Goal: Communication & Community: Answer question/provide support

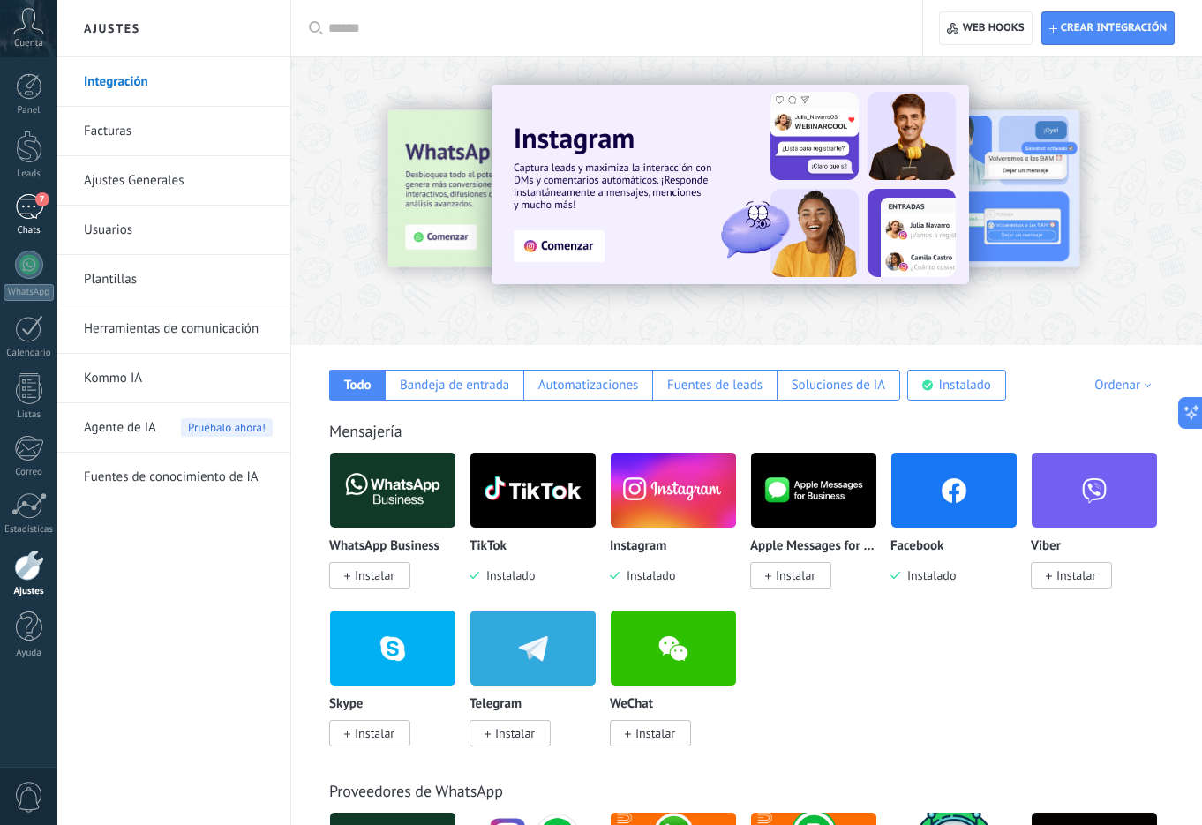
click at [41, 213] on div "7" at bounding box center [29, 207] width 28 height 26
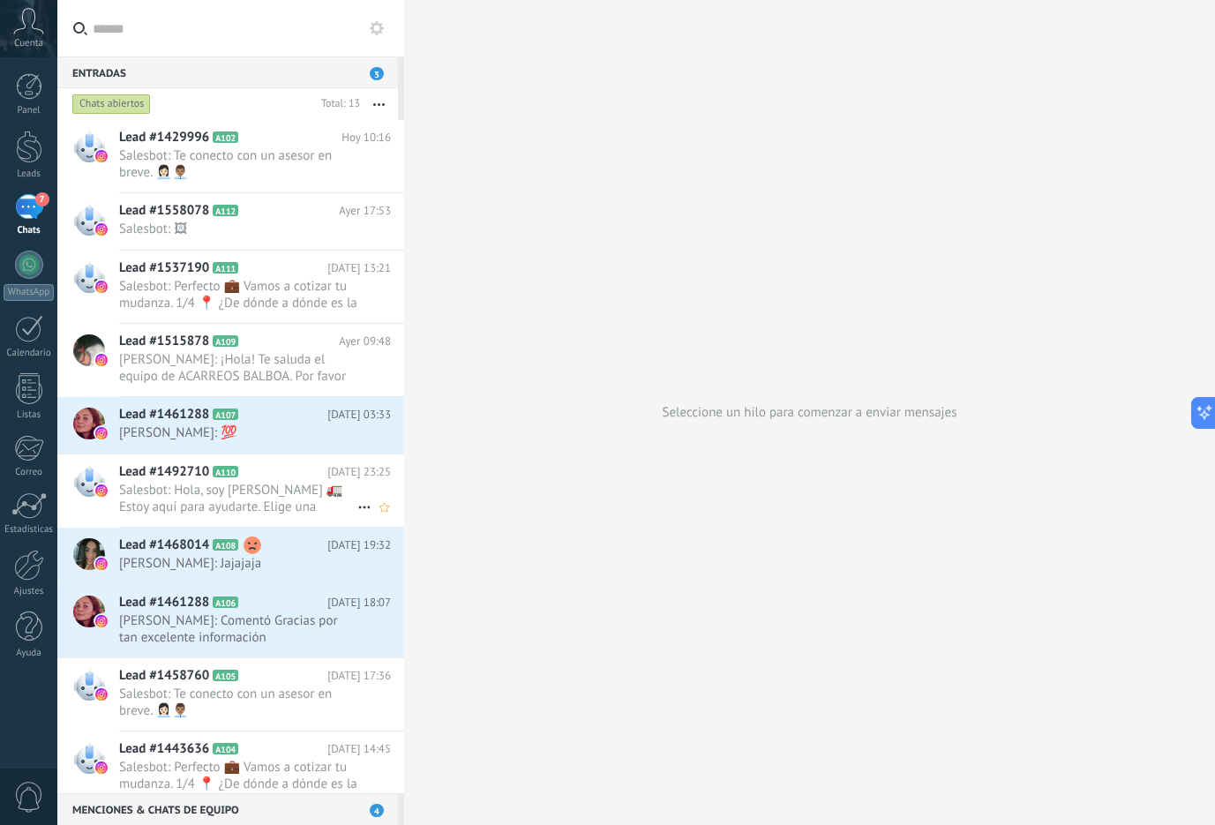
click at [231, 507] on span "Salesbot: Hola, soy [PERSON_NAME] 🚛 Estoy aquí para ayudarte. Elige una opción:…" at bounding box center [238, 499] width 238 height 34
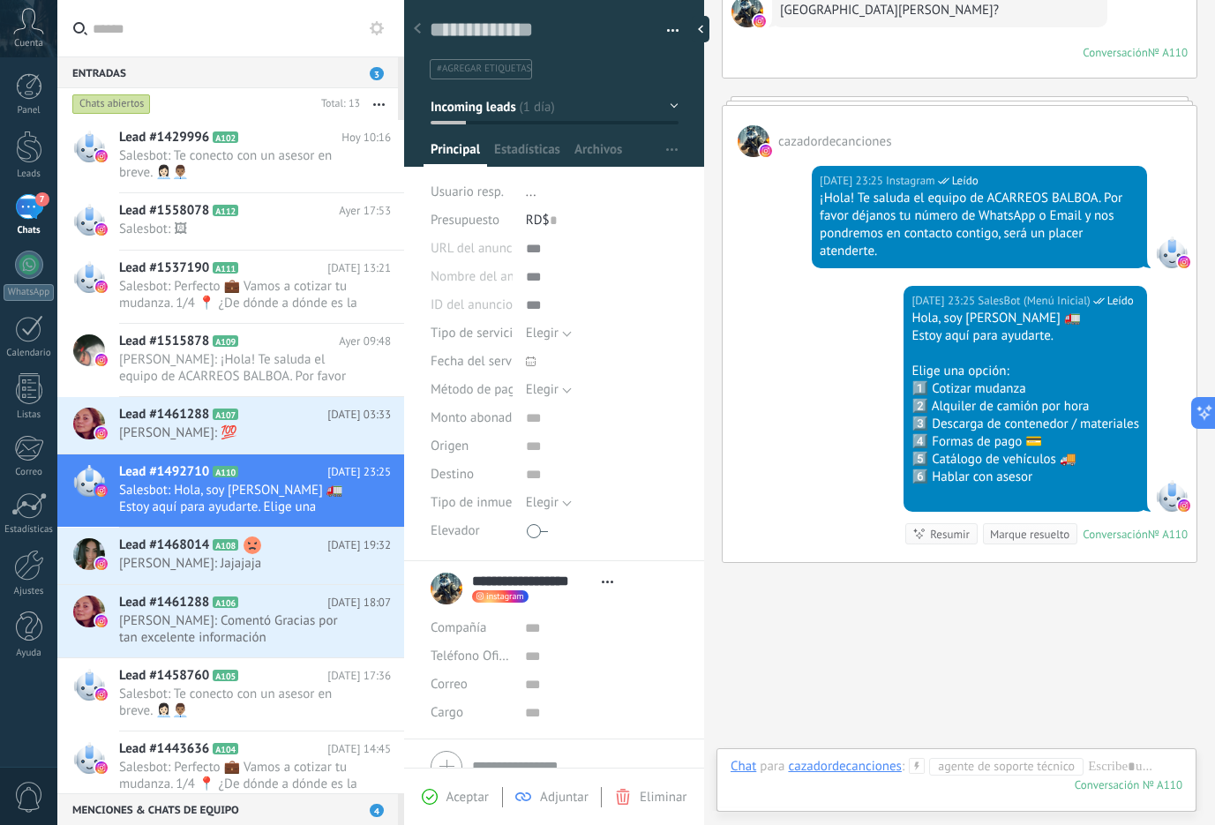
scroll to position [246, 0]
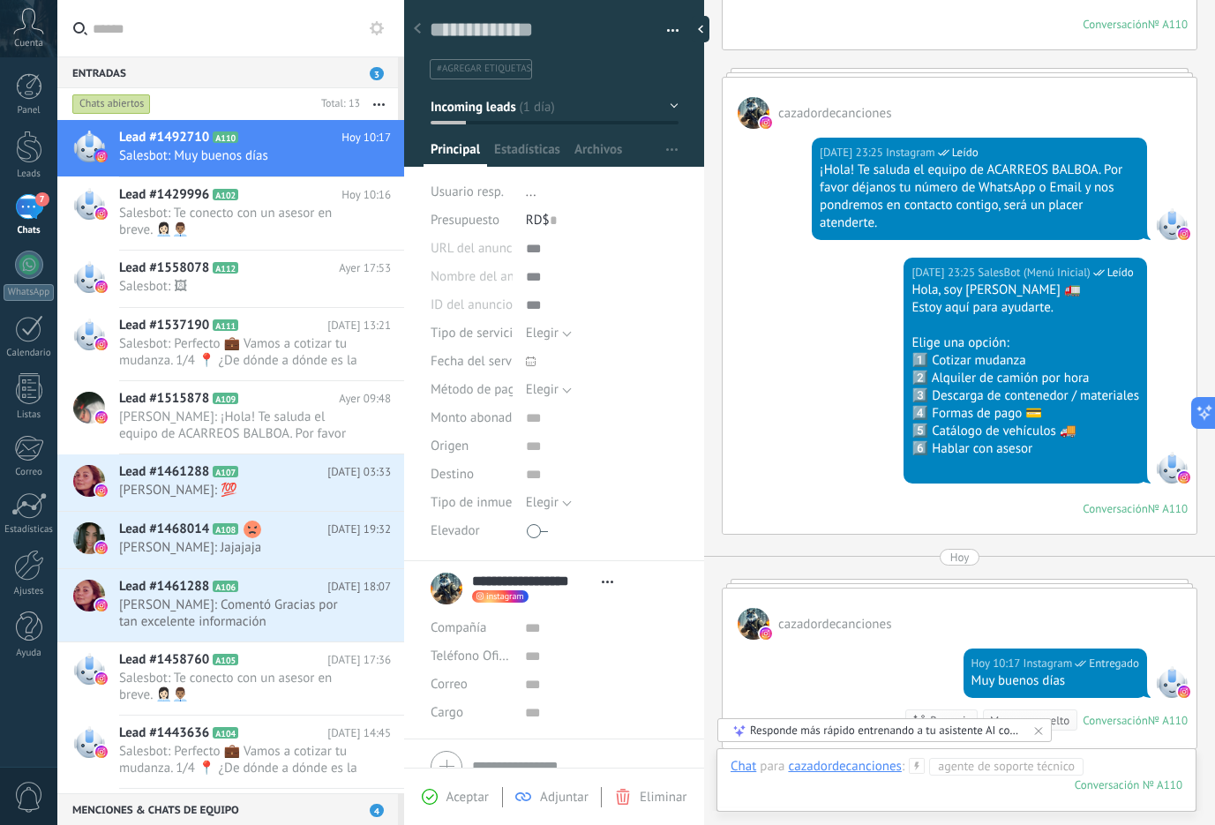
click at [835, 801] on div at bounding box center [957, 784] width 452 height 53
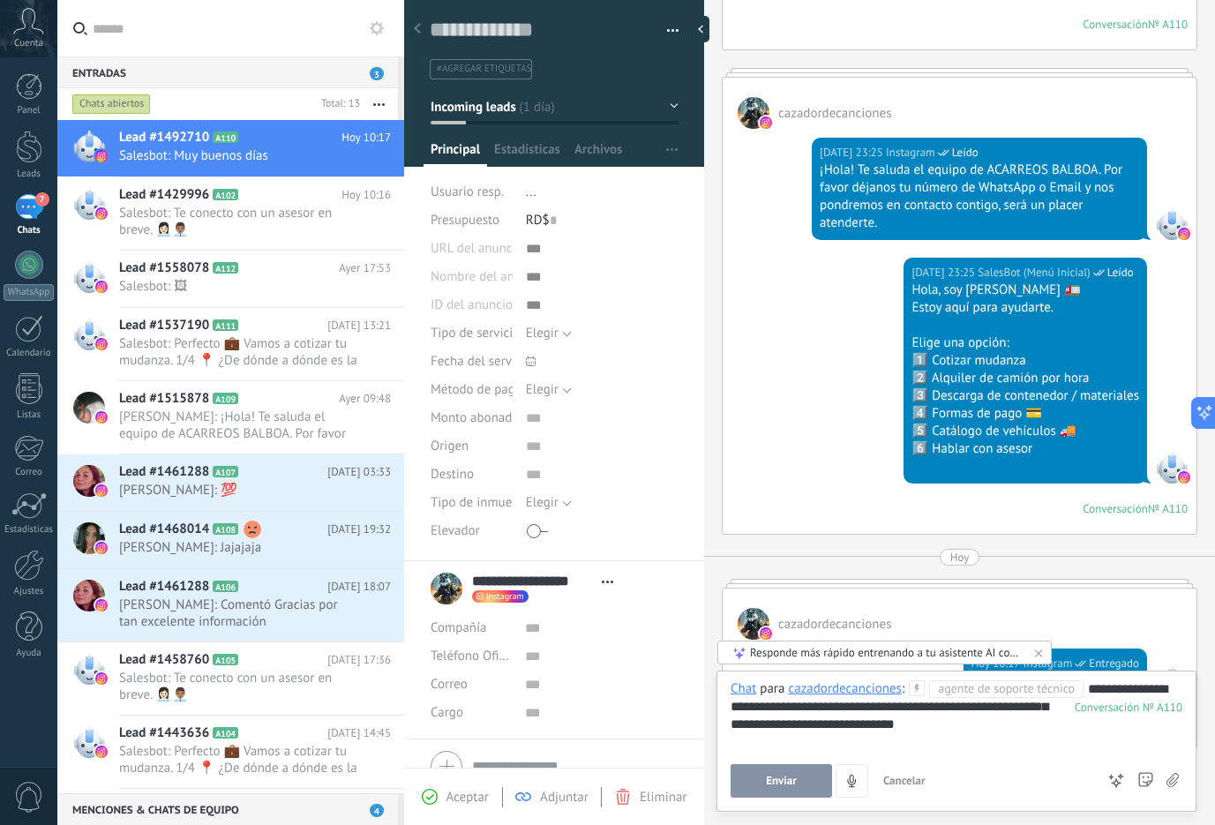
click at [788, 776] on span "Enviar" at bounding box center [781, 781] width 31 height 12
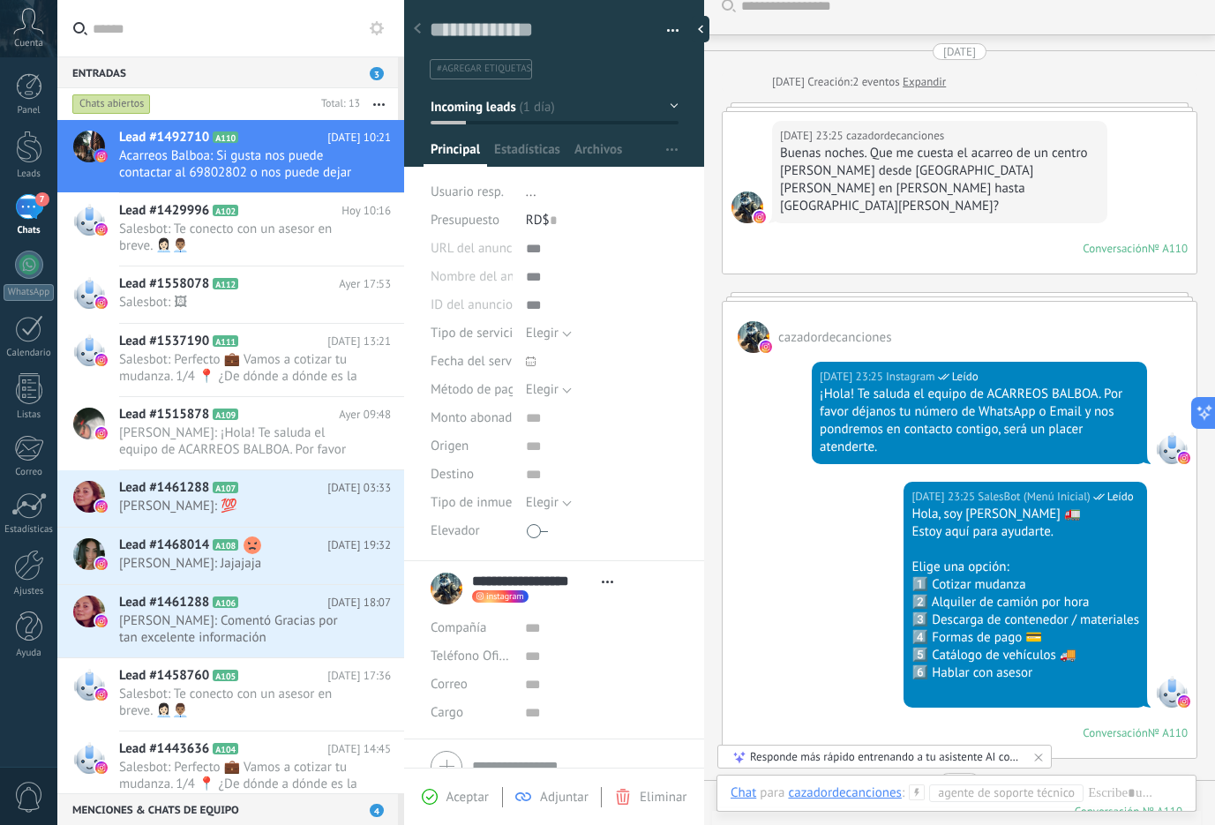
scroll to position [0, 0]
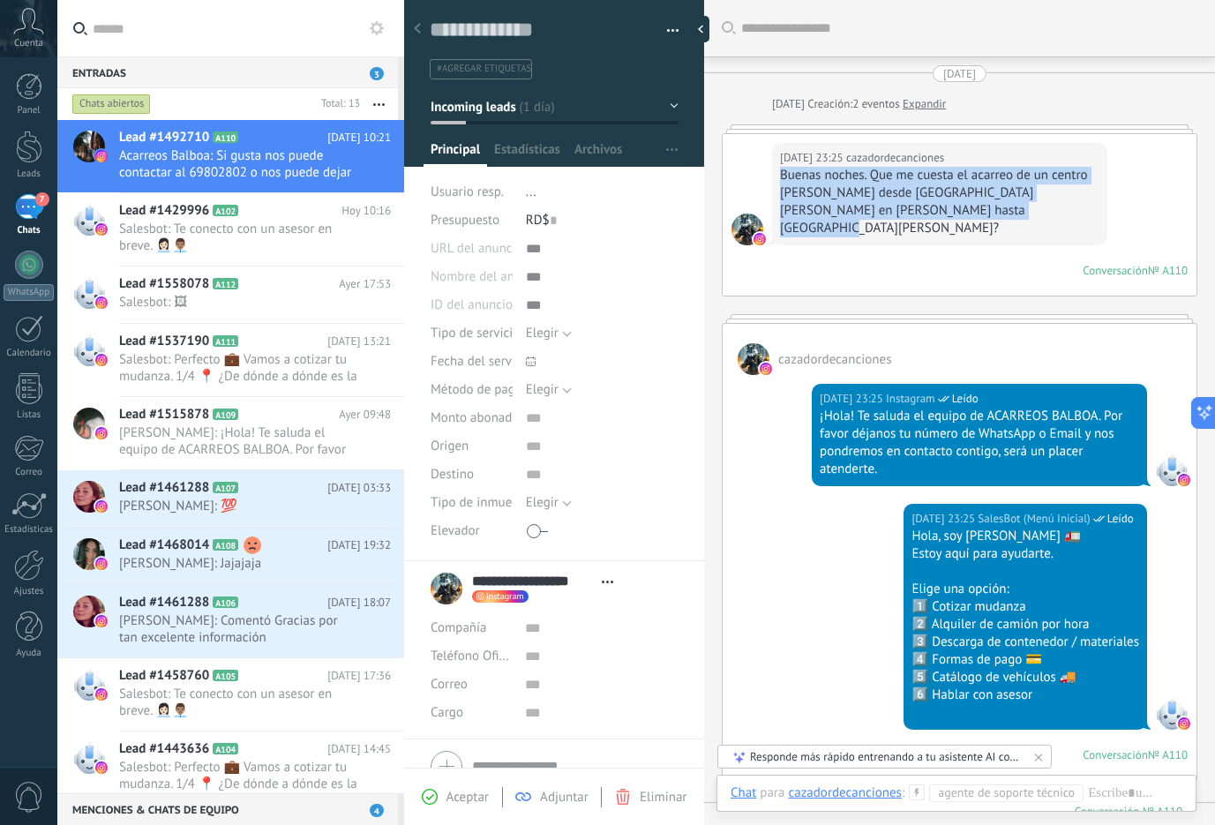
drag, startPoint x: 781, startPoint y: 178, endPoint x: 1012, endPoint y: 210, distance: 233.4
click at [1012, 210] on div "Buenas noches. Que me cuesta el acarreo de un centro [PERSON_NAME] desde [GEOGR…" at bounding box center [939, 202] width 319 height 71
copy div "Buenas noches. Que me cuesta el acarreo de un centro [PERSON_NAME] desde [GEOGR…"
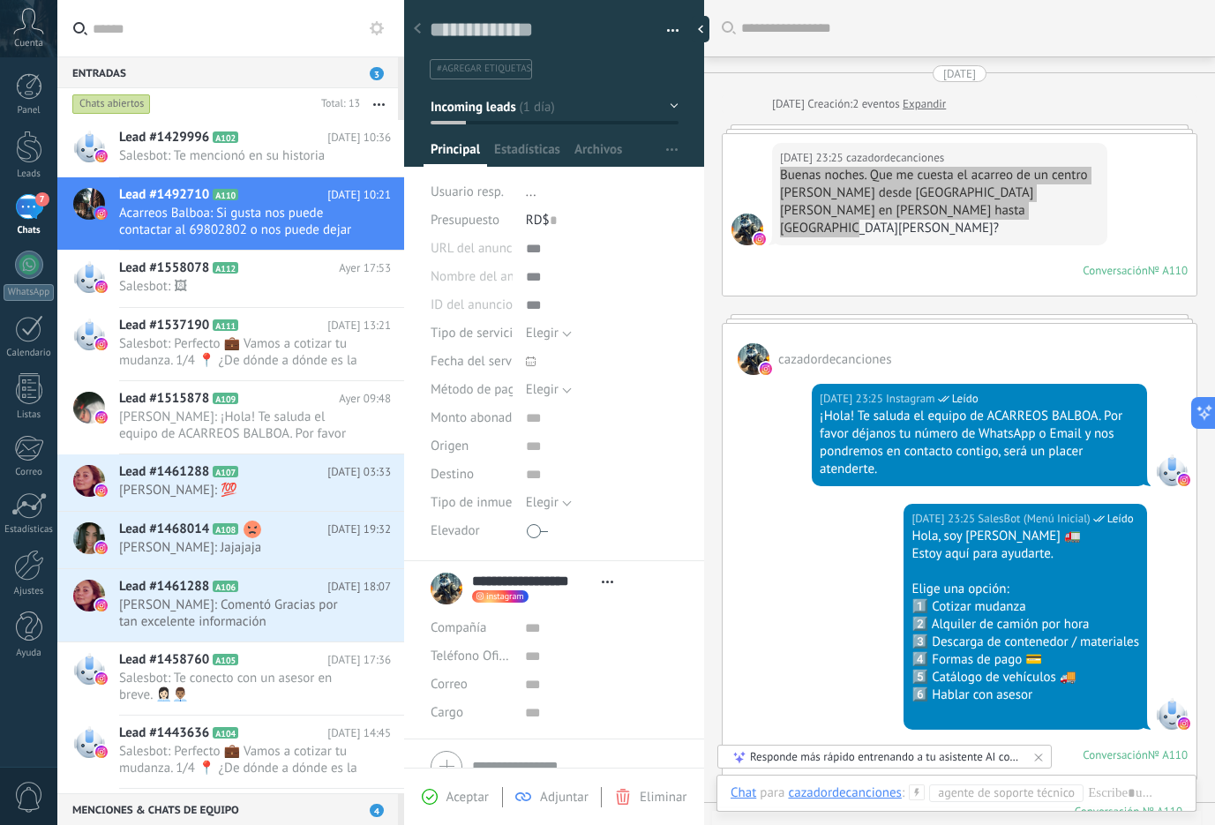
scroll to position [545, 0]
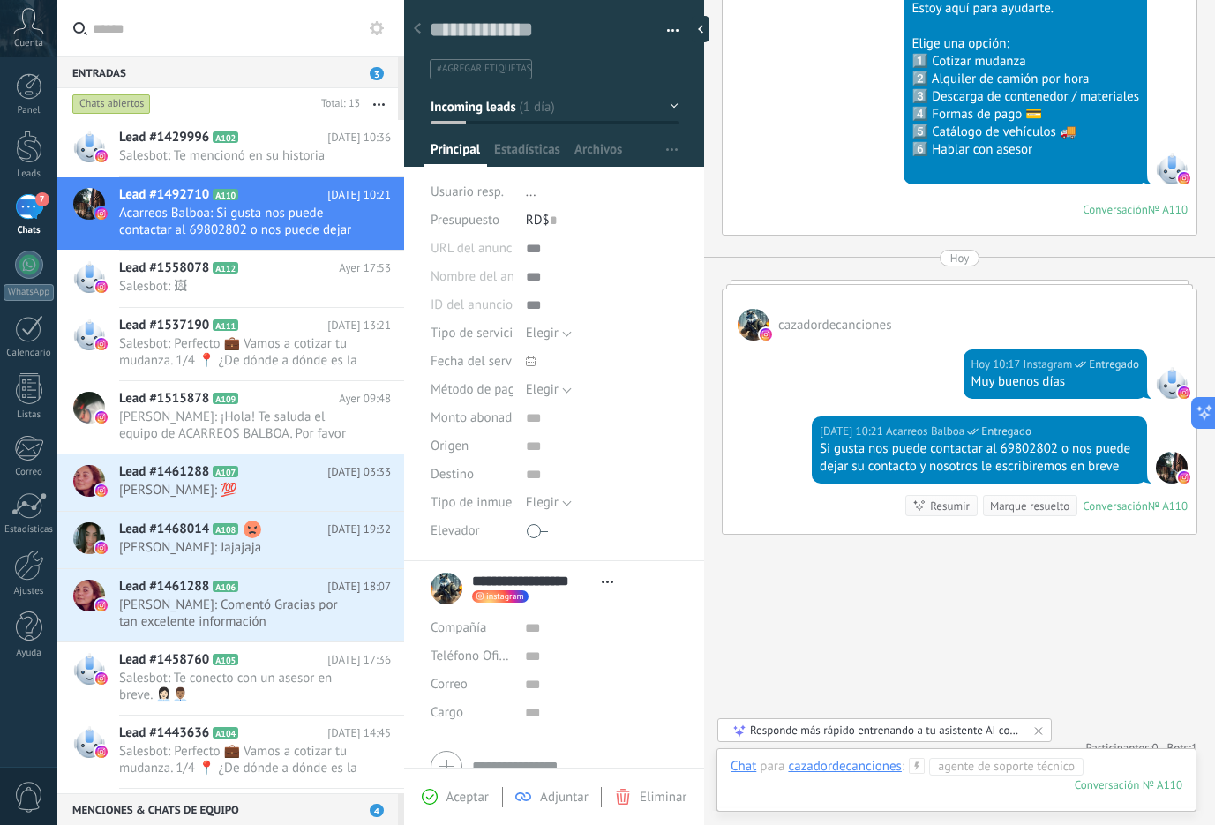
click at [919, 793] on div at bounding box center [957, 784] width 452 height 53
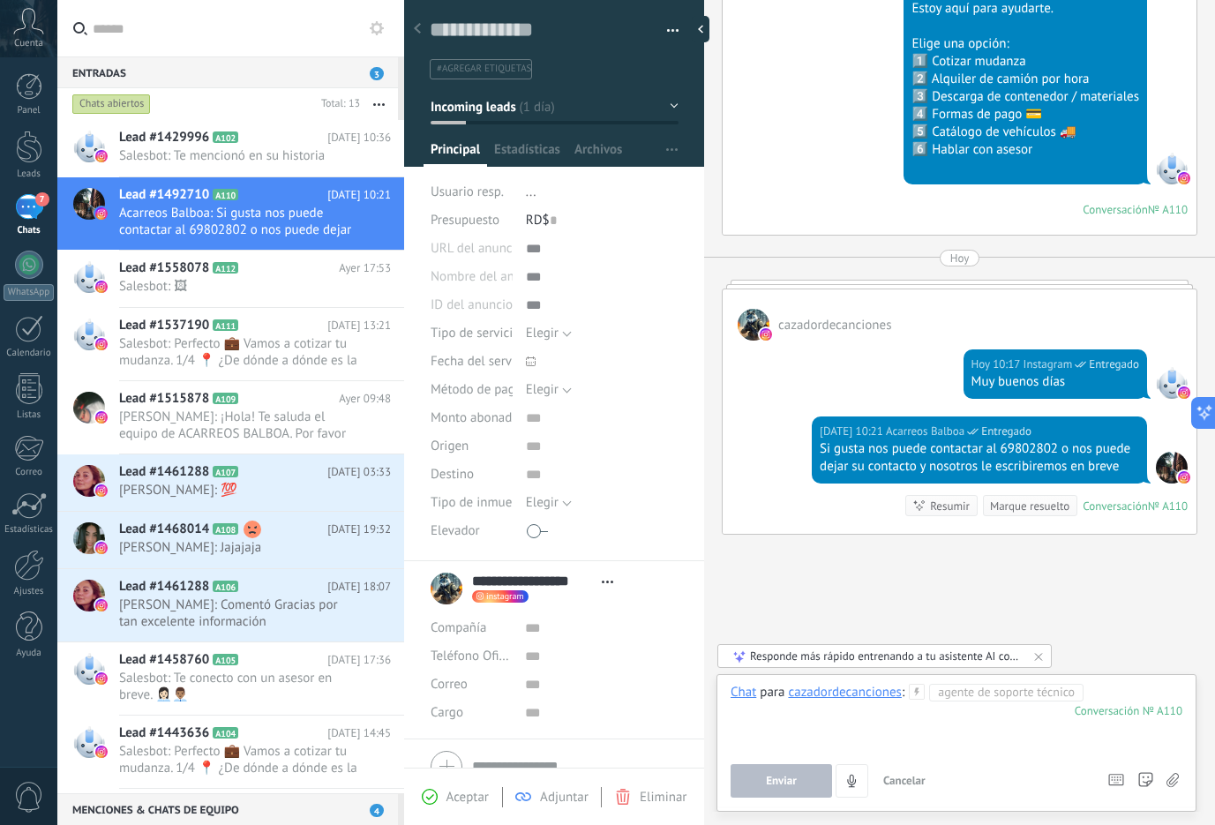
click at [896, 722] on div at bounding box center [957, 717] width 452 height 67
drag, startPoint x: 856, startPoint y: 708, endPoint x: 796, endPoint y: 715, distance: 60.4
click at [796, 715] on div "**********" at bounding box center [957, 717] width 452 height 67
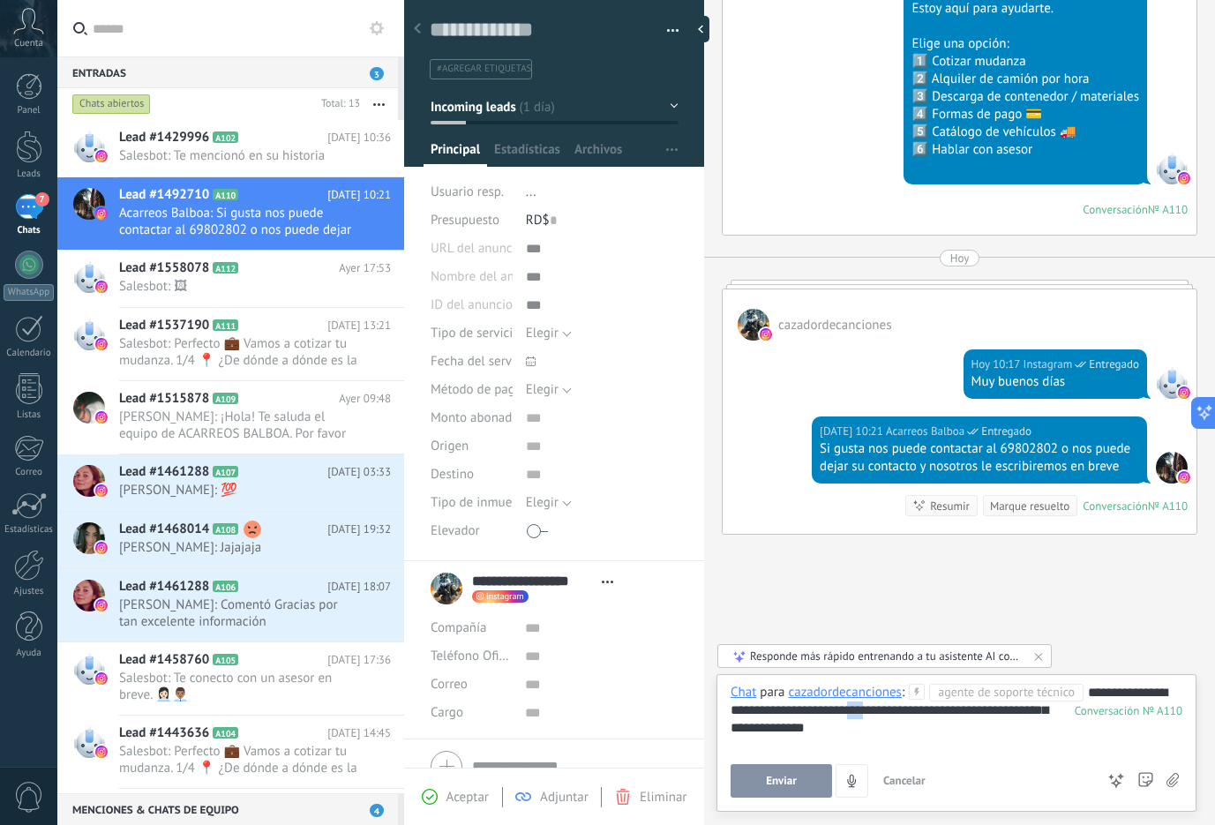
click at [937, 341] on div "Hoy 10:17 Instagram Entregado Muy buenos días" at bounding box center [960, 379] width 474 height 76
click at [908, 725] on div "**********" at bounding box center [957, 717] width 452 height 67
click at [798, 776] on button "Enviar" at bounding box center [781, 781] width 101 height 34
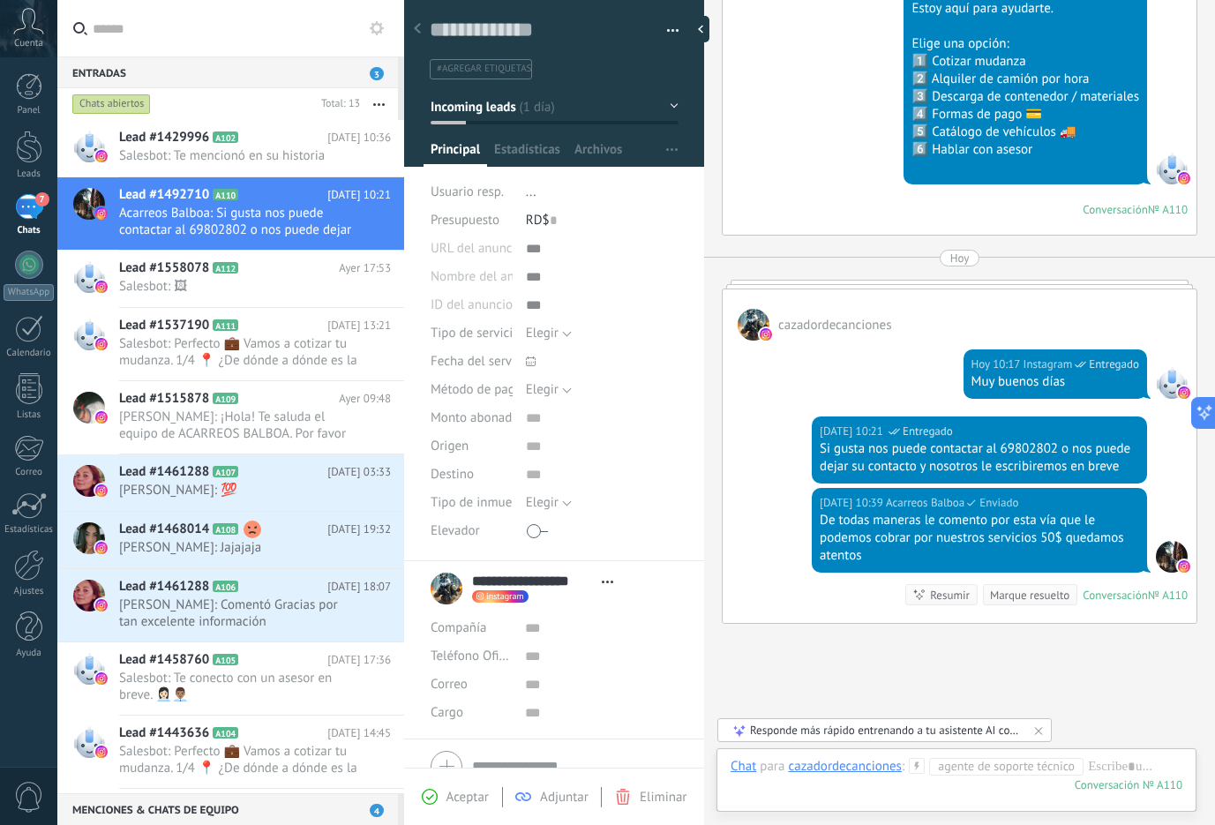
scroll to position [634, 0]
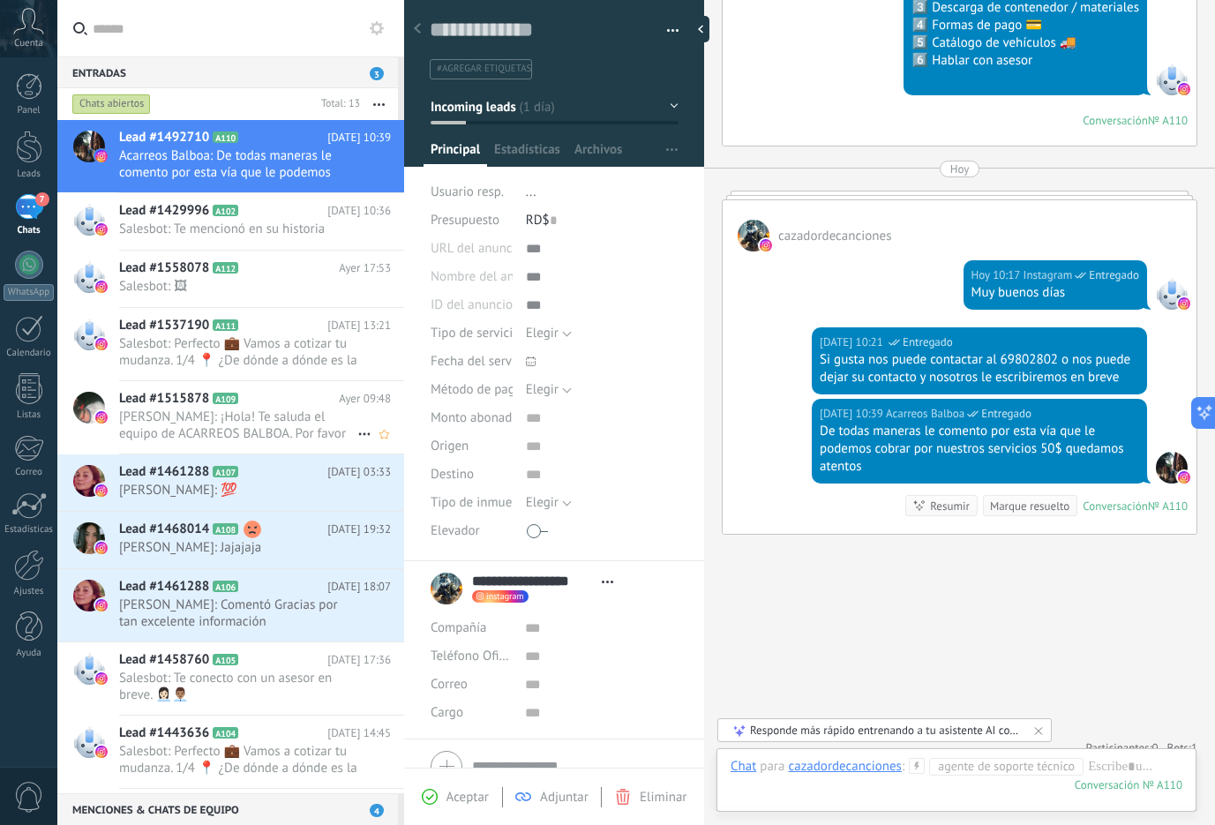
click at [196, 428] on span "[PERSON_NAME]: ¡Hola! Te saluda el equipo de ACARREOS BALBOA. Por favor déjanos…" at bounding box center [238, 426] width 238 height 34
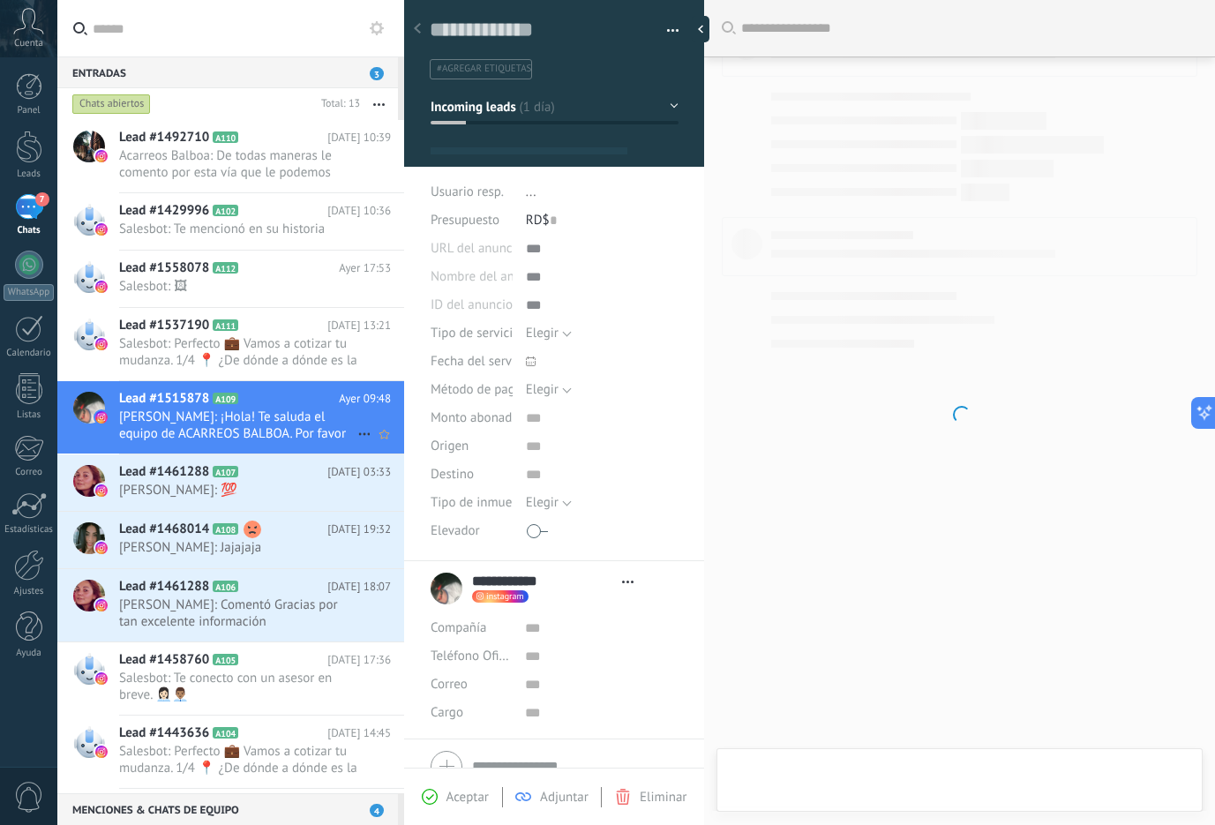
scroll to position [26, 0]
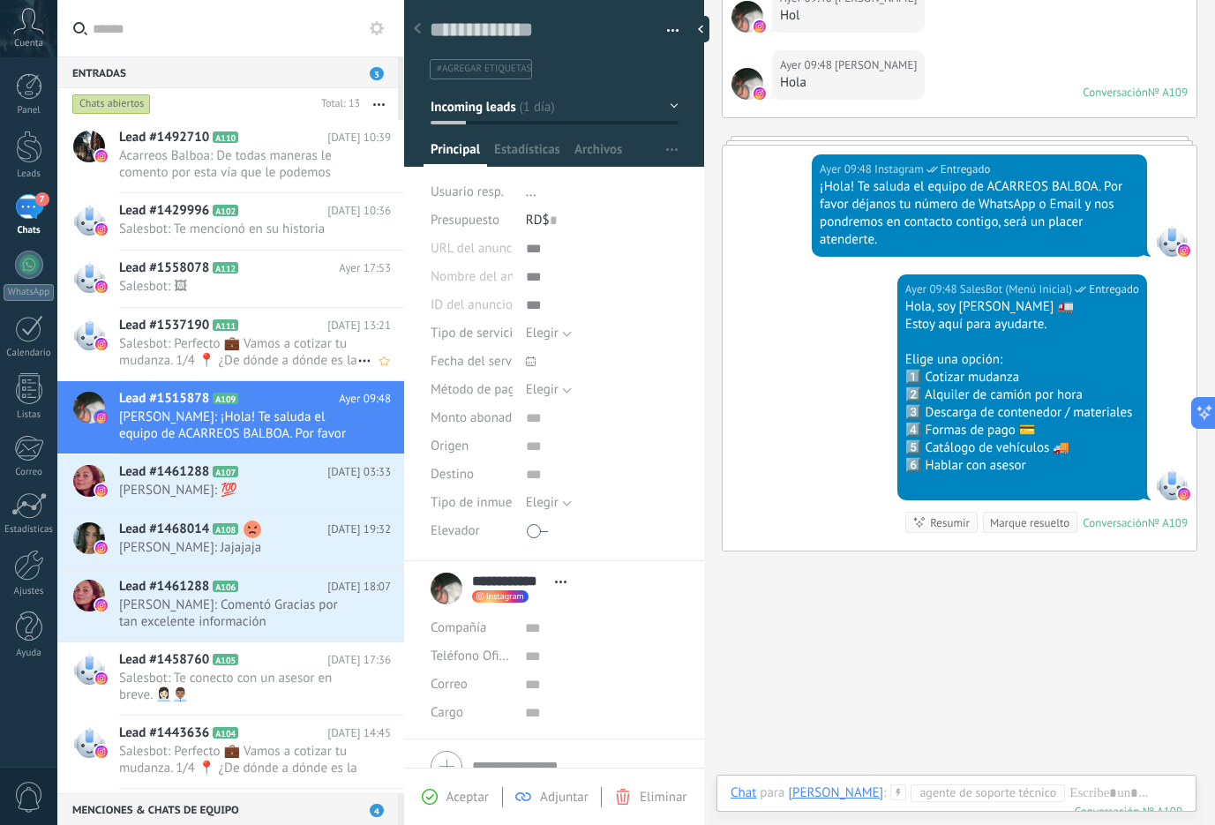
click at [257, 357] on span "Salesbot: Perfecto 💼 Vamos a cotizar tu mudanza. 1/4 📍 ¿De dónde a dónde es la …" at bounding box center [238, 352] width 238 height 34
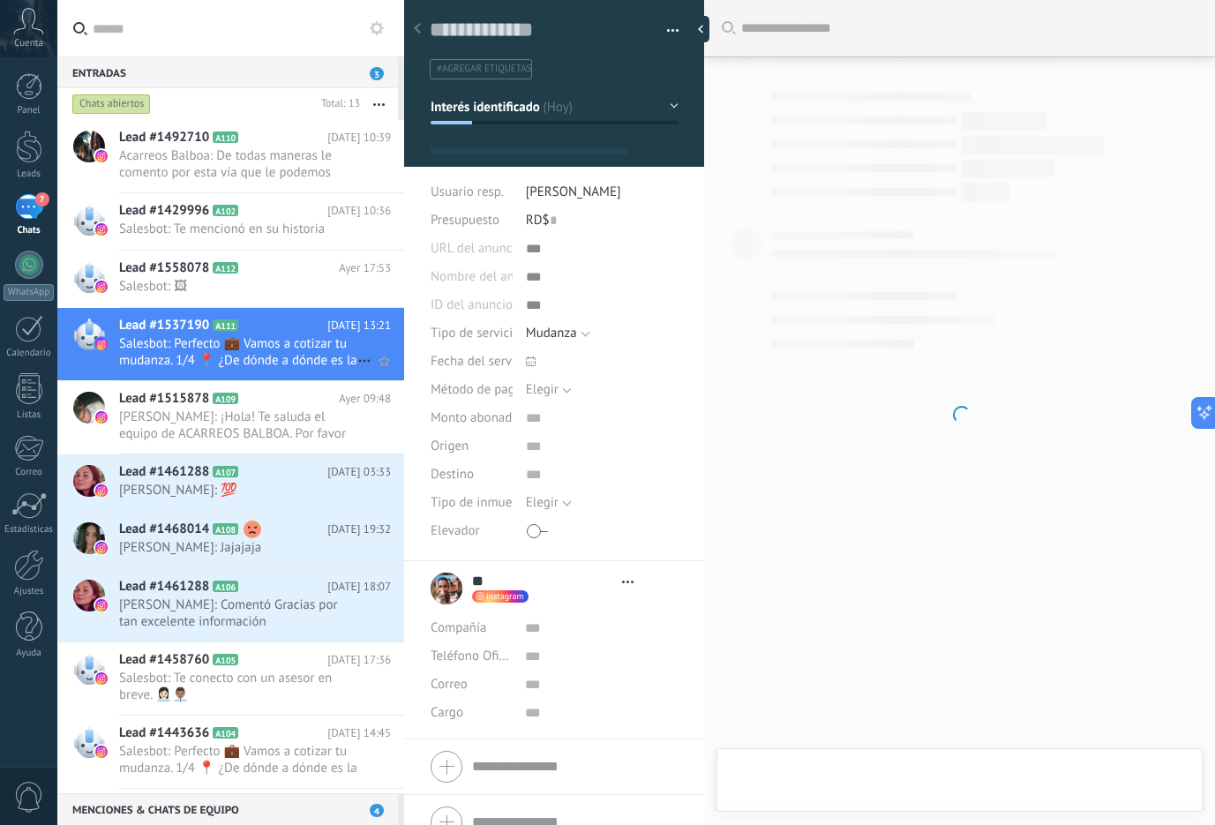
type textarea "**********"
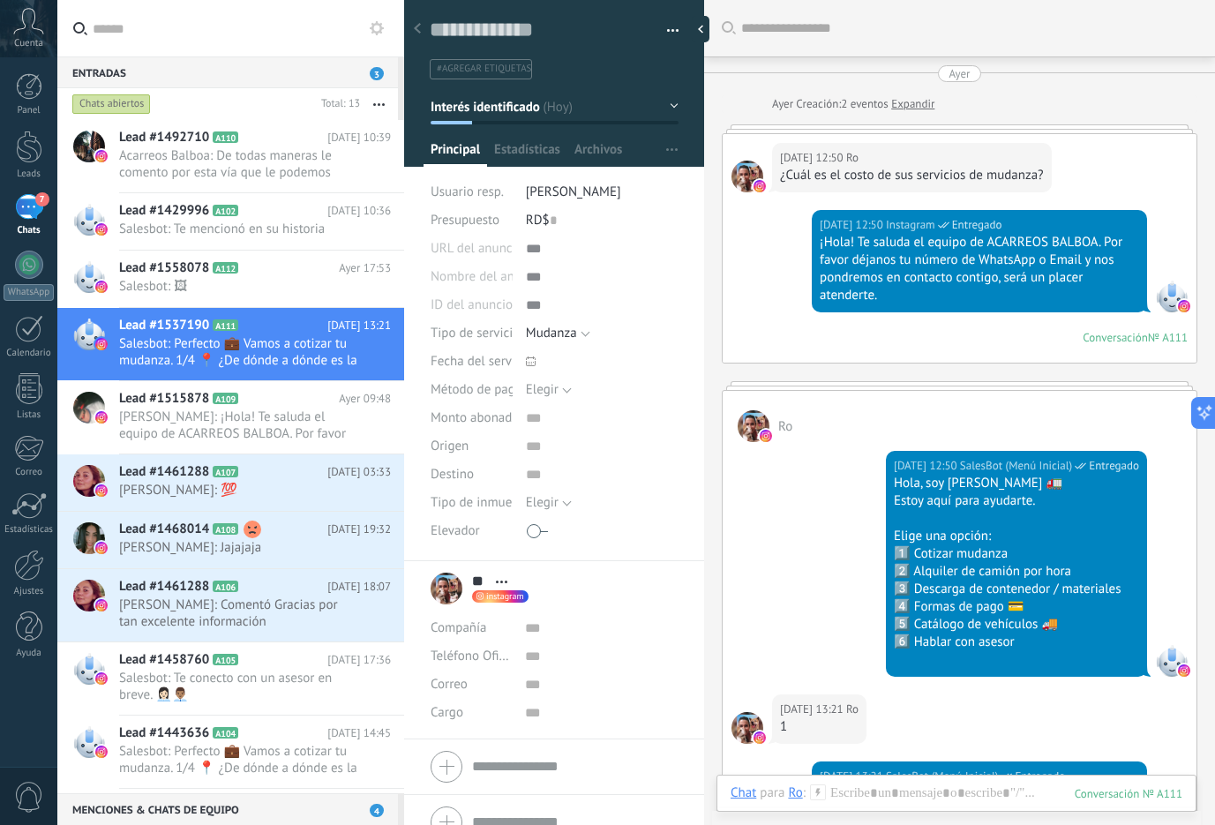
click at [917, 101] on link "Expandir" at bounding box center [912, 104] width 43 height 18
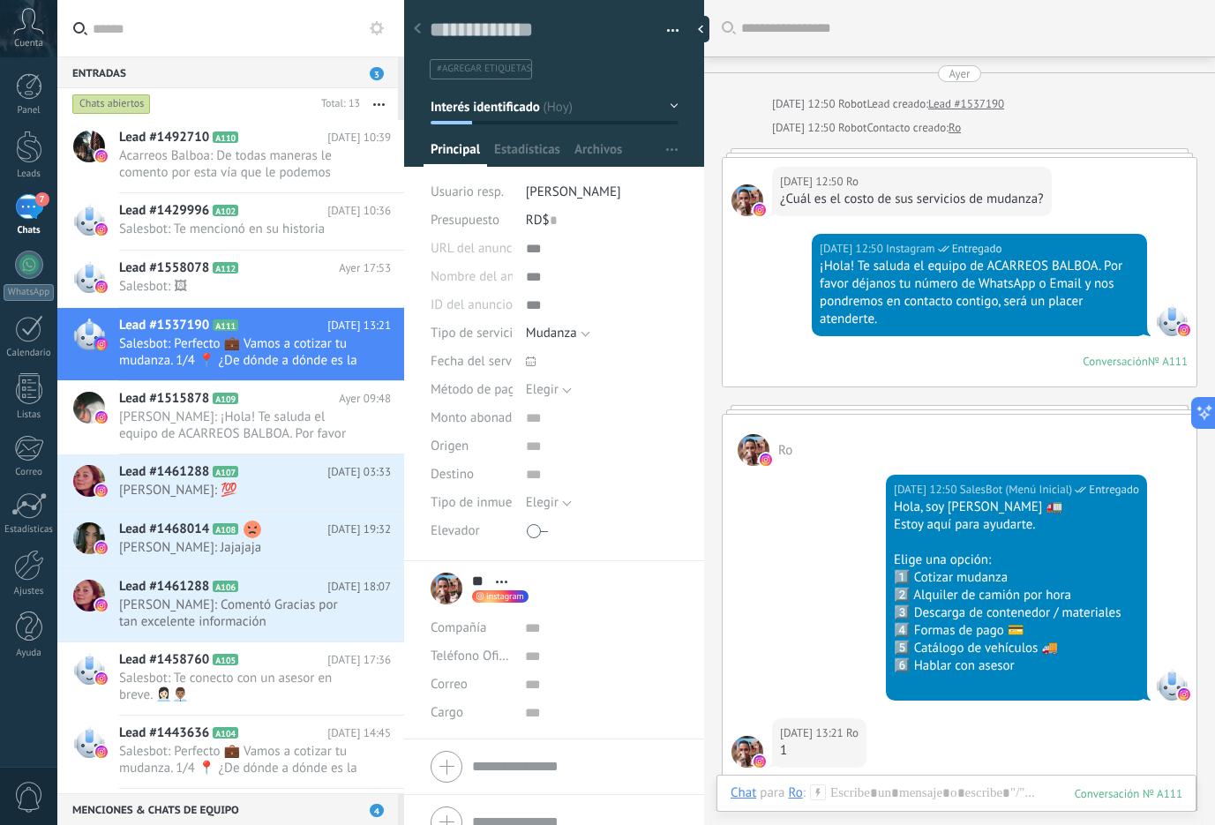
click at [830, 156] on div at bounding box center [960, 152] width 476 height 9
click at [835, 161] on div "Ayer 12:50 Ro ¿Cuál es el costo de sus servicios de mudanza?" at bounding box center [960, 196] width 474 height 76
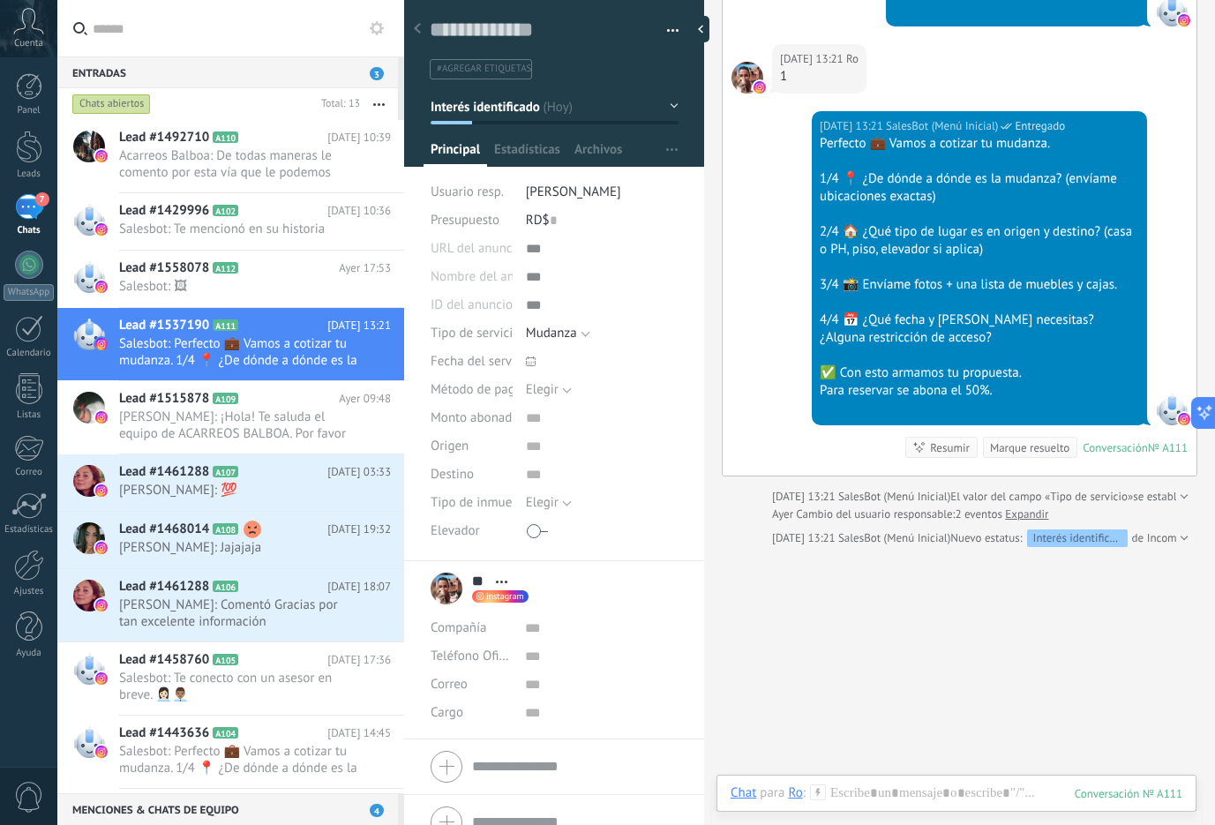
scroll to position [704, 0]
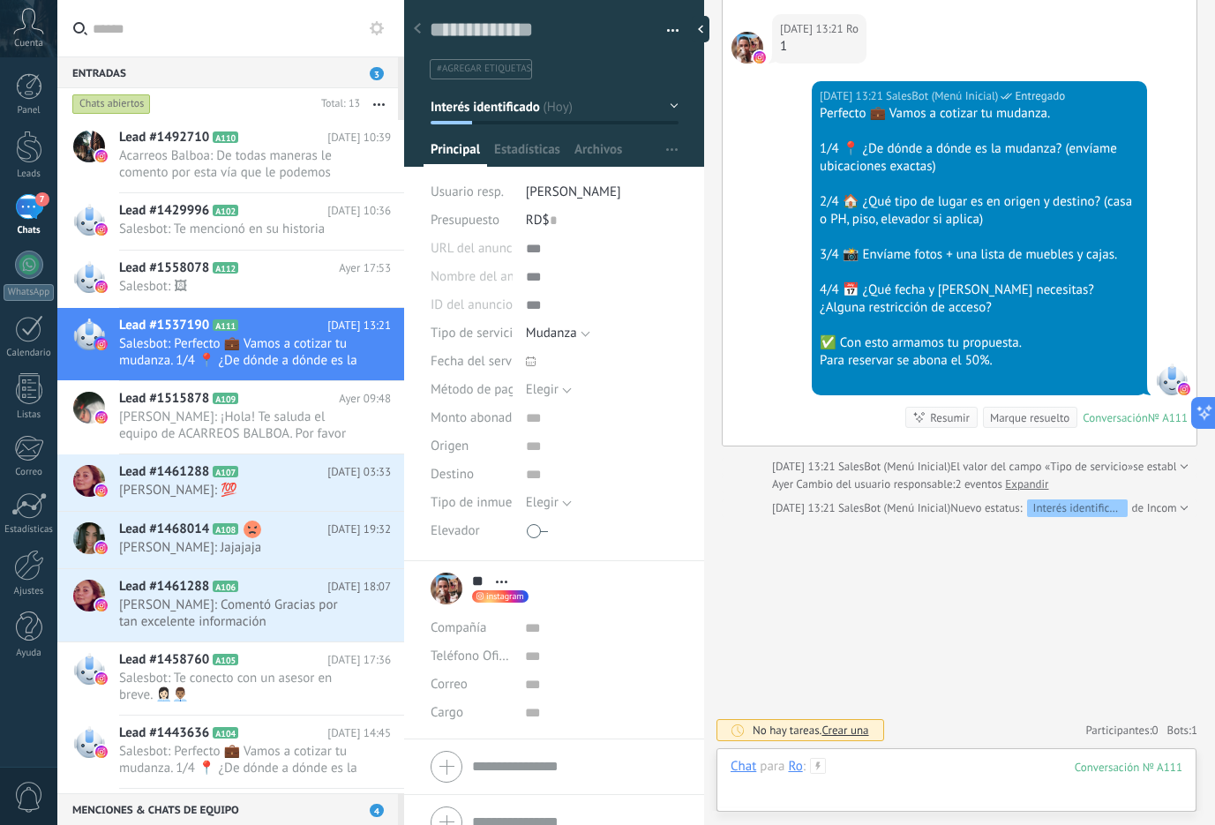
click at [887, 777] on div at bounding box center [957, 784] width 452 height 53
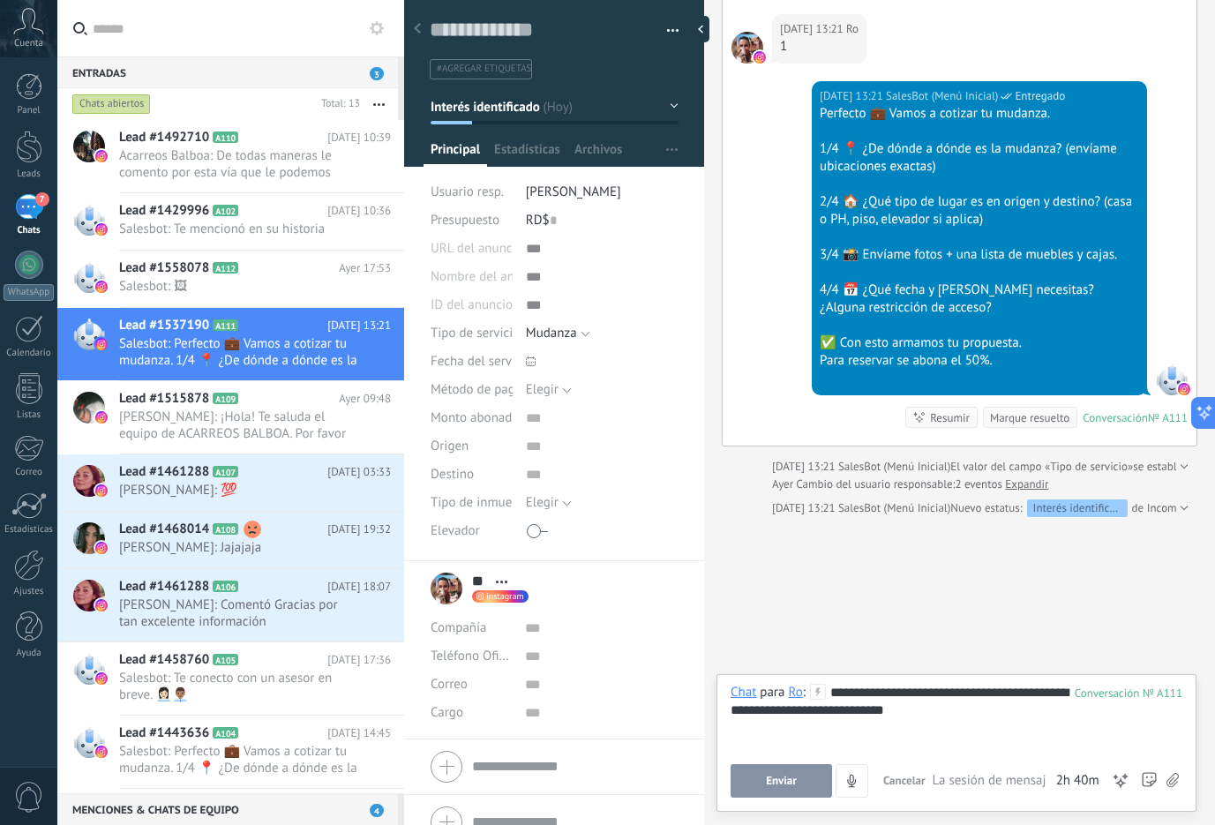
click at [785, 775] on span "Enviar" at bounding box center [781, 781] width 31 height 12
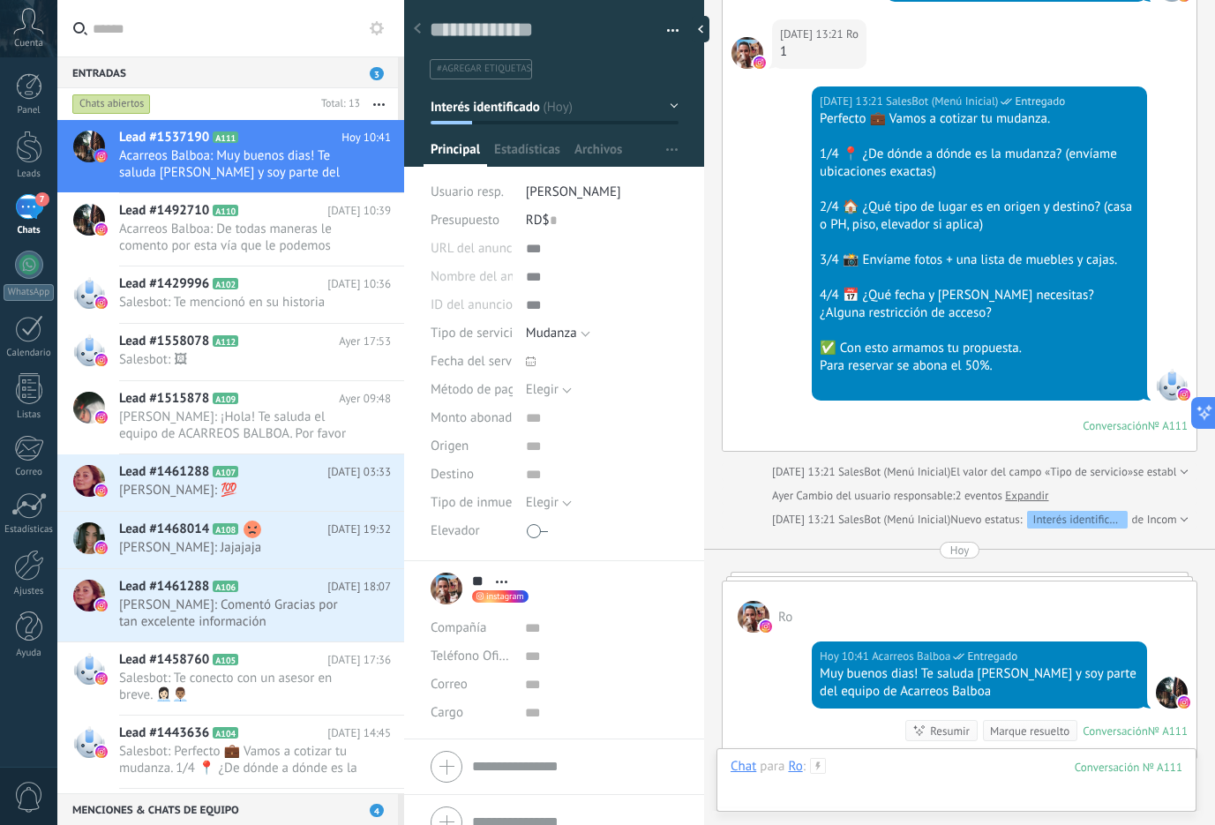
click at [837, 769] on div at bounding box center [957, 784] width 452 height 53
click at [0, 0] on button "4" at bounding box center [0, 0] width 0 height 0
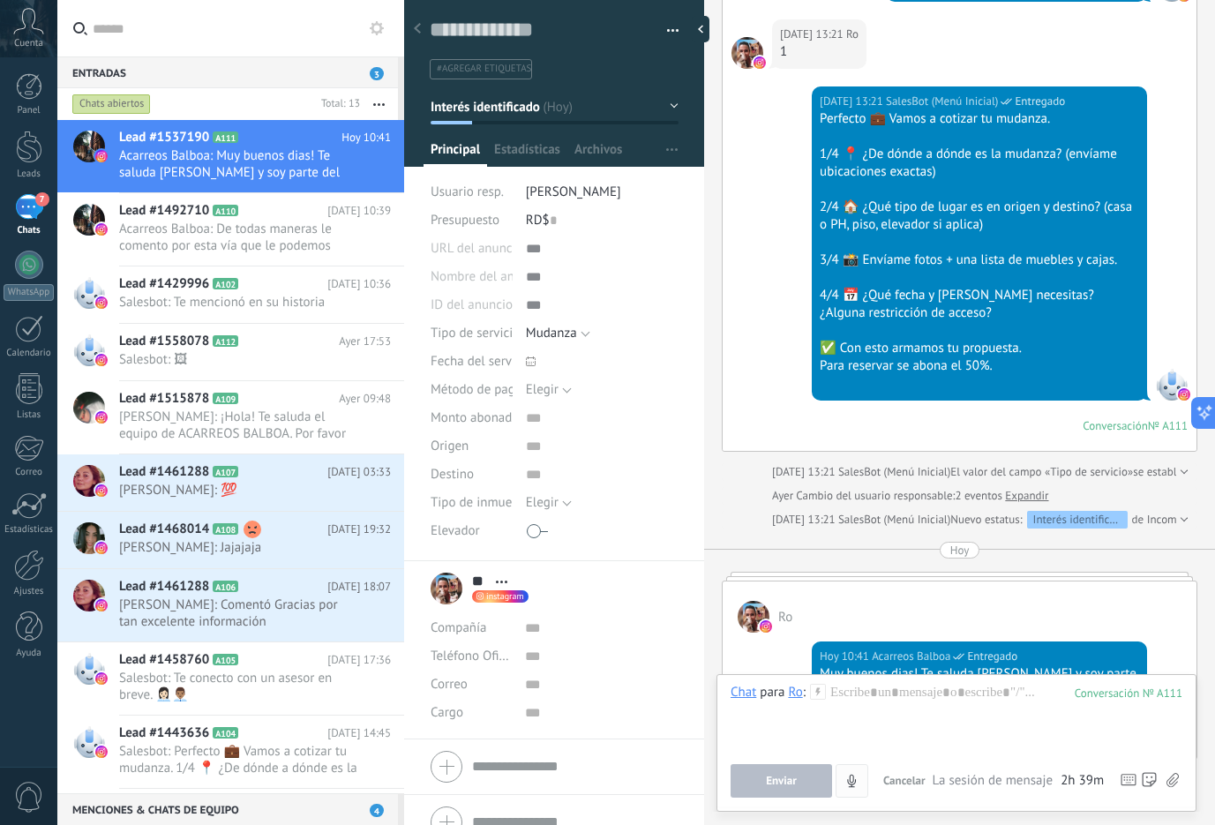
click button "4" at bounding box center [852, 781] width 33 height 34
click at [897, 716] on div at bounding box center [957, 717] width 452 height 67
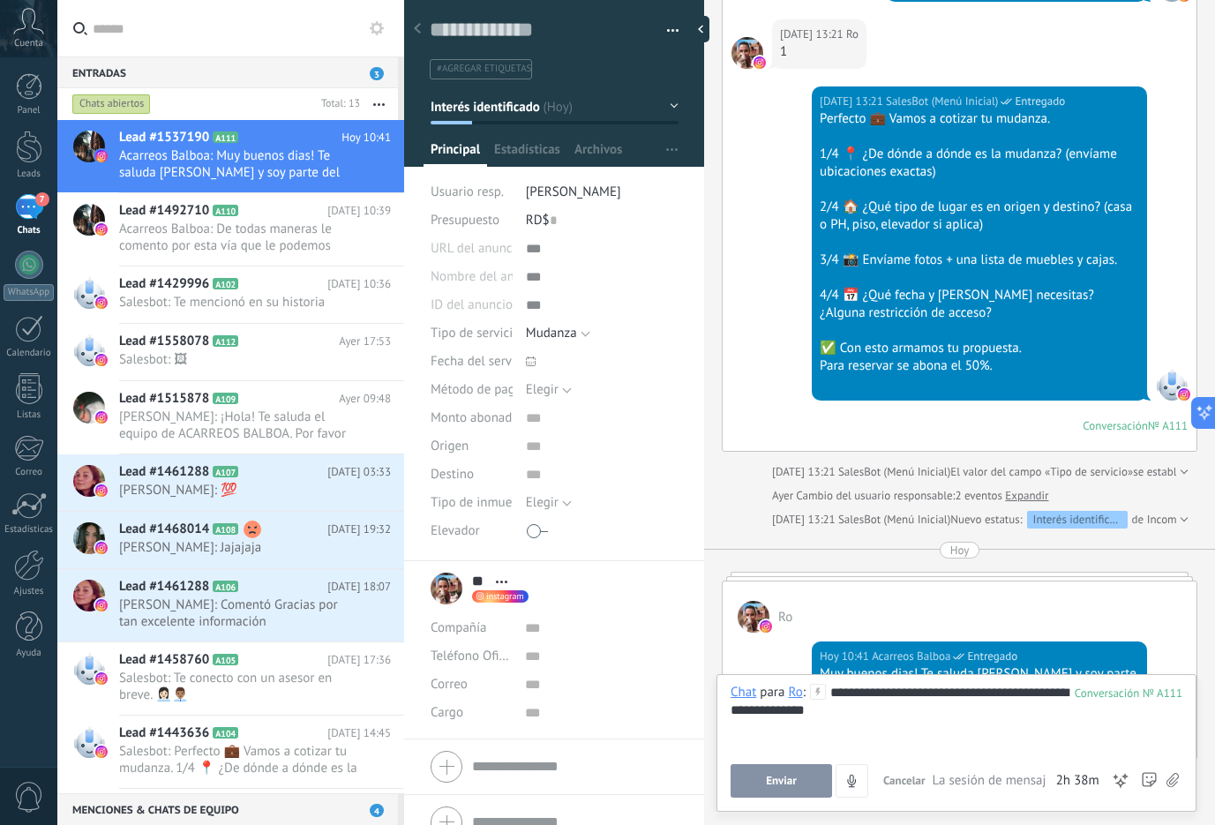
click at [897, 716] on div "**********" at bounding box center [957, 717] width 452 height 67
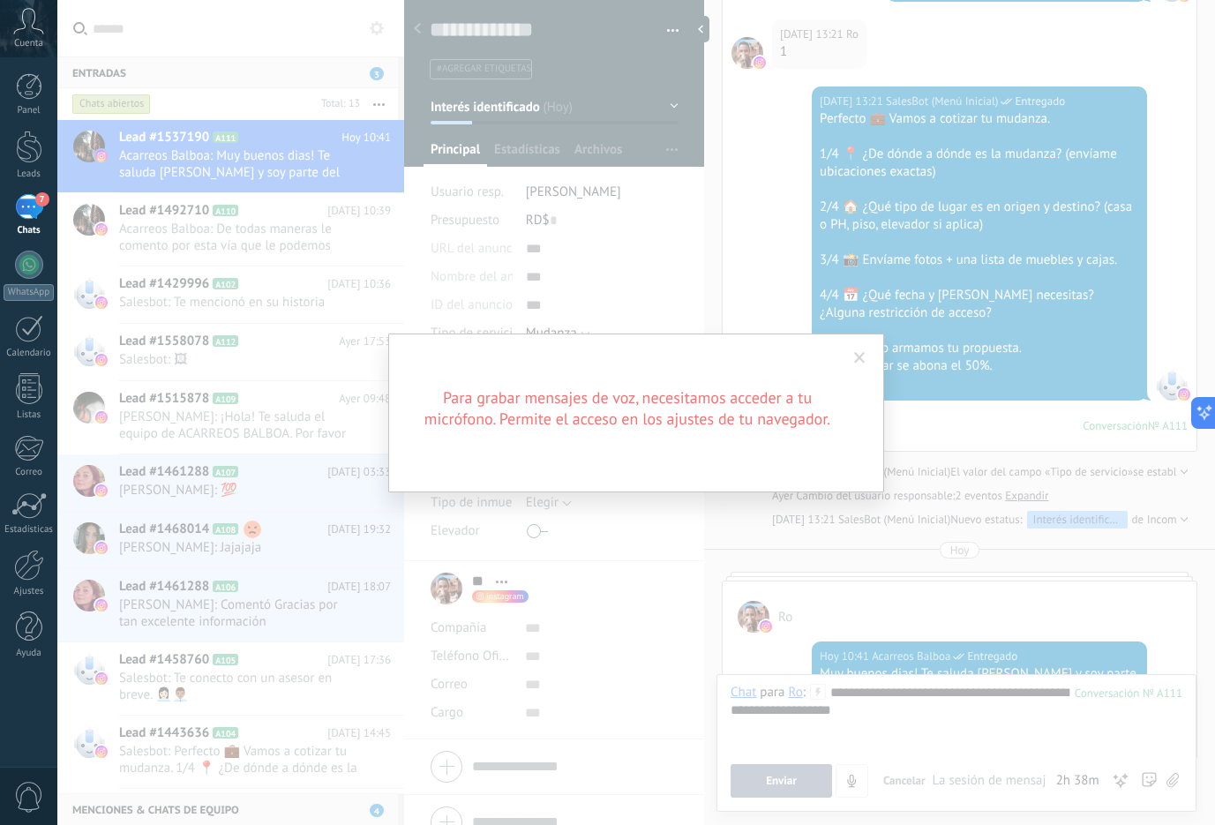
click at [943, 734] on div "Para grabar mensajes de voz, necesitamos acceder a tu micrófono. Permite el acc…" at bounding box center [636, 412] width 1158 height 825
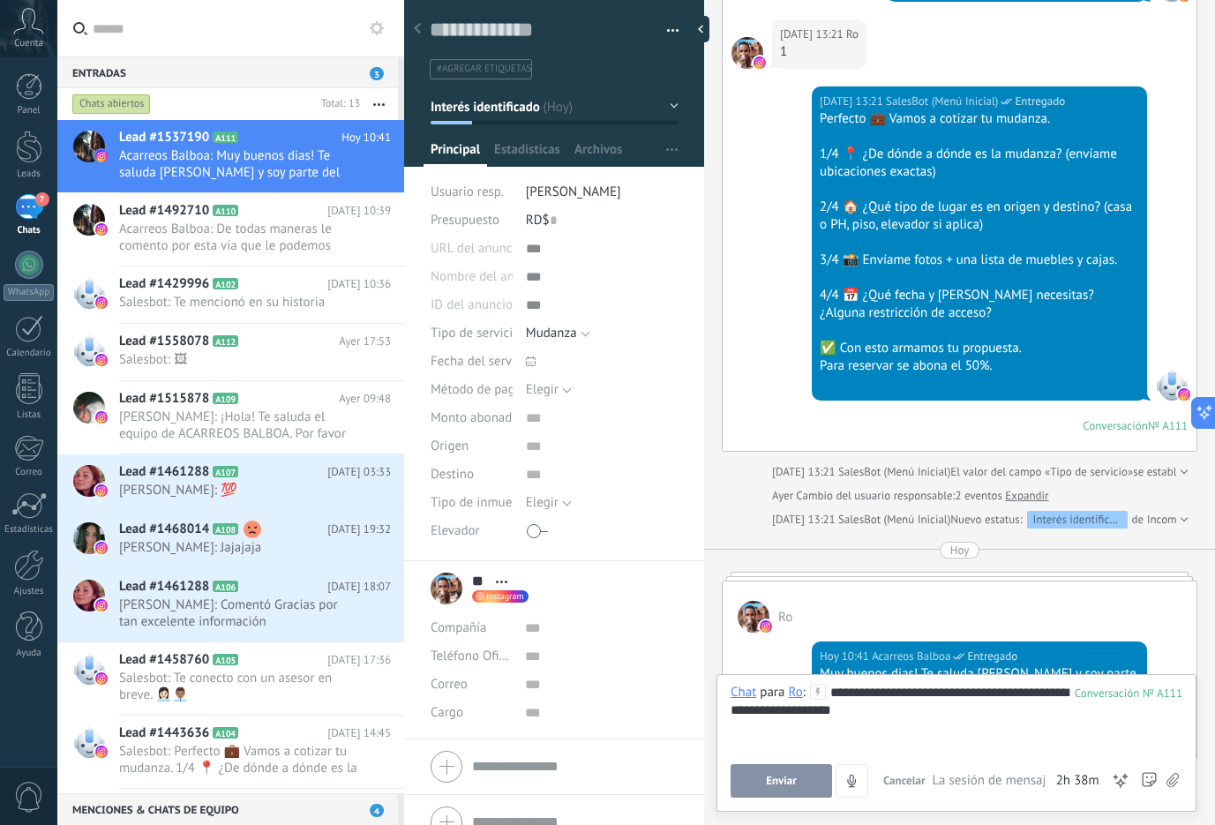
click at [875, 708] on div "**********" at bounding box center [957, 717] width 452 height 67
click at [1176, 711] on div "**********" at bounding box center [957, 717] width 452 height 67
click at [791, 789] on button "Enviar" at bounding box center [781, 781] width 101 height 34
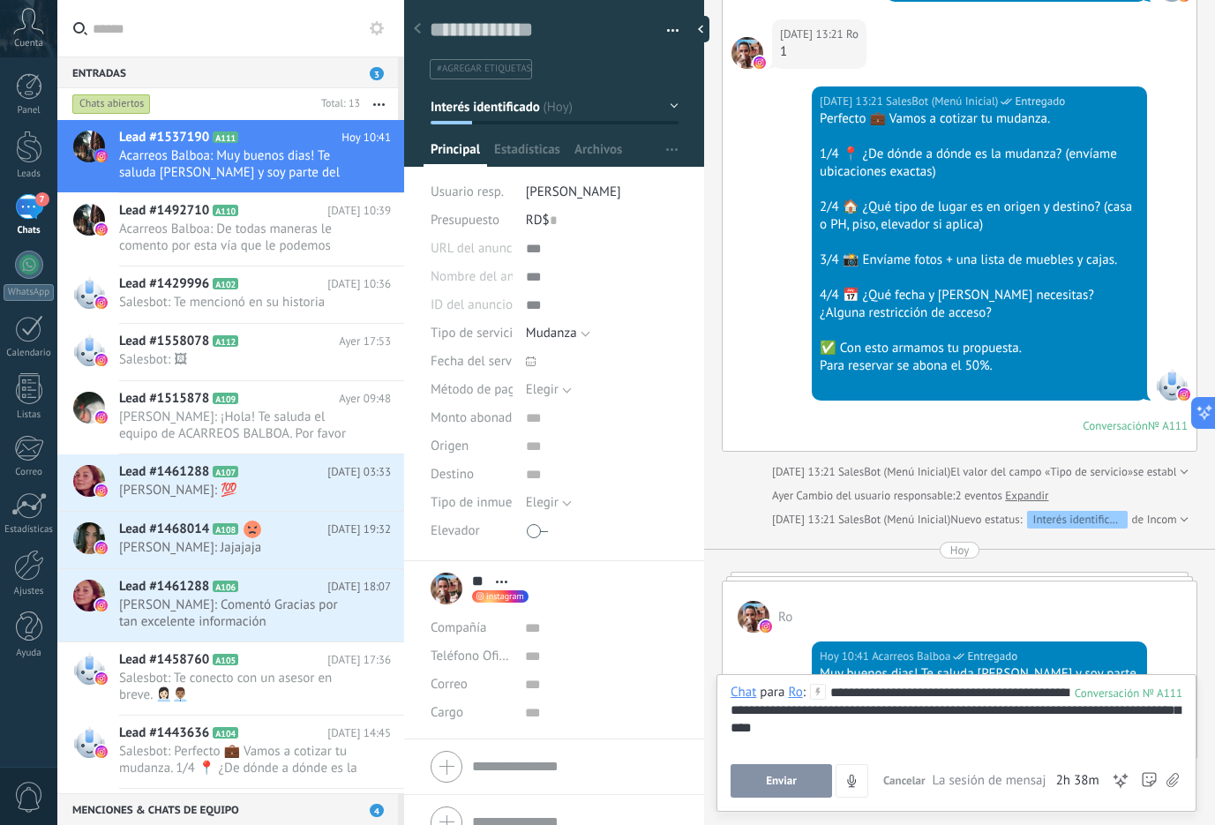
click at [836, 789] on button "button" at bounding box center [852, 781] width 33 height 34
click at [758, 775] on button "Enviar" at bounding box center [781, 781] width 101 height 34
click at [904, 735] on div "**********" at bounding box center [957, 717] width 452 height 67
click at [785, 775] on span "Enviar" at bounding box center [781, 781] width 31 height 12
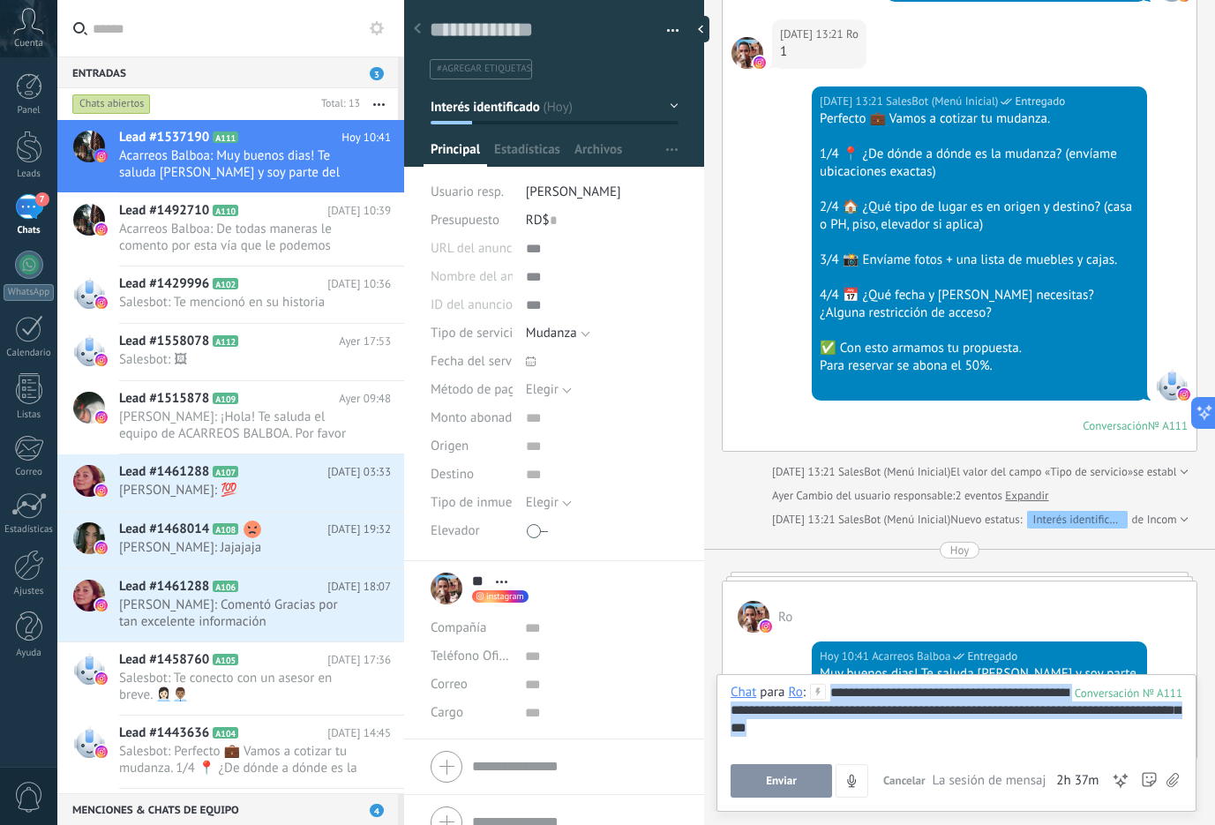
drag, startPoint x: 870, startPoint y: 734, endPoint x: 777, endPoint y: 675, distance: 109.9
click at [777, 675] on div "**********" at bounding box center [957, 743] width 480 height 138
copy div "**********"
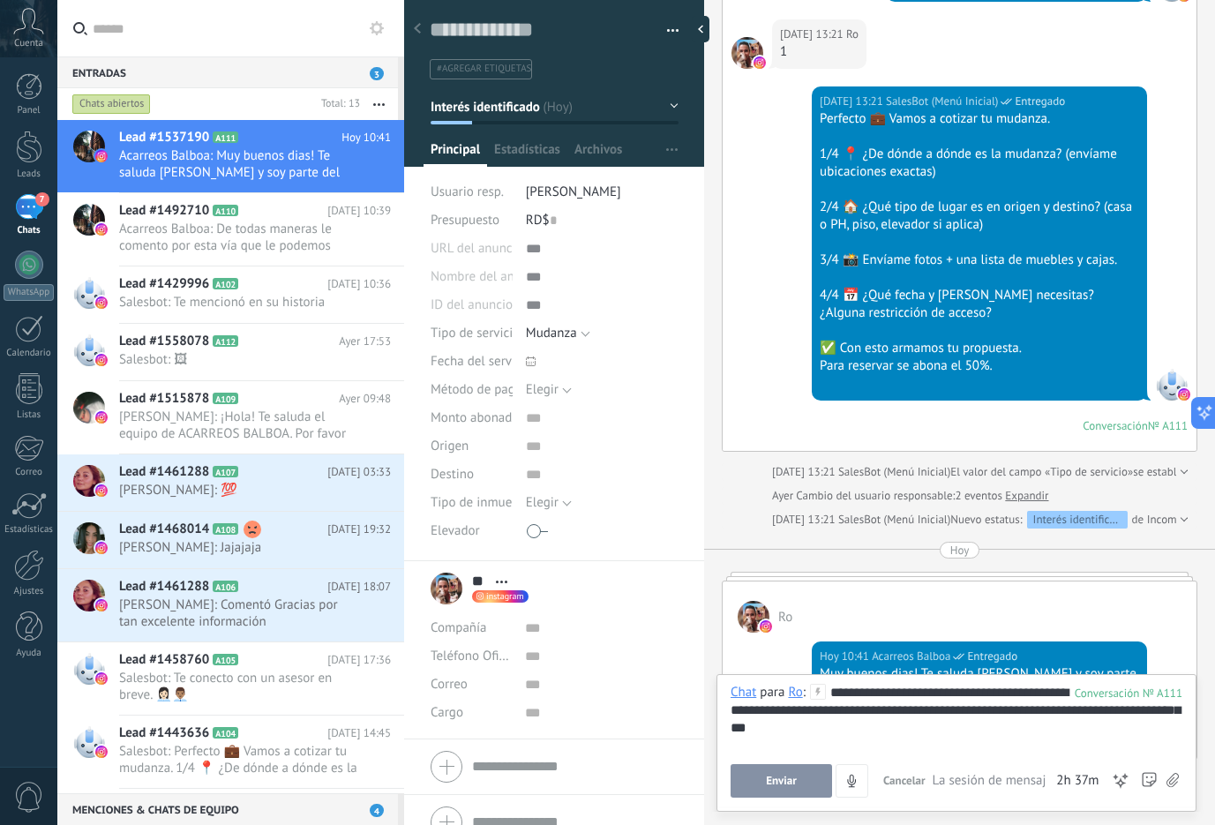
click at [864, 614] on div "Ro" at bounding box center [960, 607] width 474 height 51
click at [911, 775] on span "Cancelar" at bounding box center [904, 780] width 42 height 15
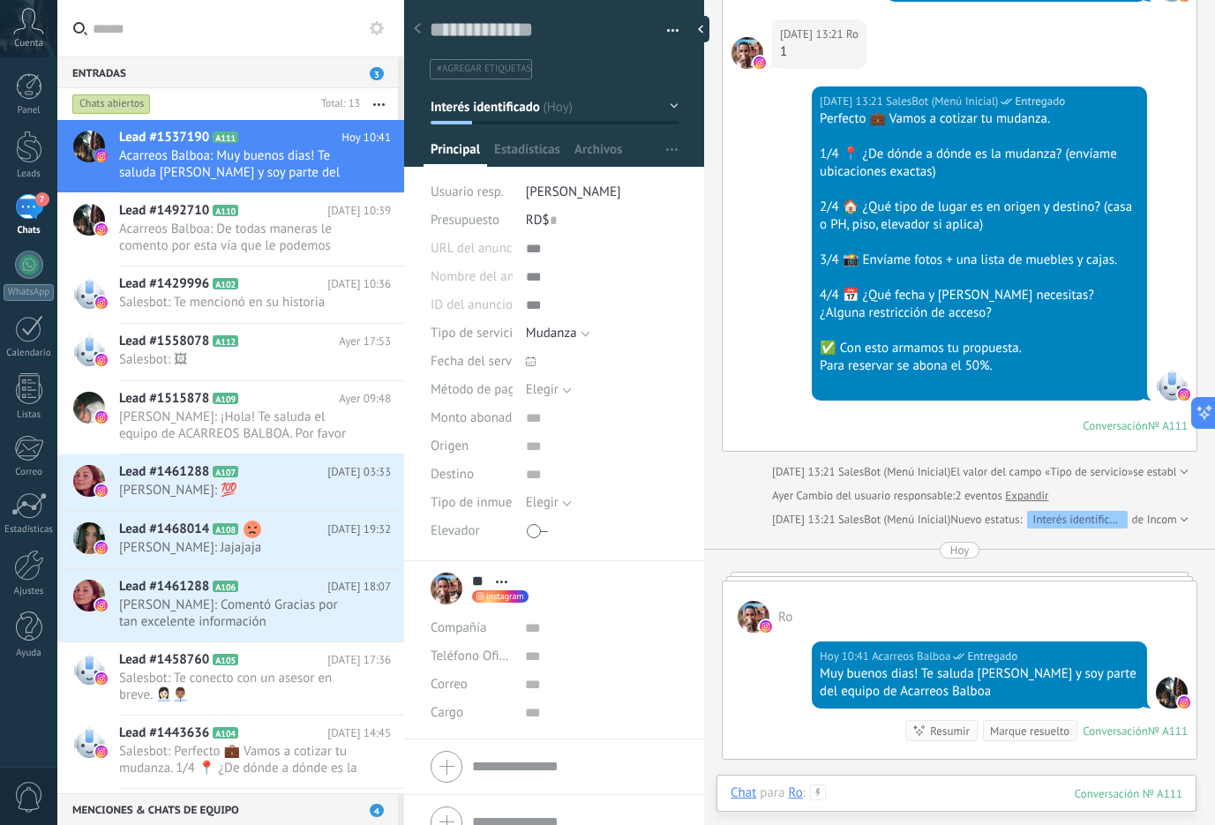
scroll to position [942, 0]
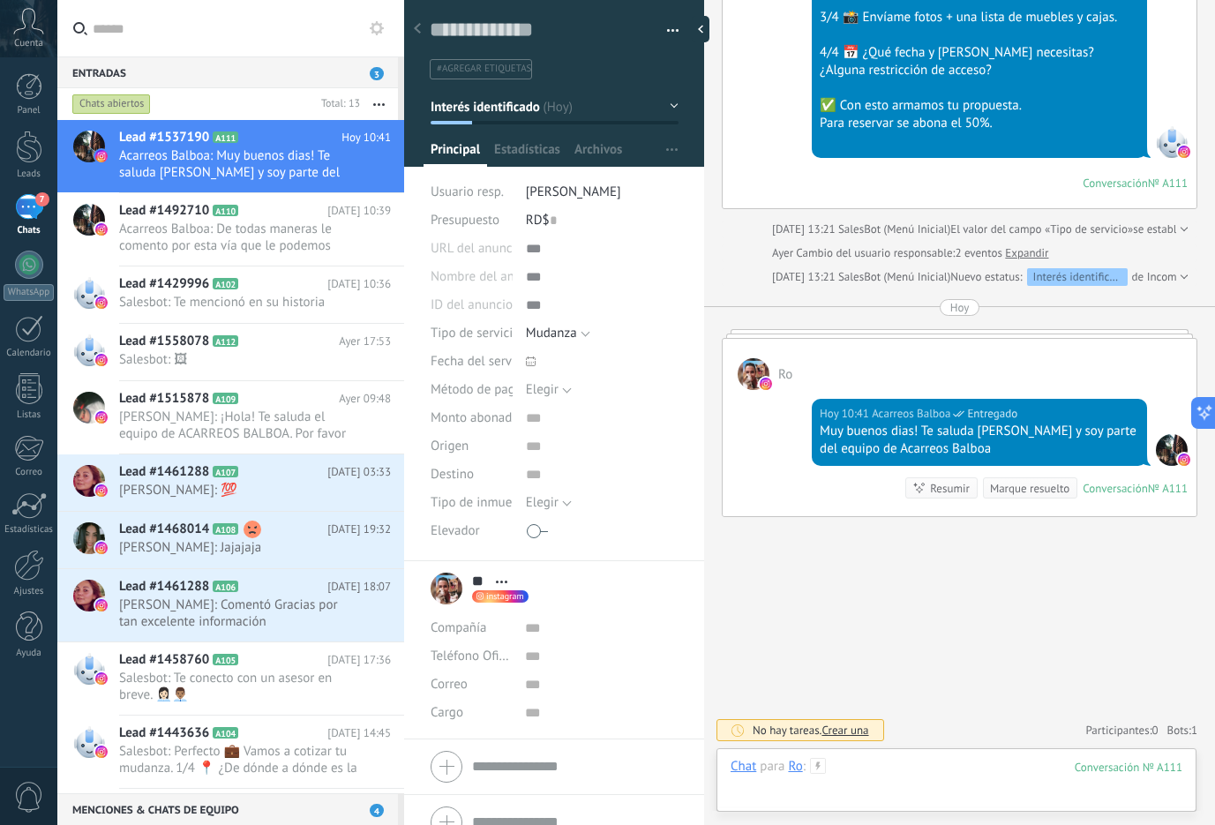
click at [873, 776] on div at bounding box center [957, 784] width 452 height 53
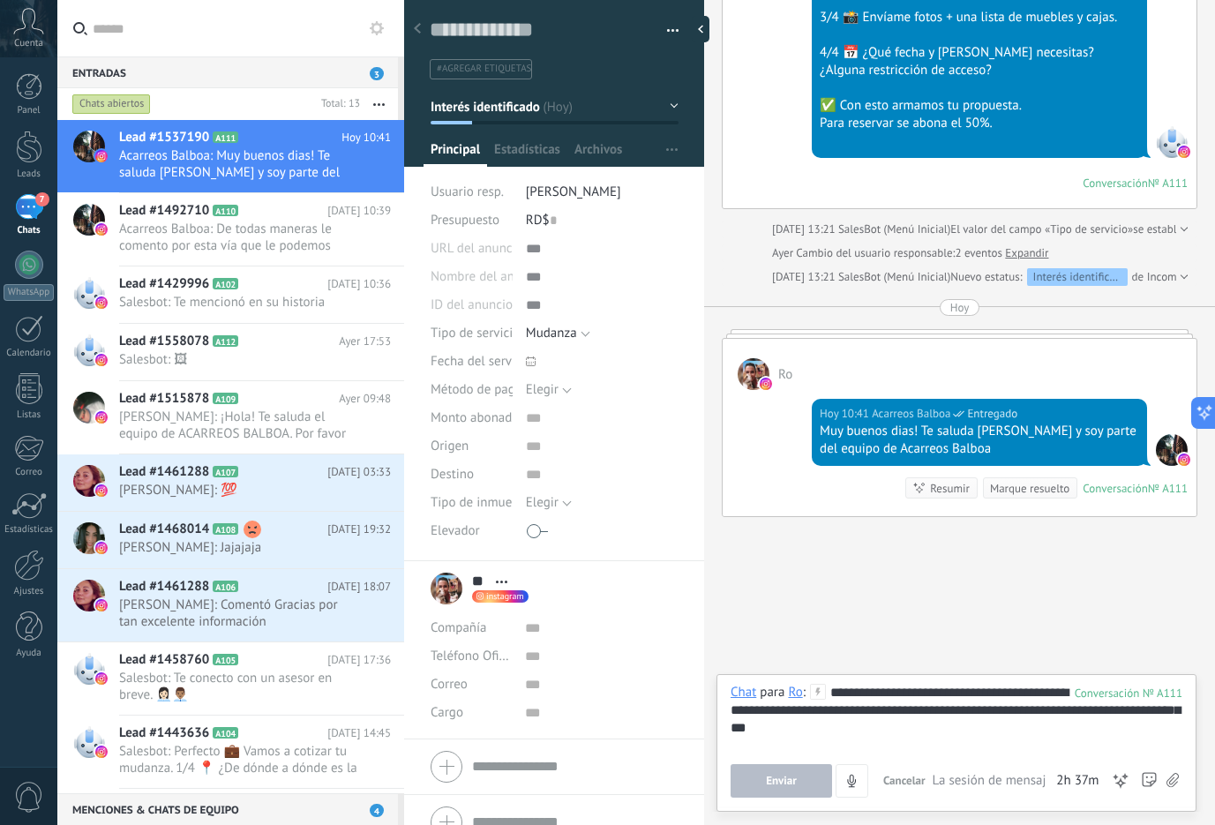
click at [780, 784] on span "Enviar" at bounding box center [781, 781] width 31 height 12
click at [938, 734] on div "**********" at bounding box center [957, 717] width 452 height 67
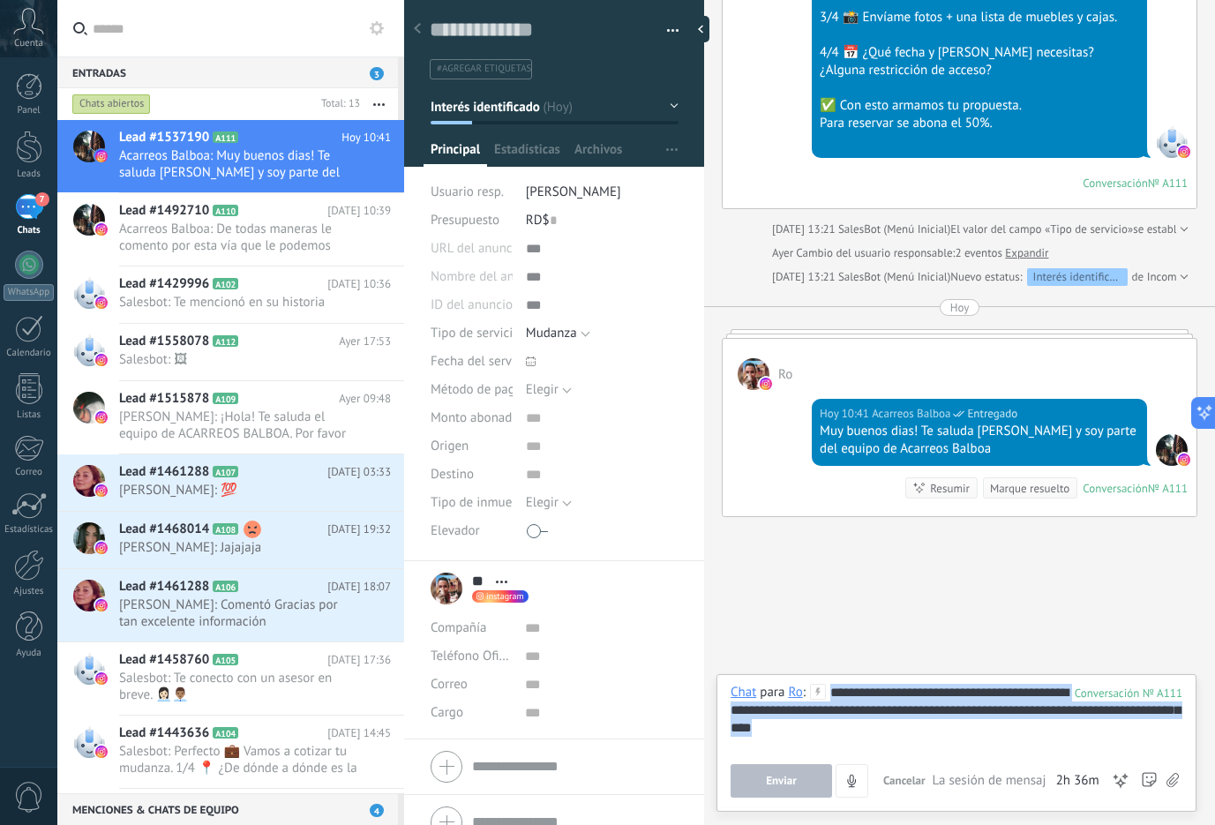
drag, startPoint x: 877, startPoint y: 731, endPoint x: 832, endPoint y: 689, distance: 61.2
click at [832, 689] on div "**********" at bounding box center [957, 717] width 452 height 67
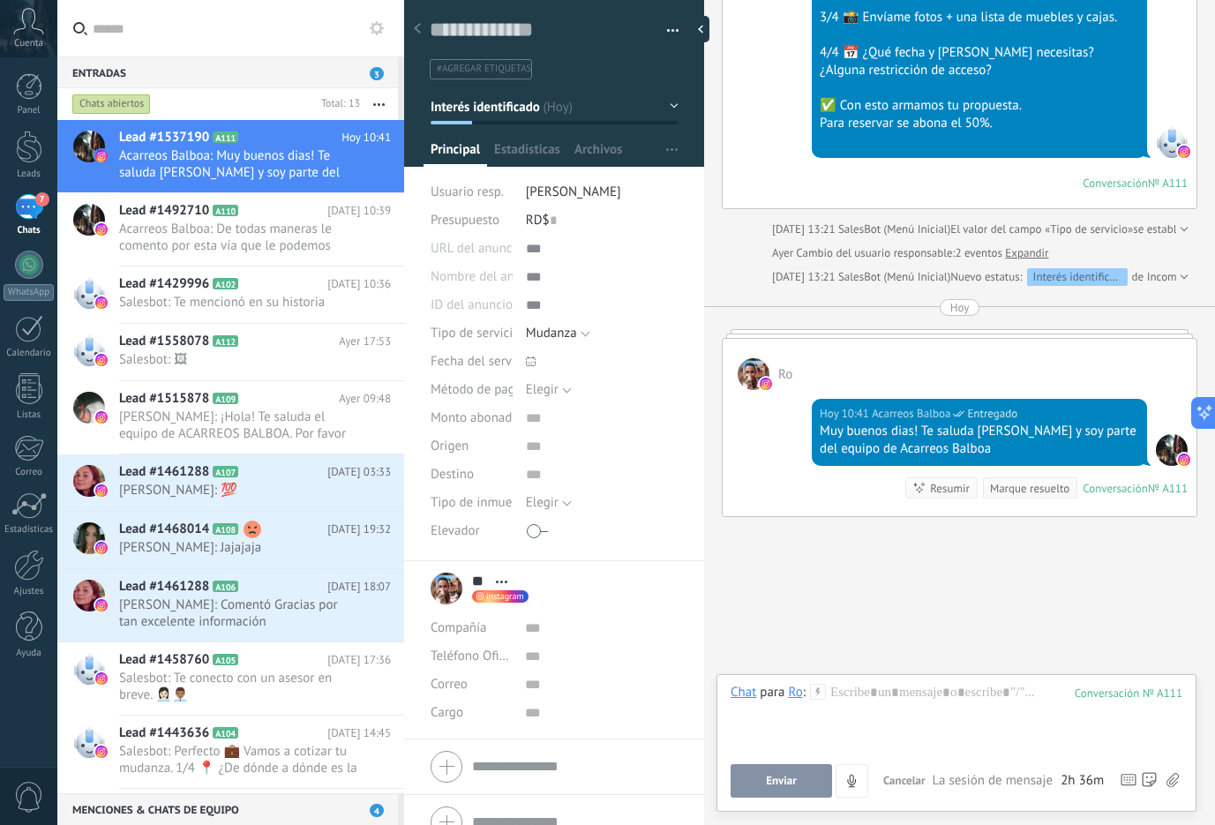
click at [755, 448] on div "Hoy 10:41 Acarreos Balboa Entregado Muy buenos dias! Te saluda Betsy y soy part…" at bounding box center [960, 453] width 474 height 126
click at [1017, 445] on div "Muy buenos dias! Te saluda [PERSON_NAME] y soy parte del equipo de Acarreos Bal…" at bounding box center [979, 440] width 319 height 35
click at [1094, 372] on div "Ro" at bounding box center [960, 364] width 474 height 51
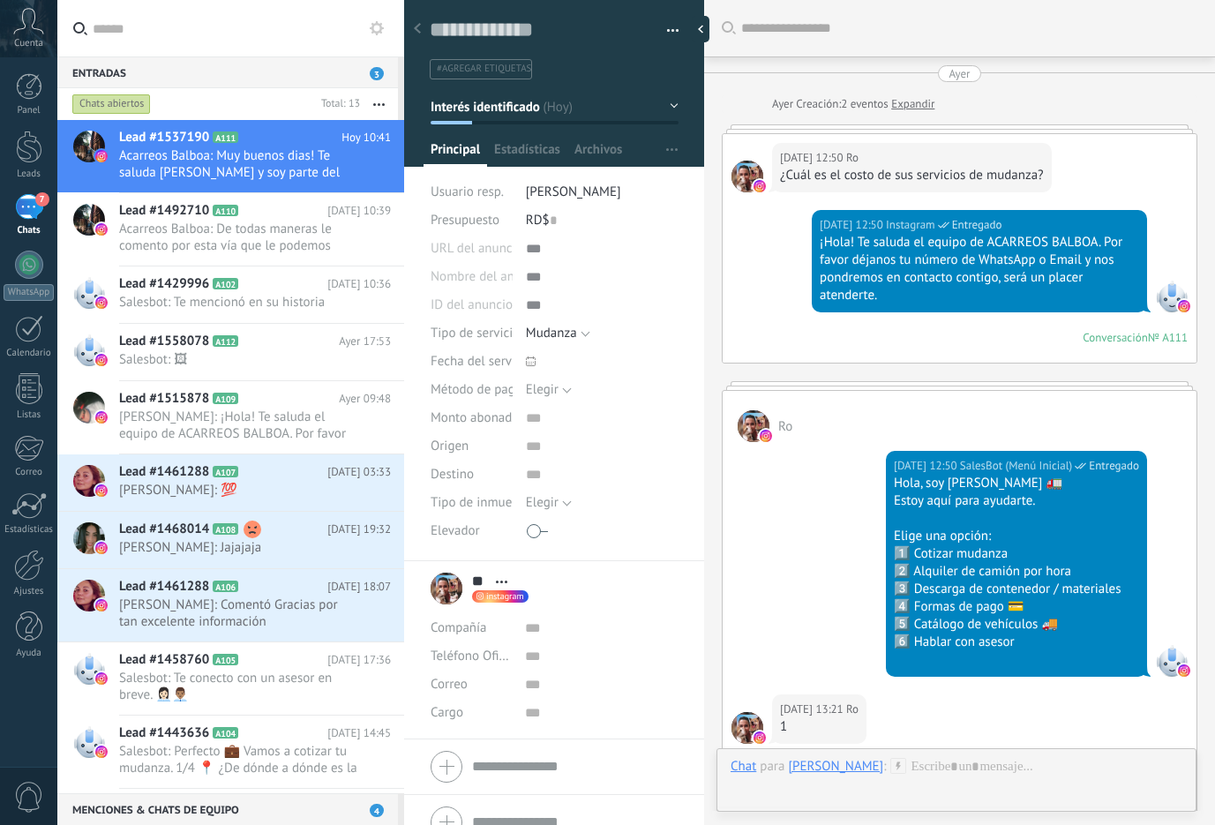
scroll to position [26, 0]
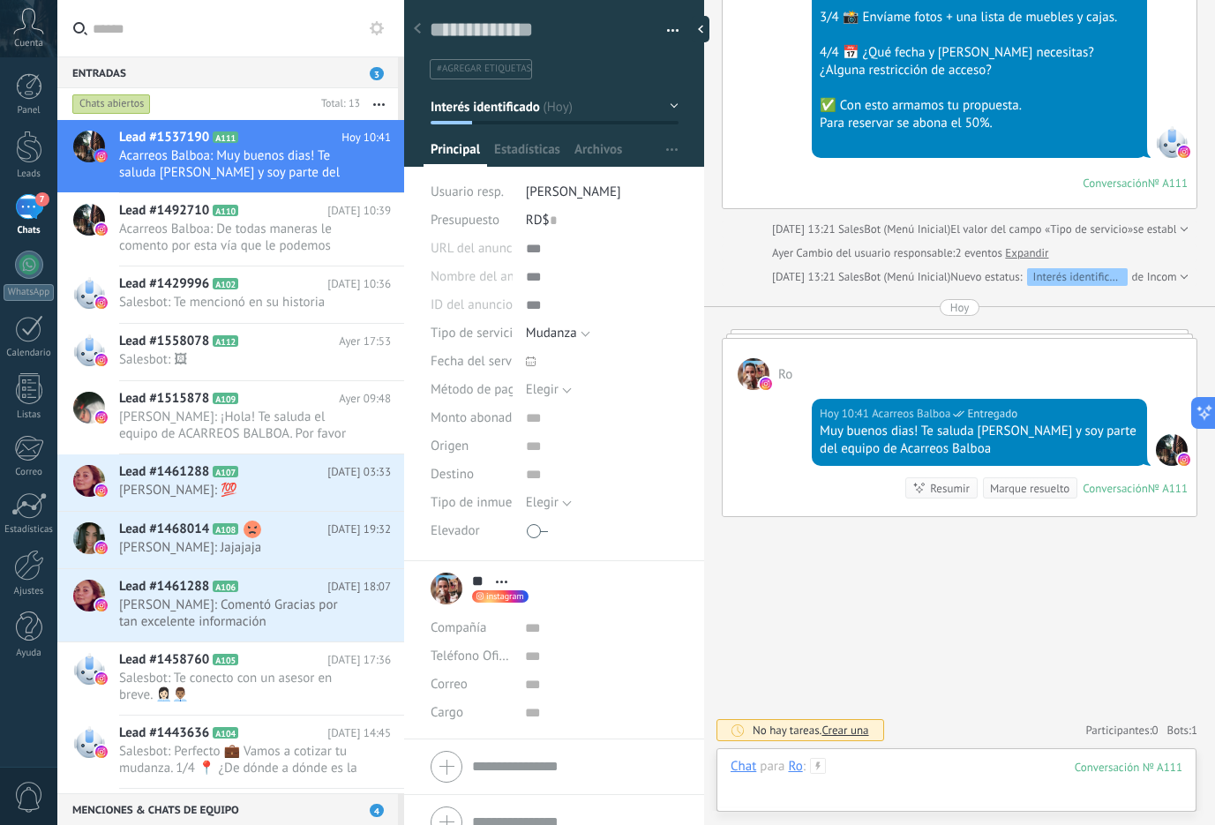
click at [1020, 769] on div at bounding box center [957, 784] width 452 height 53
click at [0, 0] on div "Enviar Cancelar Rastrear clics en links ? Reducir links largos y rastrear clics…" at bounding box center [0, 0] width 0 height 0
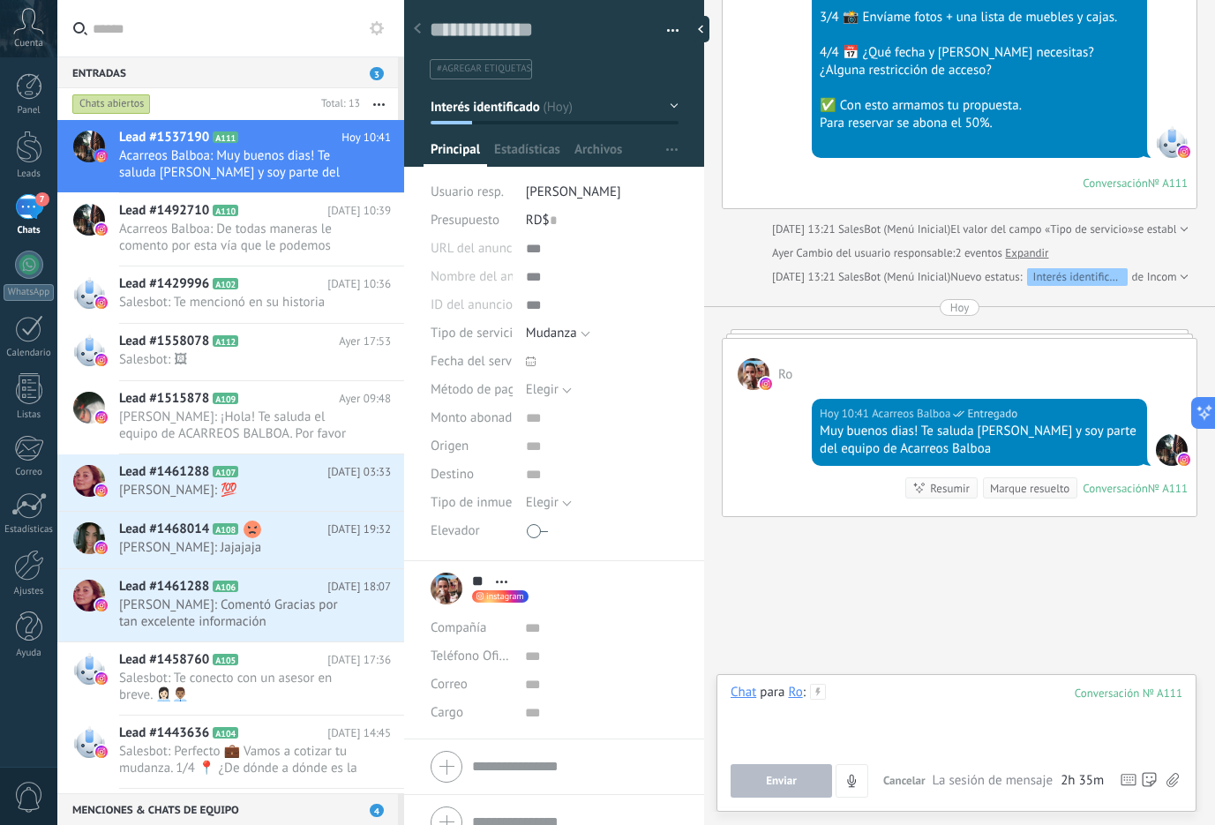
click at [881, 697] on div at bounding box center [957, 717] width 452 height 67
paste div
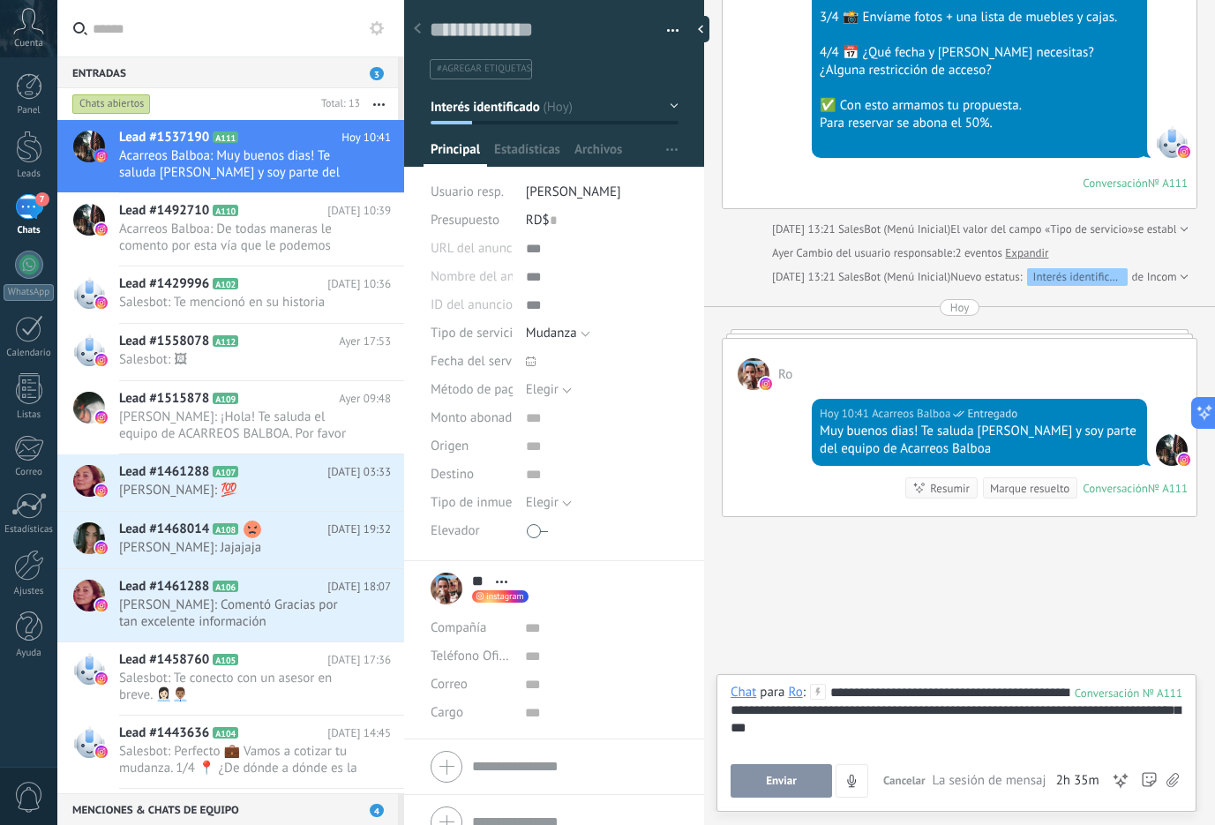
click at [810, 771] on button "Enviar" at bounding box center [781, 781] width 101 height 34
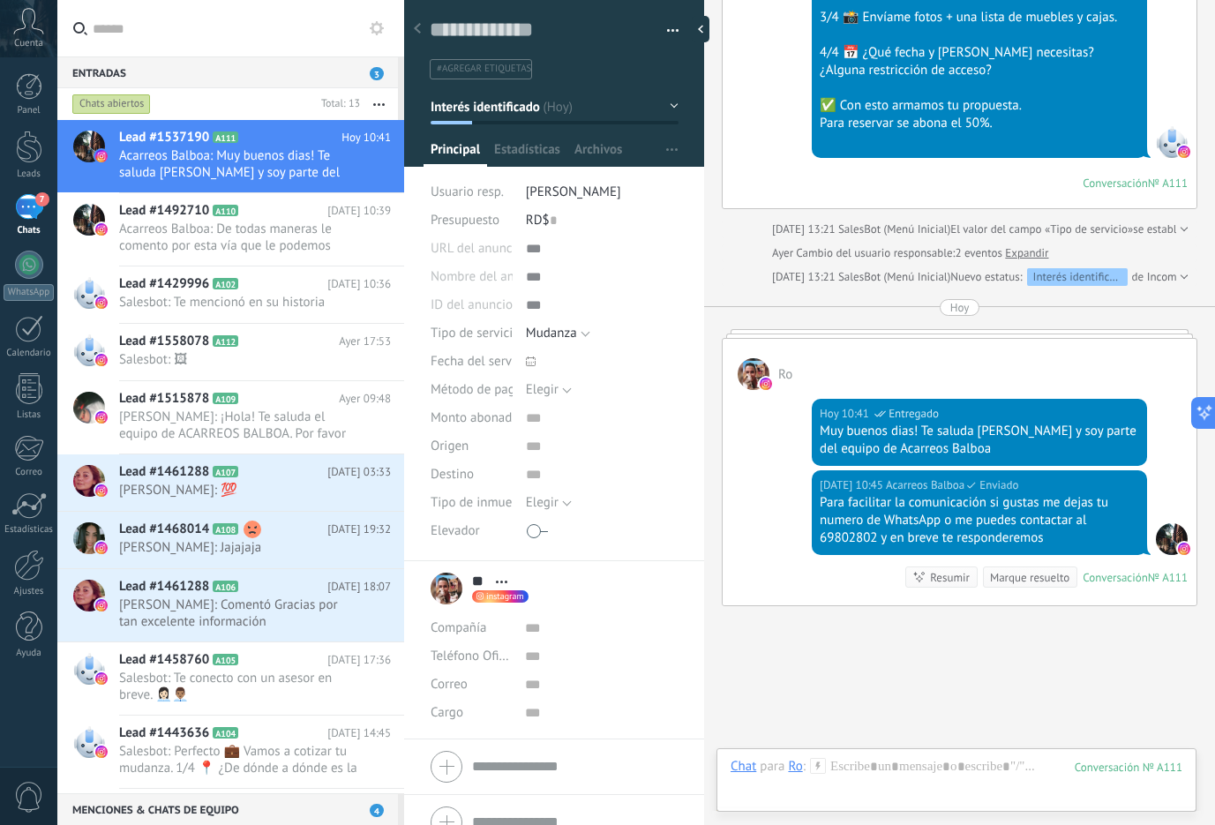
scroll to position [1007, 0]
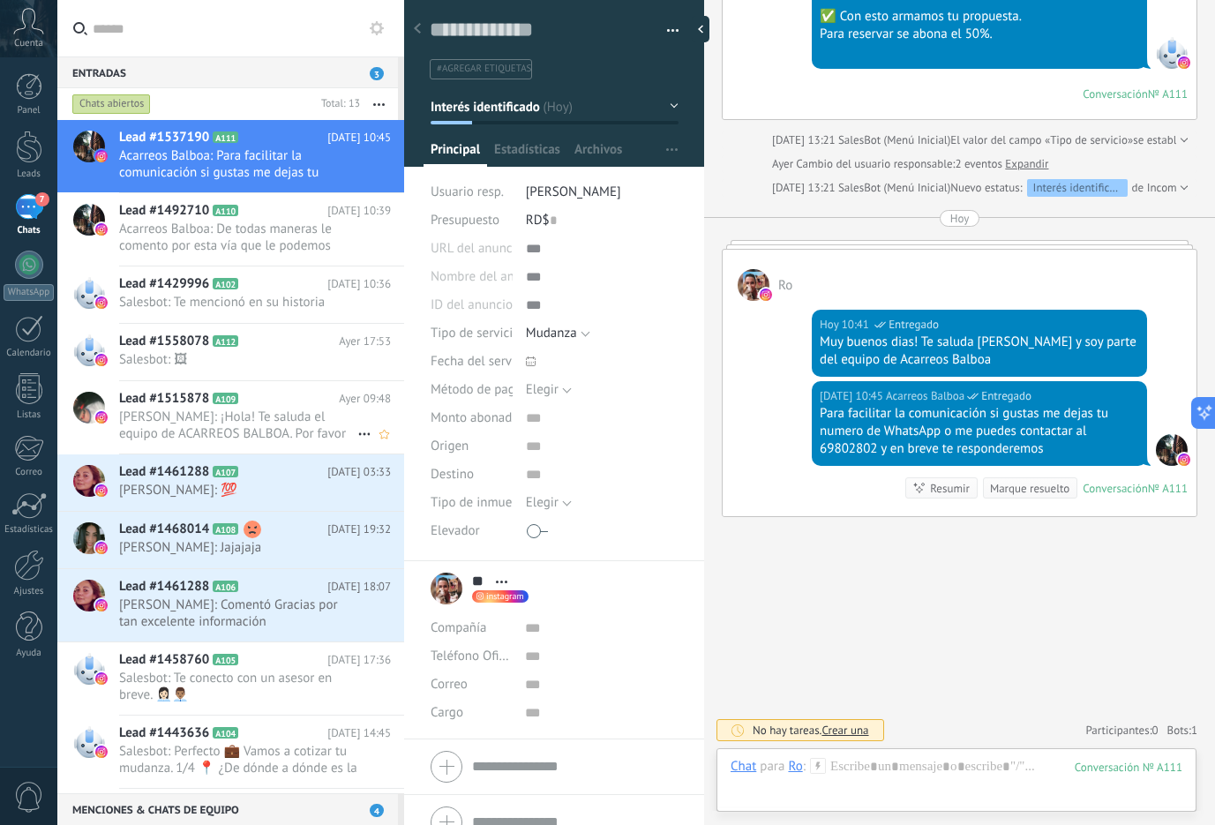
click at [267, 416] on span "[PERSON_NAME]: ¡Hola! Te saluda el equipo de ACARREOS BALBOA. Por favor déjanos…" at bounding box center [238, 426] width 238 height 34
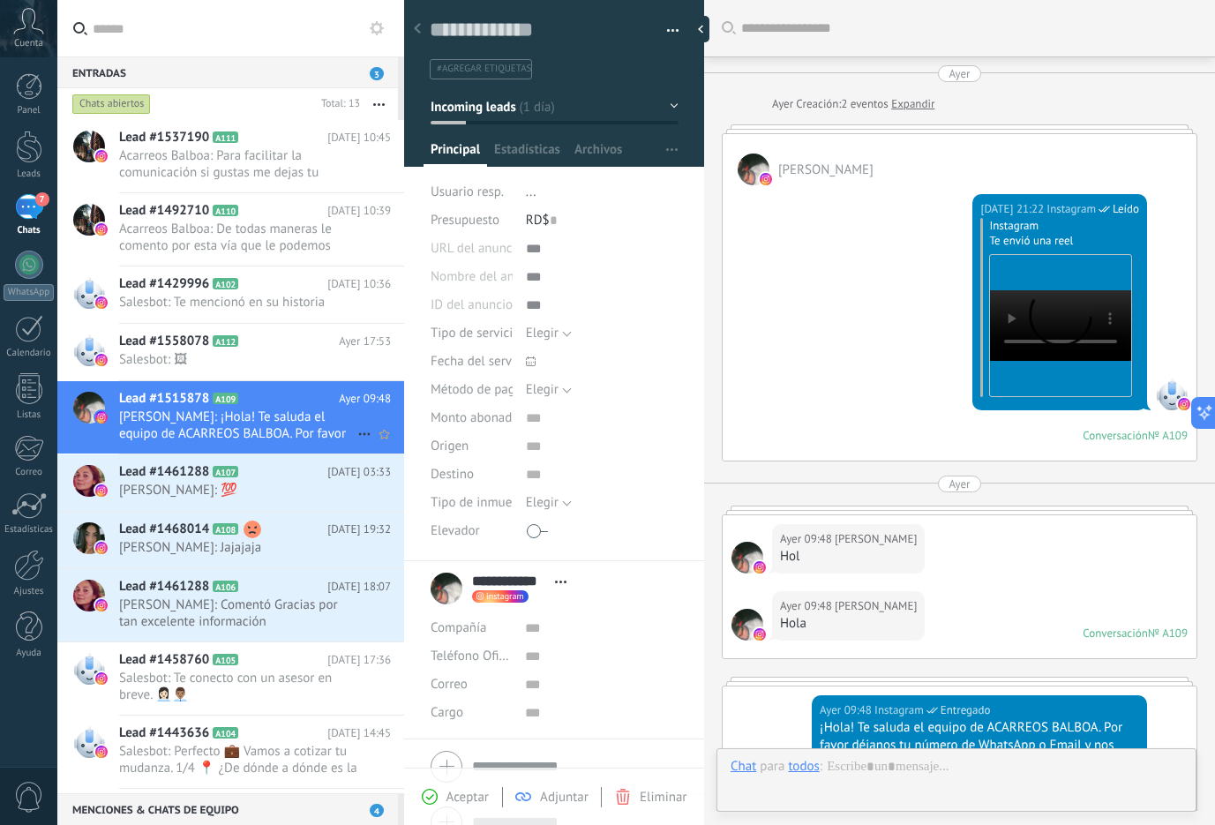
scroll to position [575, 0]
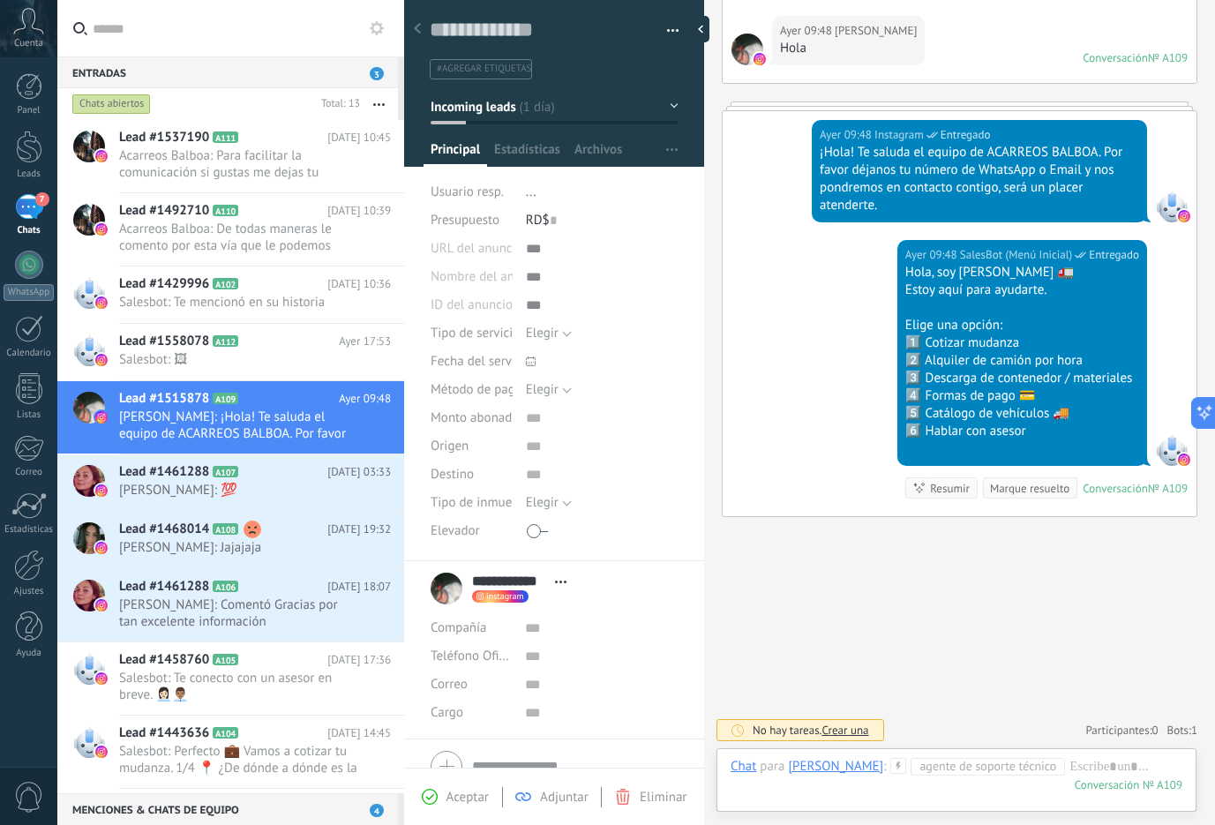
click at [1011, 489] on div "Marque resuelto" at bounding box center [1029, 488] width 79 height 17
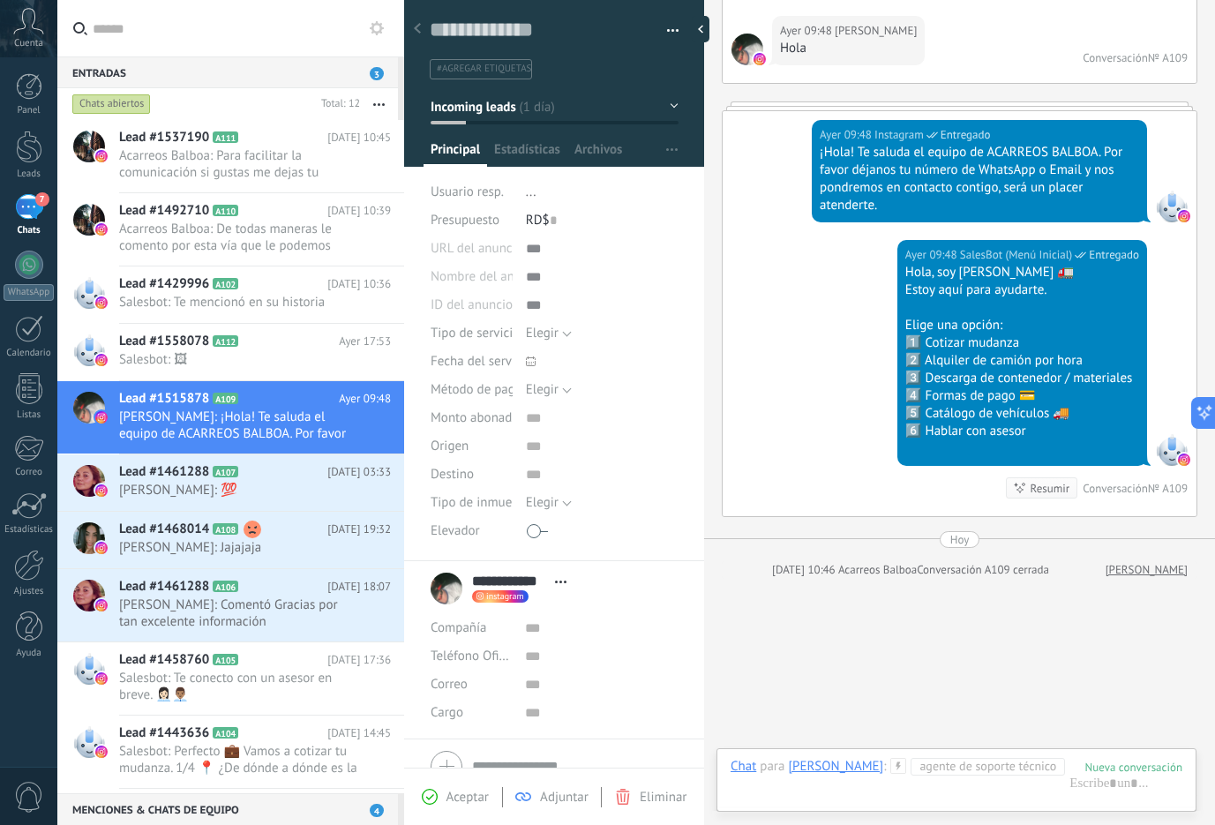
scroll to position [637, 0]
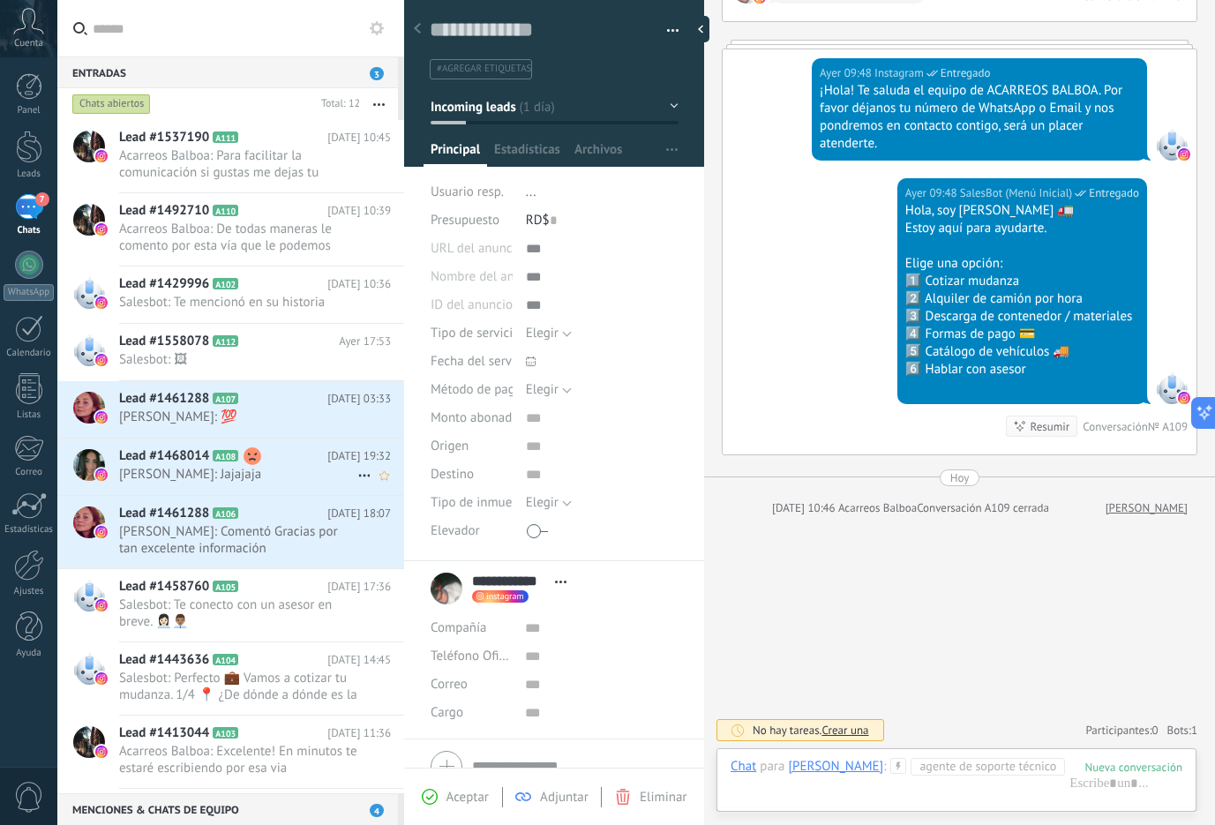
click at [230, 472] on span "[PERSON_NAME]: Jajajaja" at bounding box center [238, 474] width 238 height 17
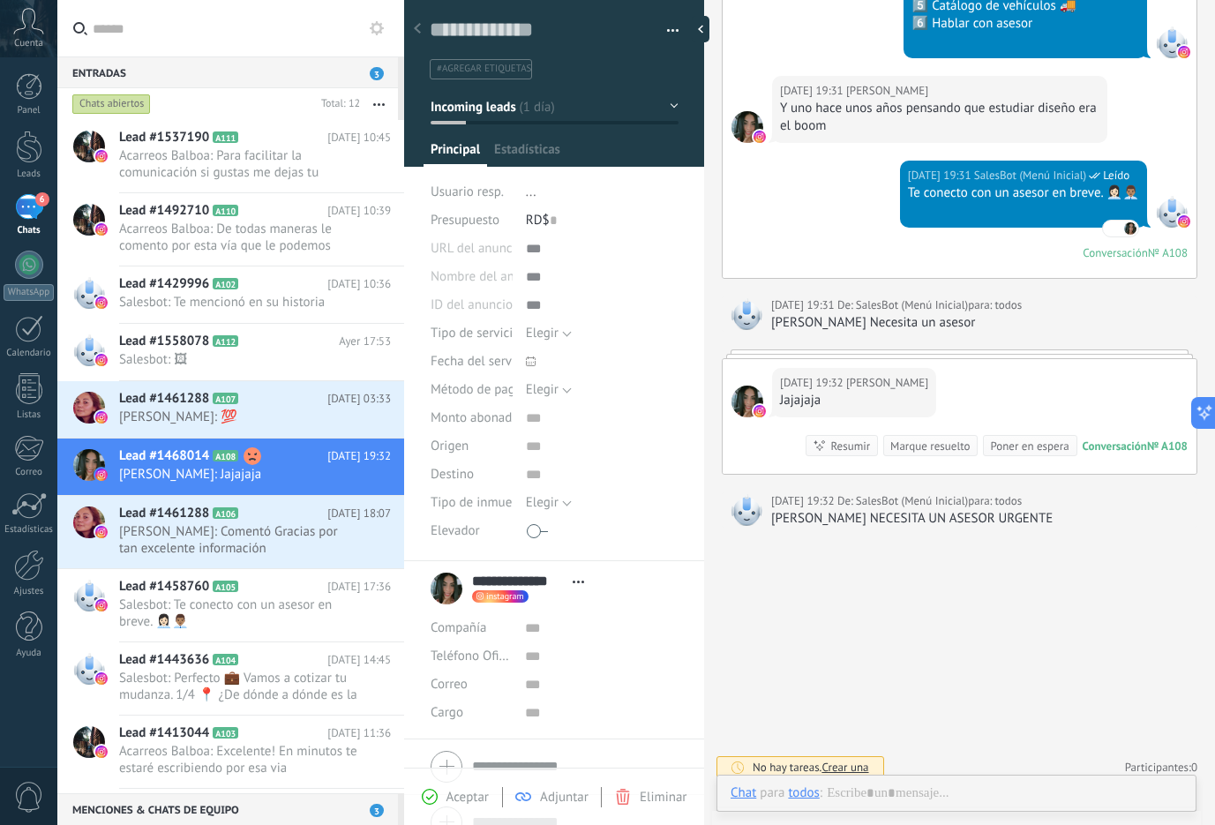
scroll to position [26, 0]
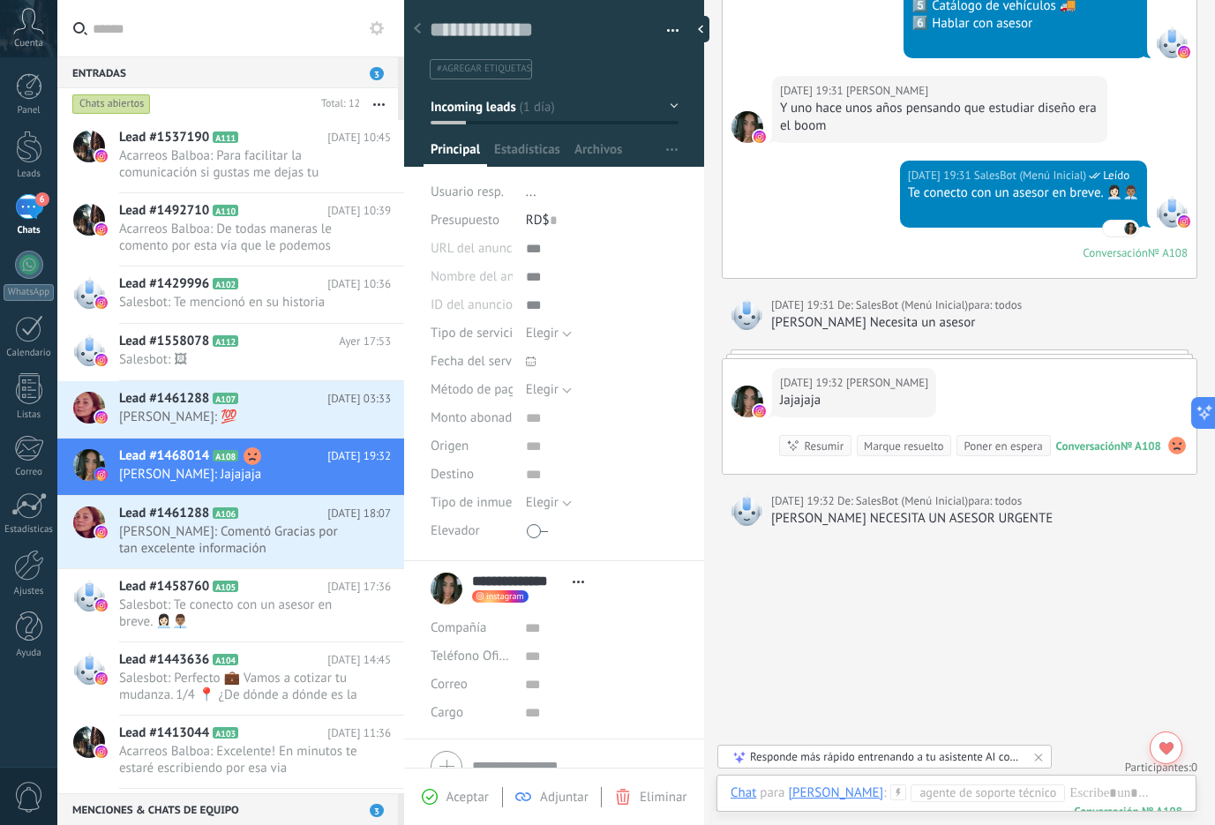
click at [894, 447] on div "Marque resuelto" at bounding box center [903, 446] width 79 height 17
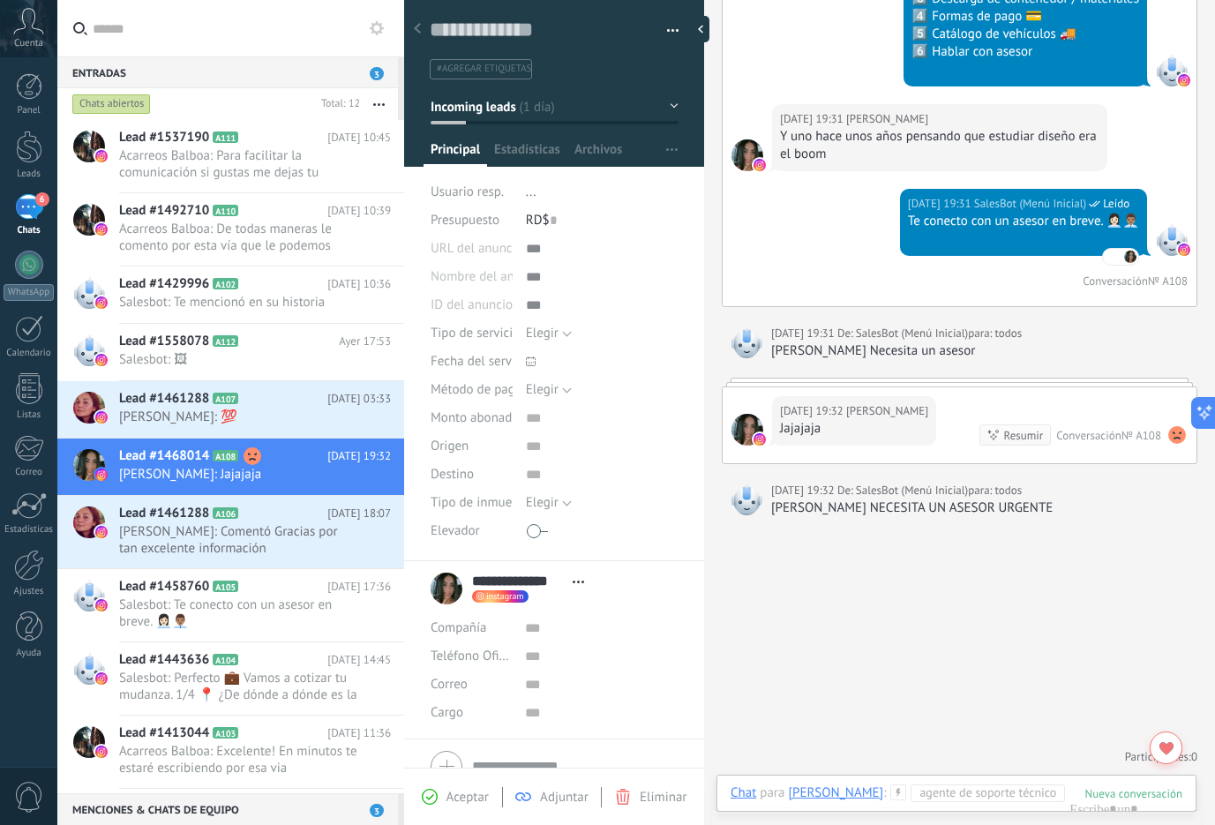
scroll to position [1051, 0]
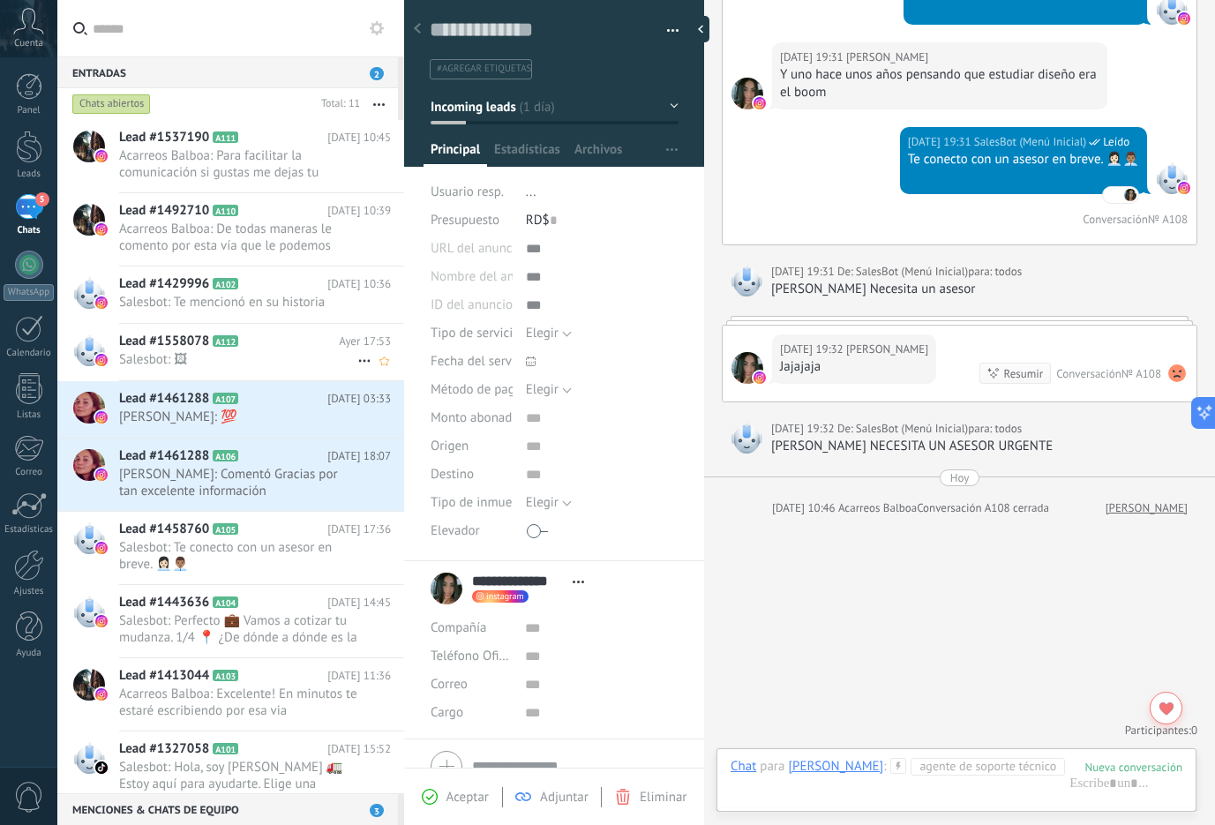
click at [244, 380] on div "Lead #1558078 A112 [DATE] 17:53 Salesbot: 🖼" at bounding box center [230, 352] width 347 height 57
click at [251, 394] on icon at bounding box center [253, 399] width 18 height 18
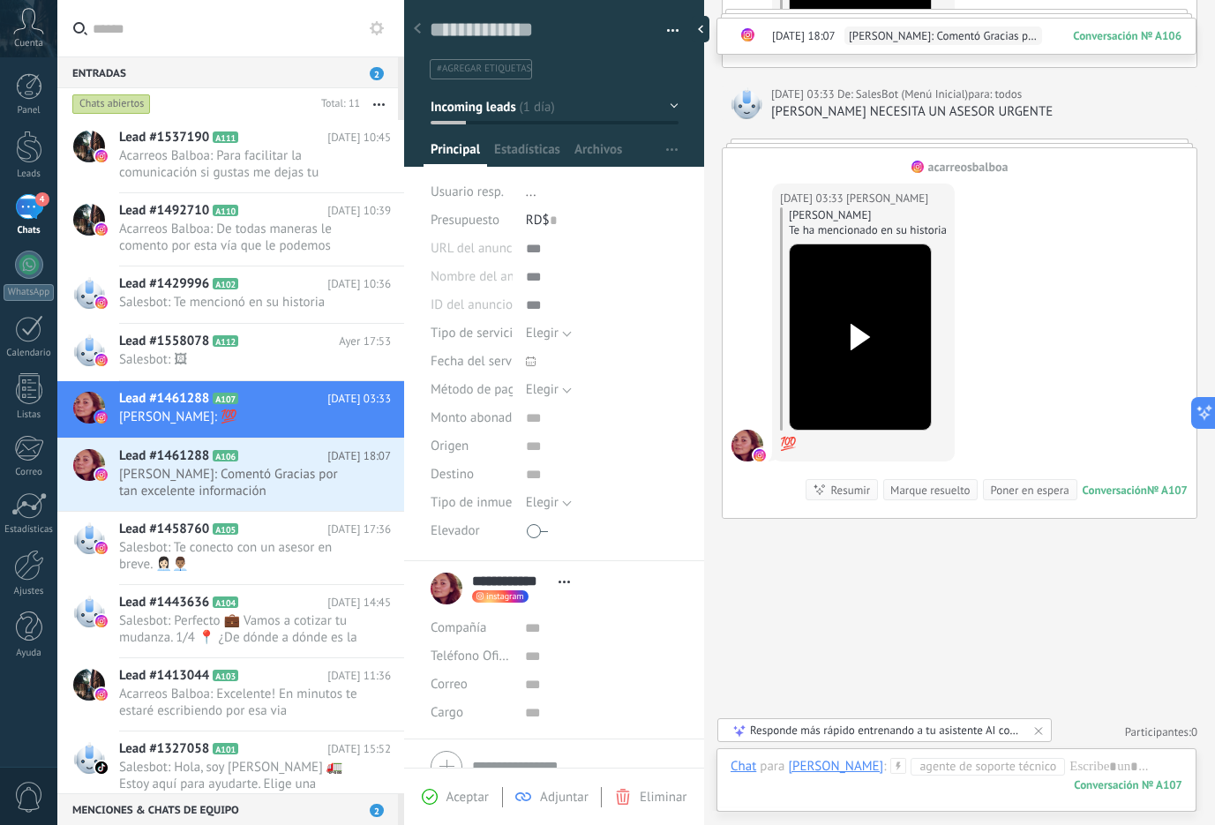
scroll to position [1773, 0]
click at [940, 492] on div "Marque resuelto" at bounding box center [929, 488] width 79 height 17
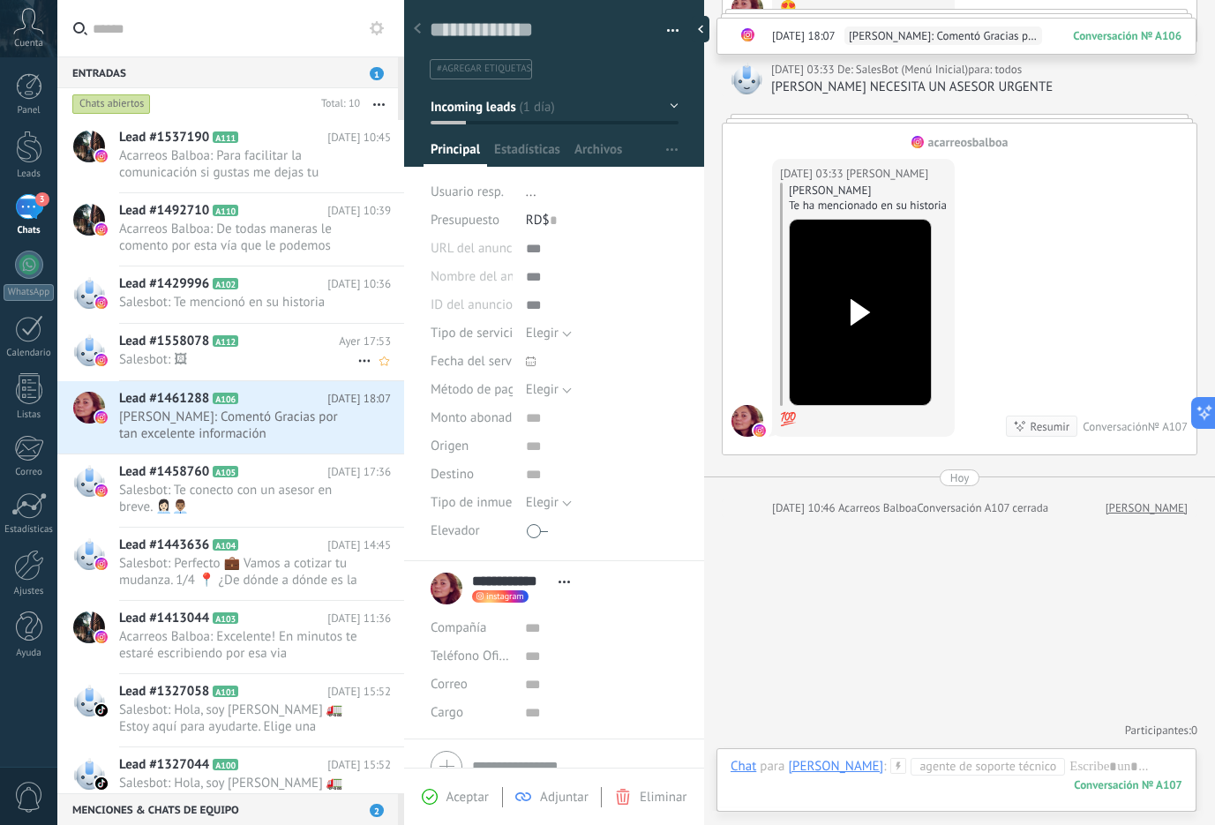
click at [281, 347] on h2 "Lead #1558078 A112" at bounding box center [229, 342] width 220 height 18
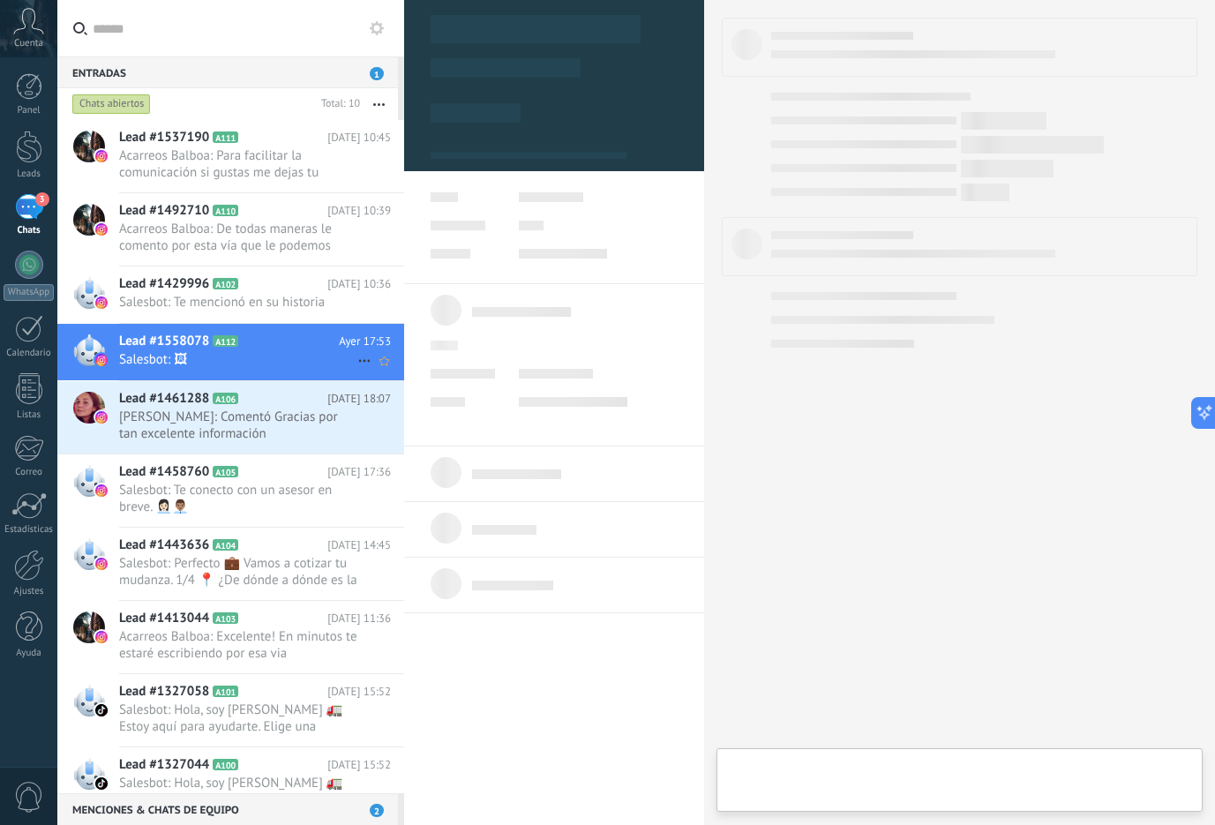
type textarea "**********"
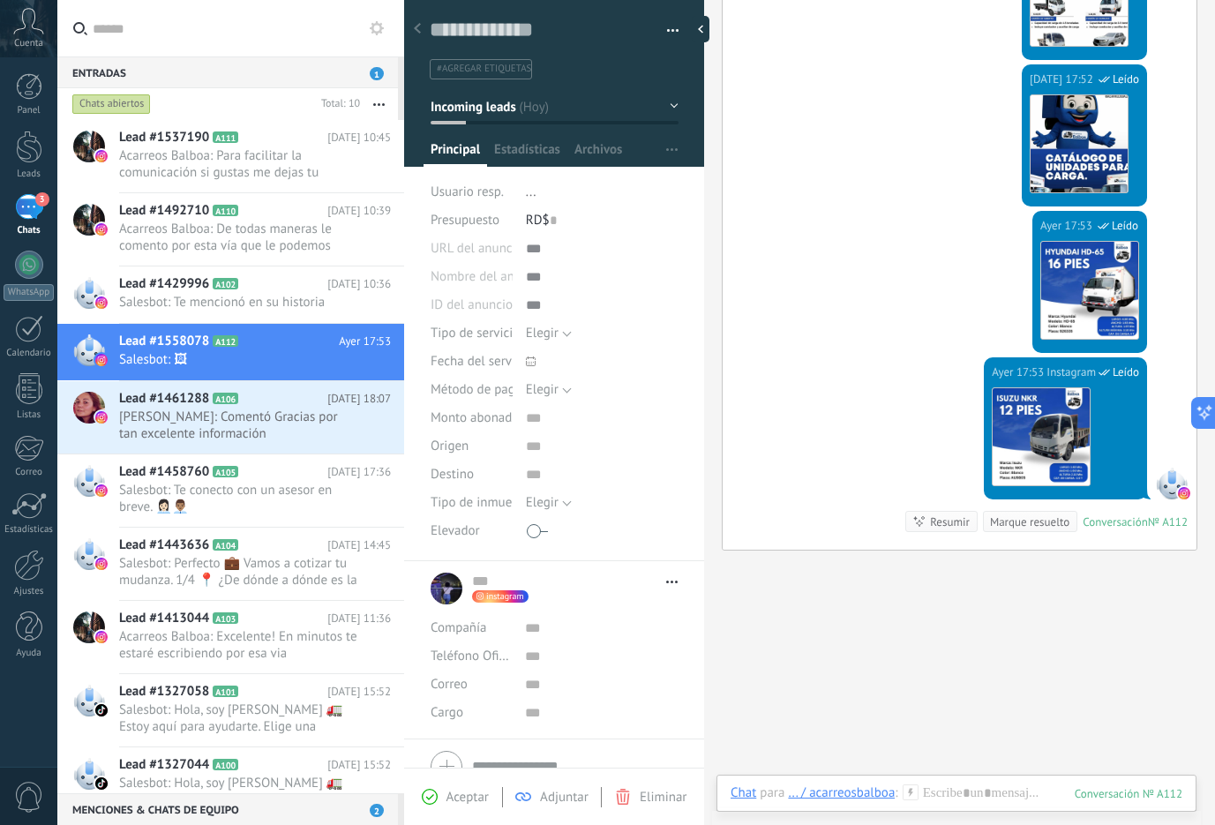
scroll to position [1023, 0]
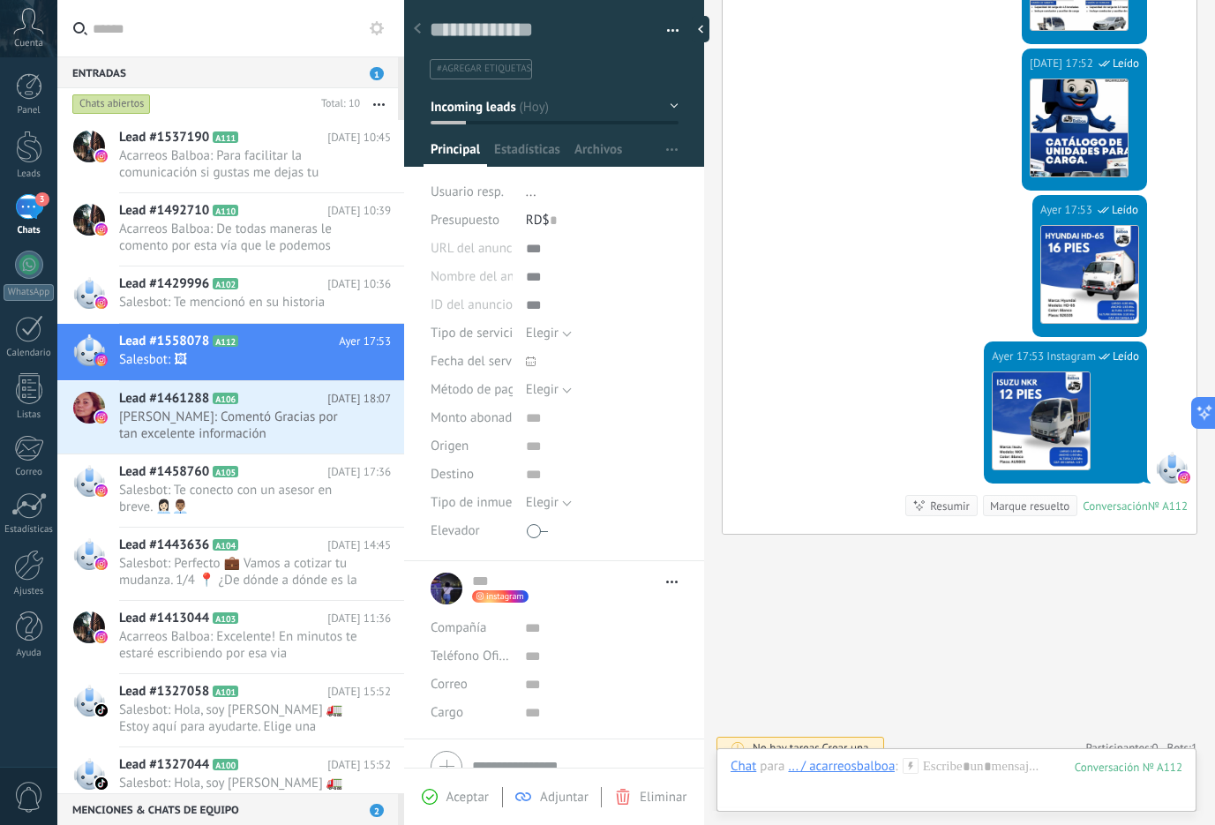
click at [935, 773] on div at bounding box center [957, 784] width 452 height 53
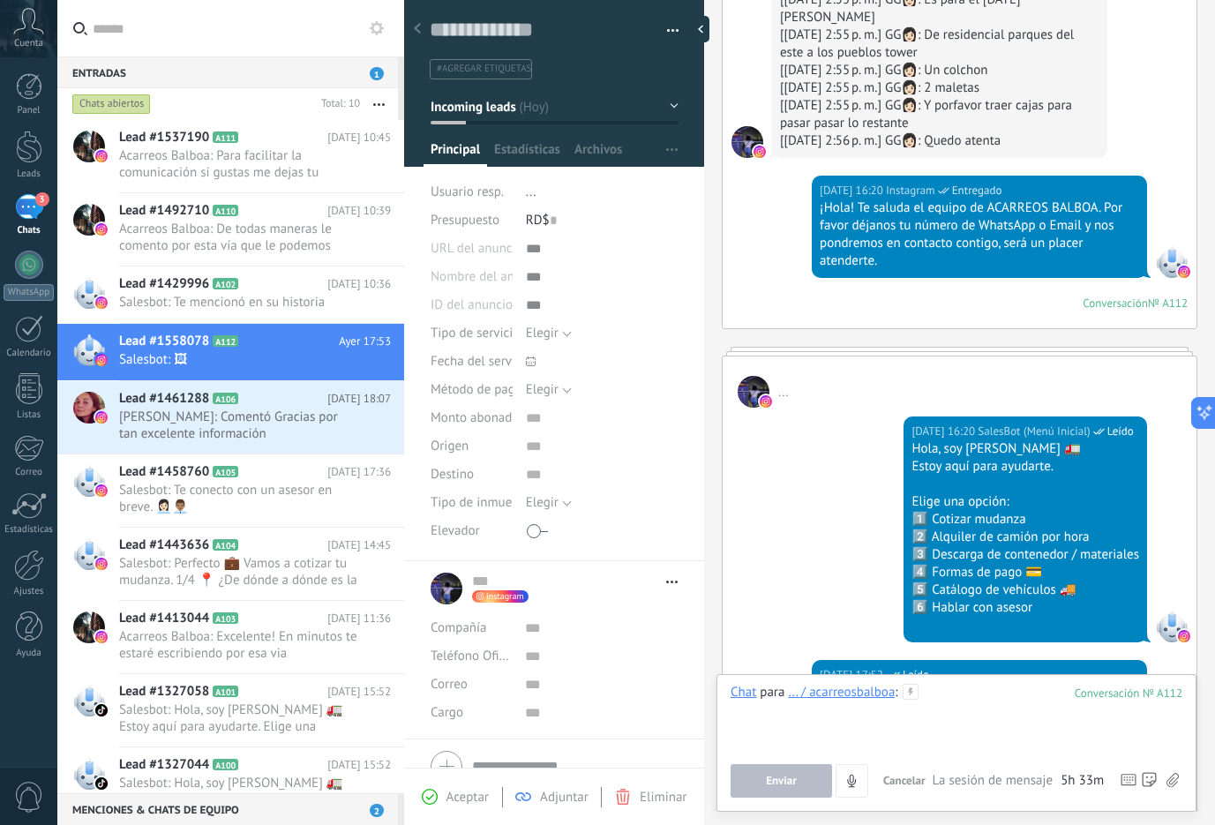
scroll to position [140, 0]
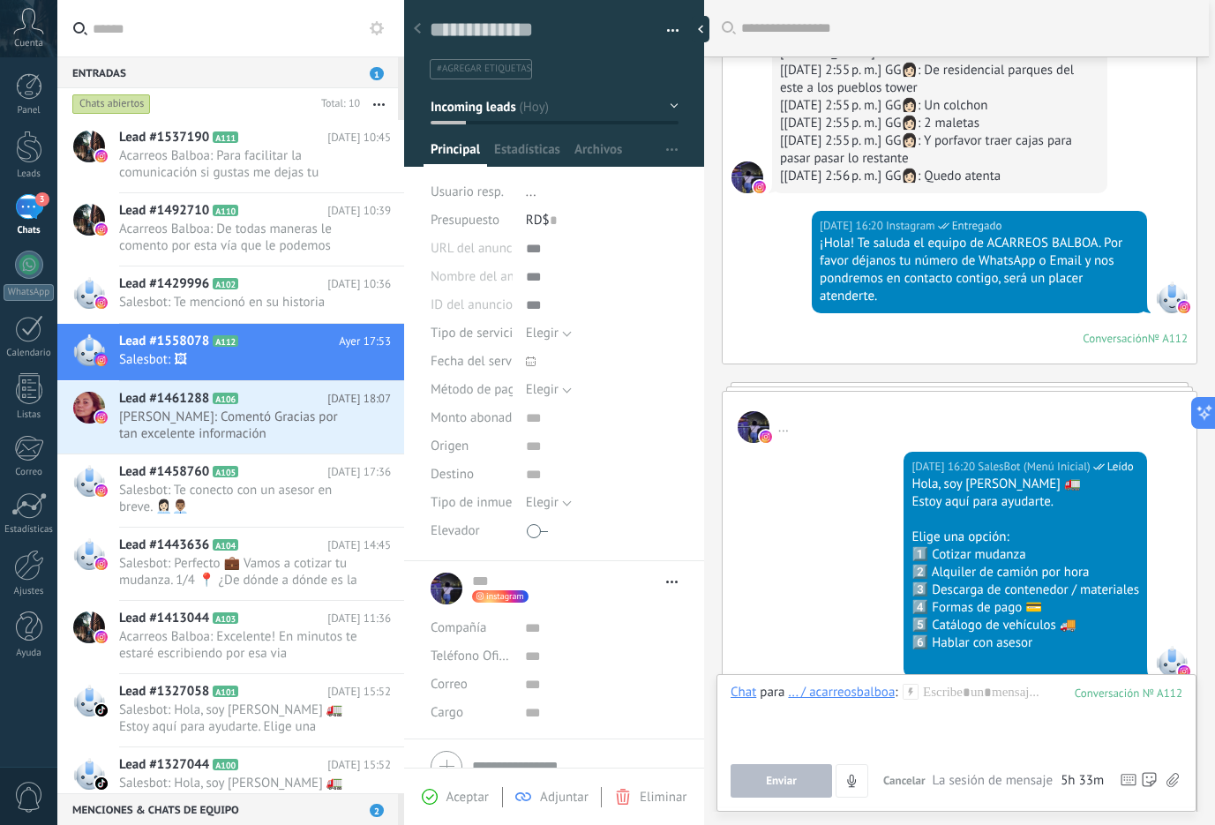
click at [755, 411] on div at bounding box center [754, 427] width 32 height 32
click at [771, 410] on div "..." at bounding box center [960, 417] width 474 height 51
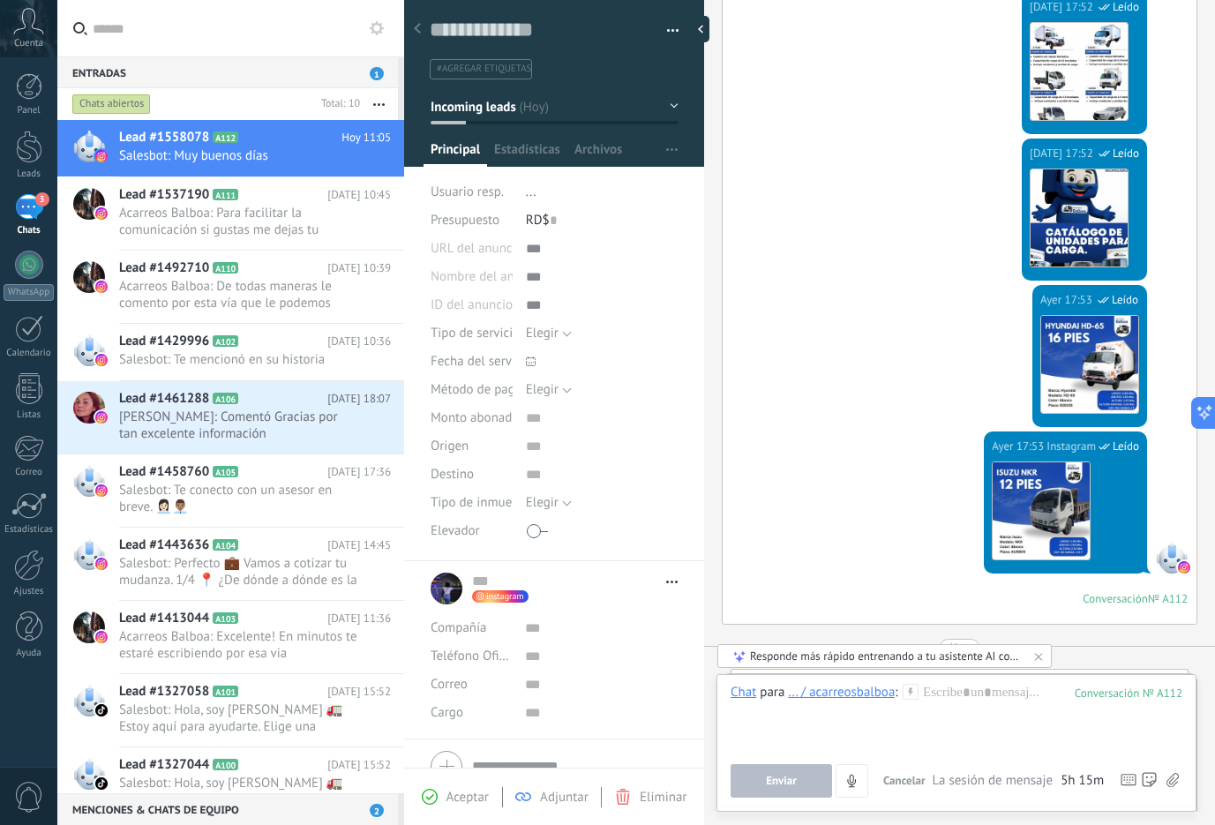
scroll to position [1237, 0]
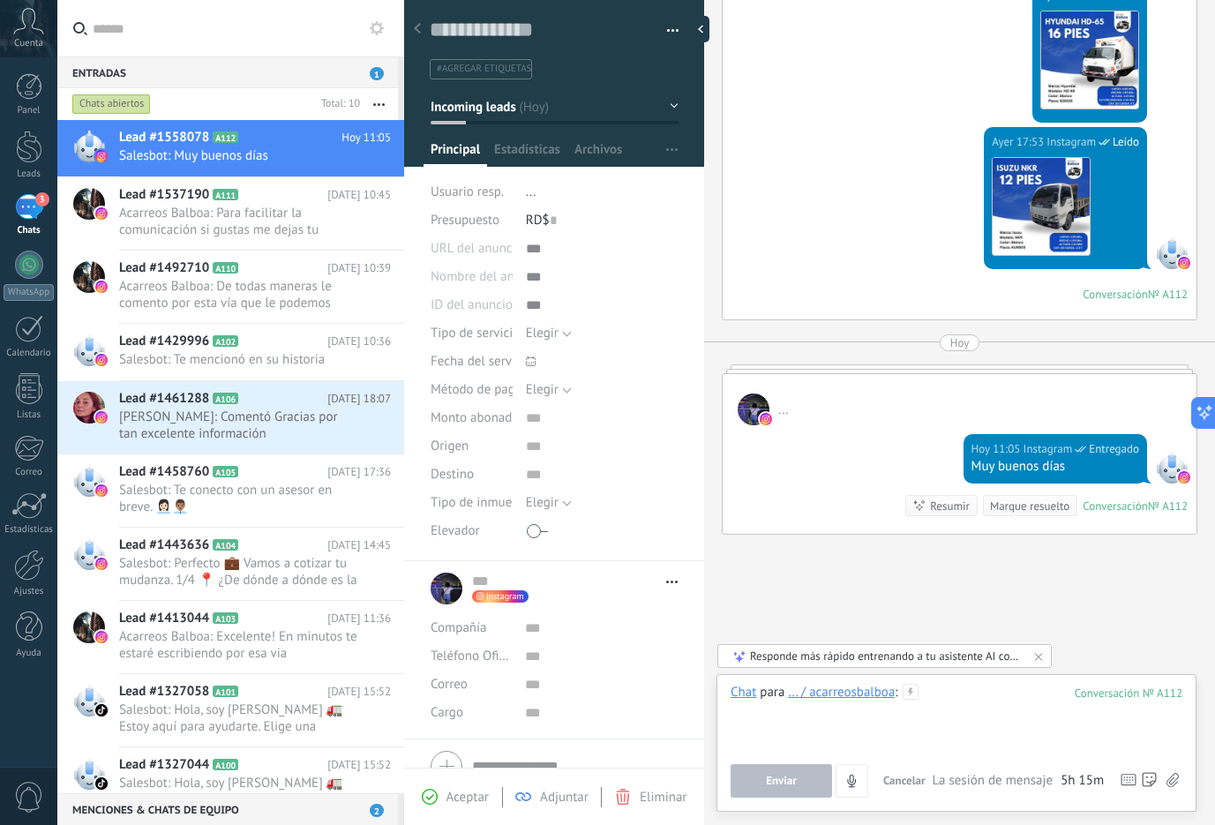
click at [944, 694] on div at bounding box center [957, 717] width 452 height 67
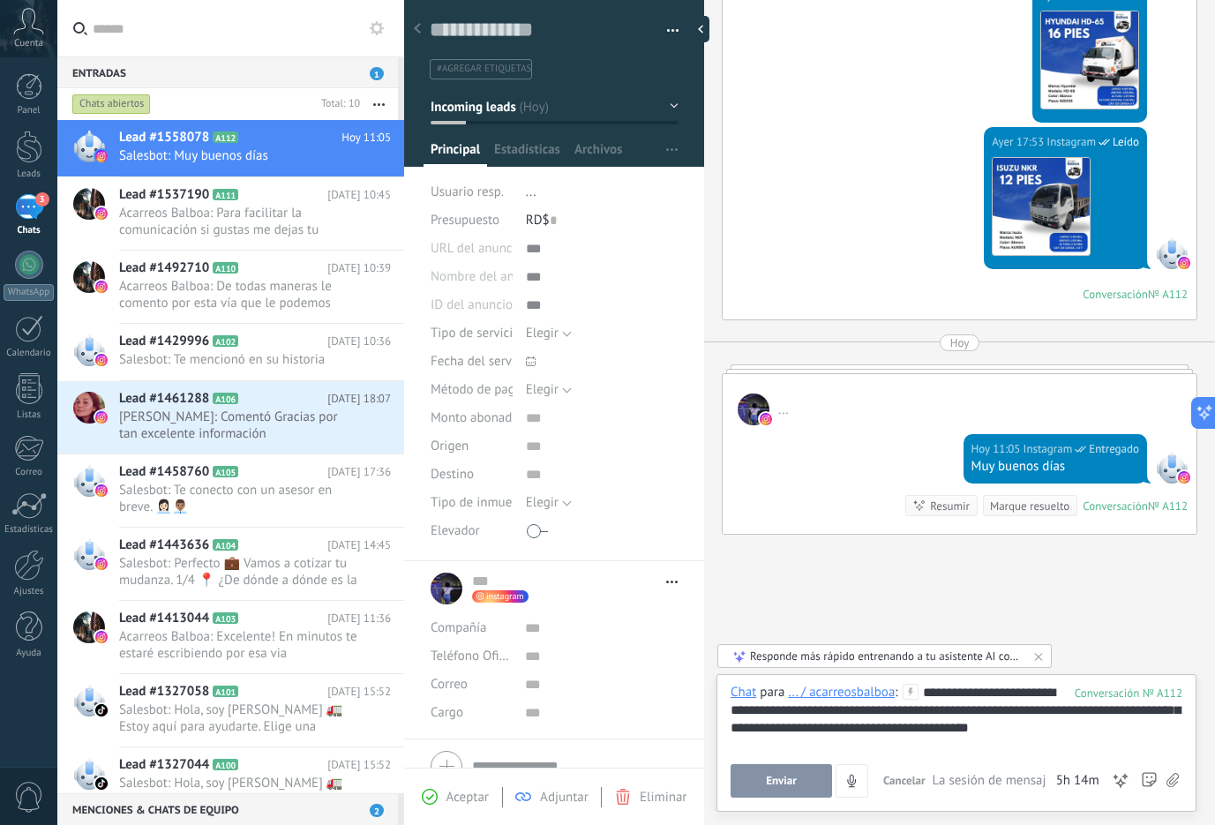
click at [789, 783] on span "Enviar" at bounding box center [781, 781] width 31 height 12
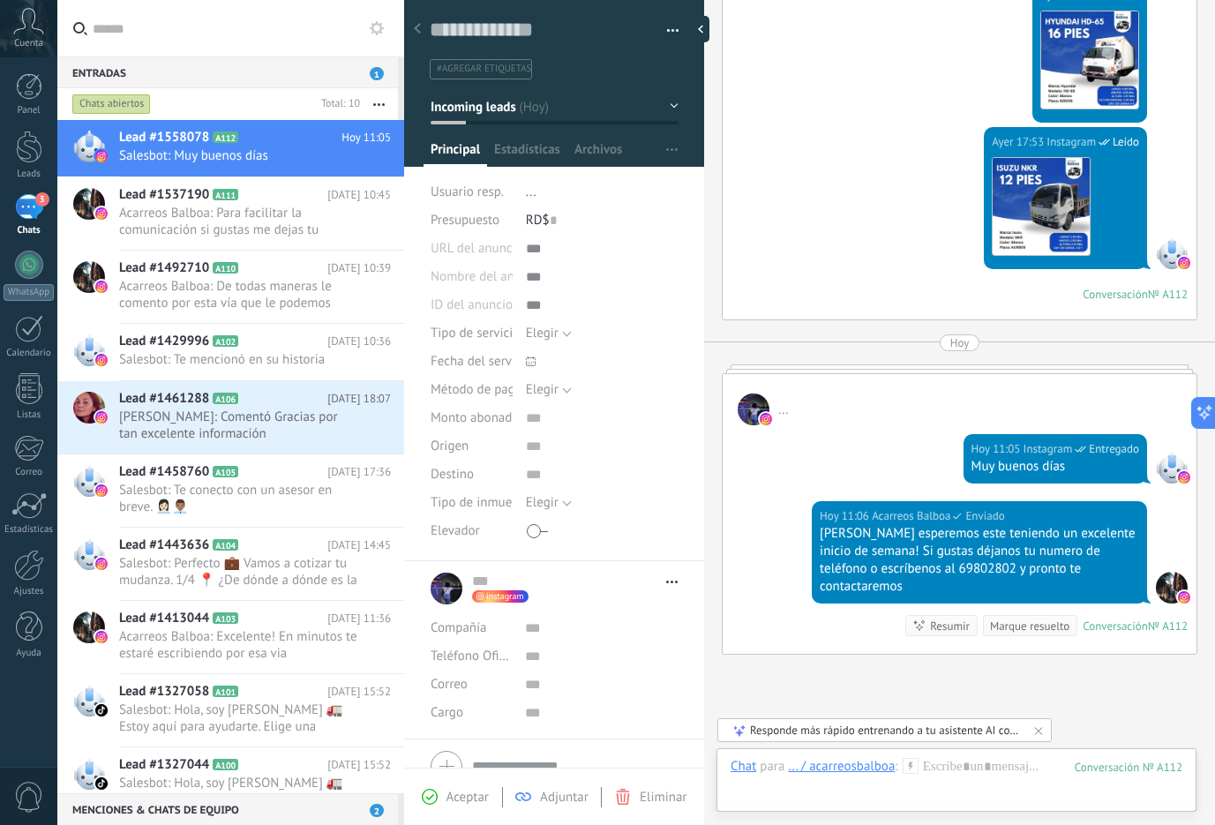
scroll to position [1340, 0]
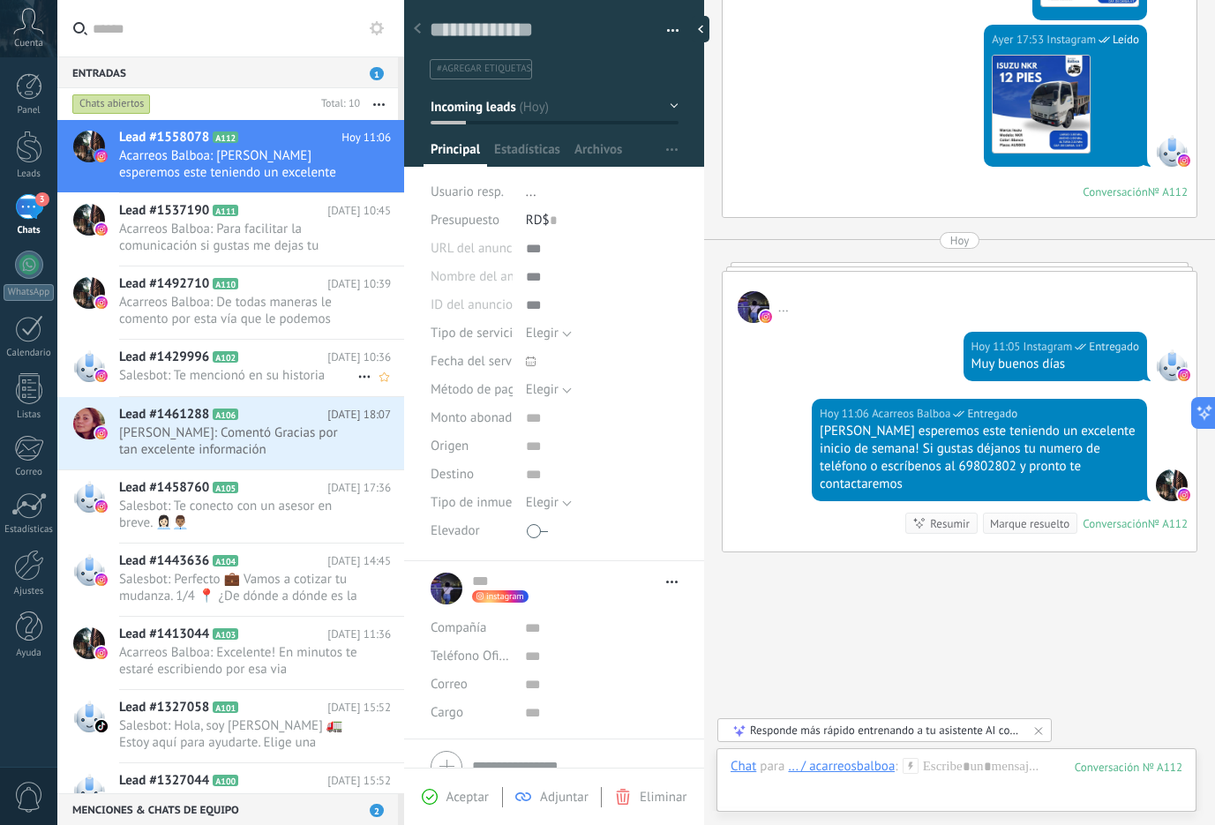
click at [238, 357] on span "A102" at bounding box center [226, 356] width 26 height 11
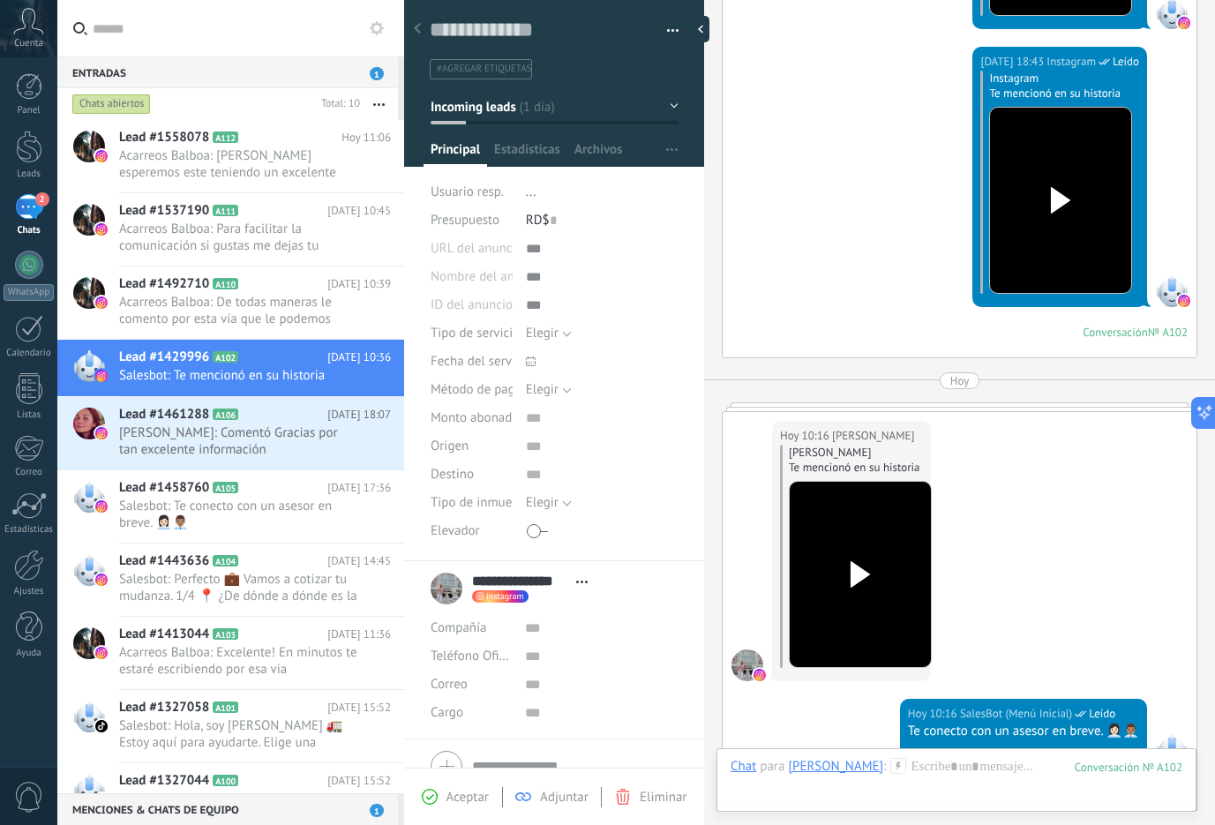
scroll to position [1994, 0]
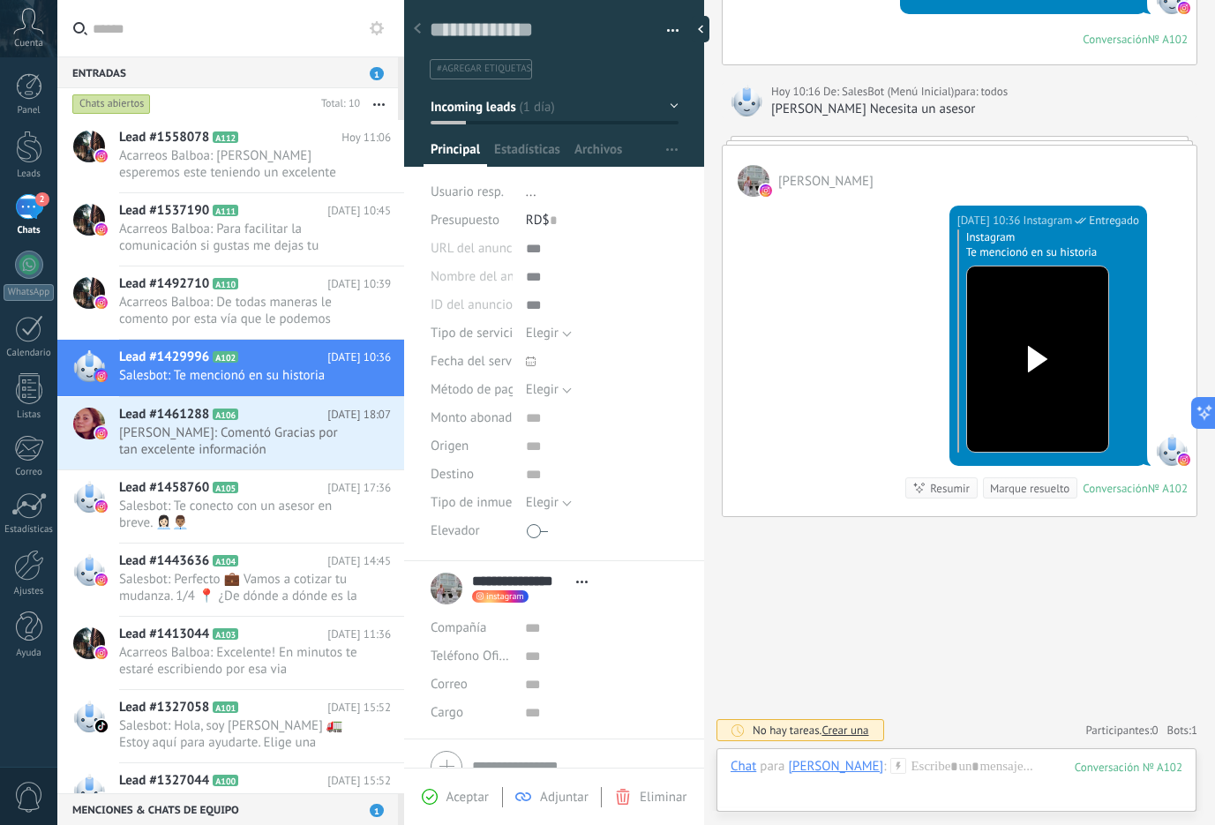
click at [1026, 494] on div "Marque resuelto" at bounding box center [1029, 488] width 79 height 17
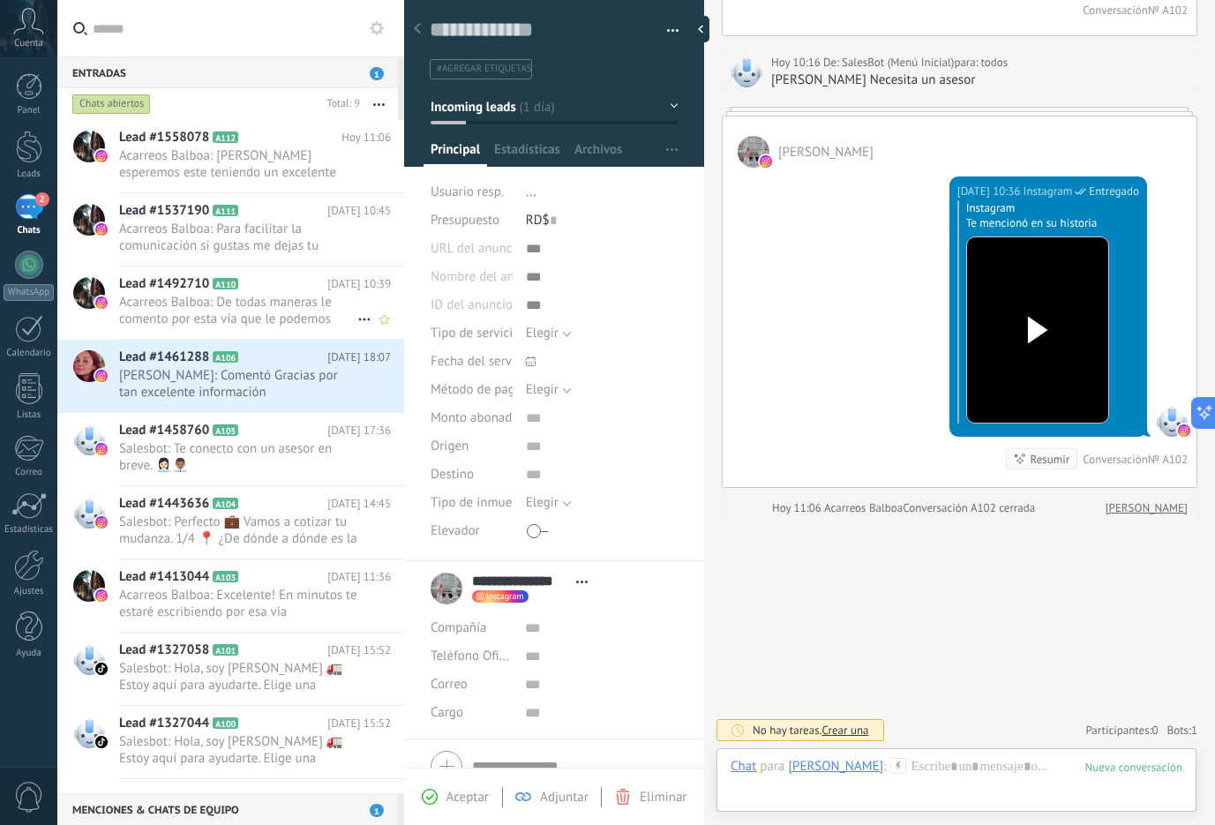
click at [322, 299] on span "Acarreos Balboa: De todas maneras le comento por esta vía que le podemos cobrar…" at bounding box center [238, 311] width 238 height 34
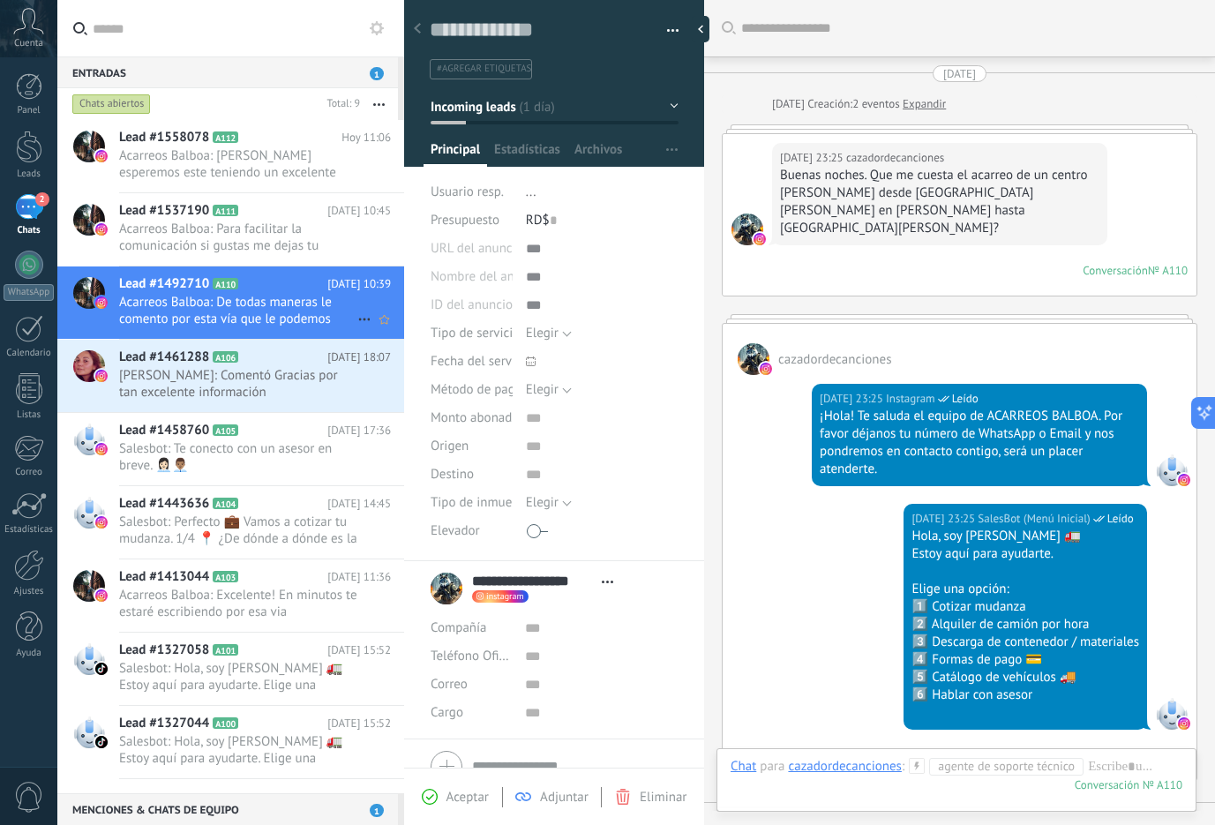
scroll to position [634, 0]
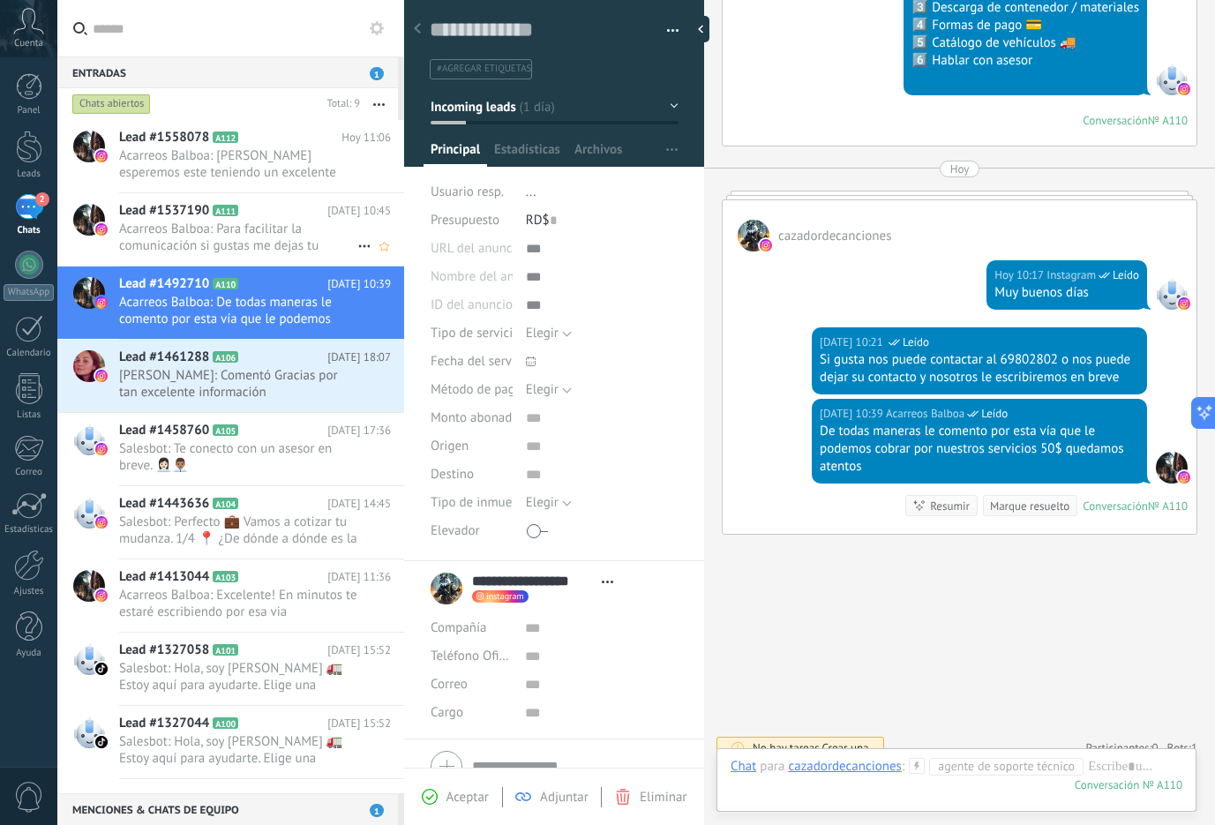
click at [295, 243] on span "Acarreos Balboa: Para facilitar la comunicación si gustas me dejas tu numero de…" at bounding box center [238, 238] width 238 height 34
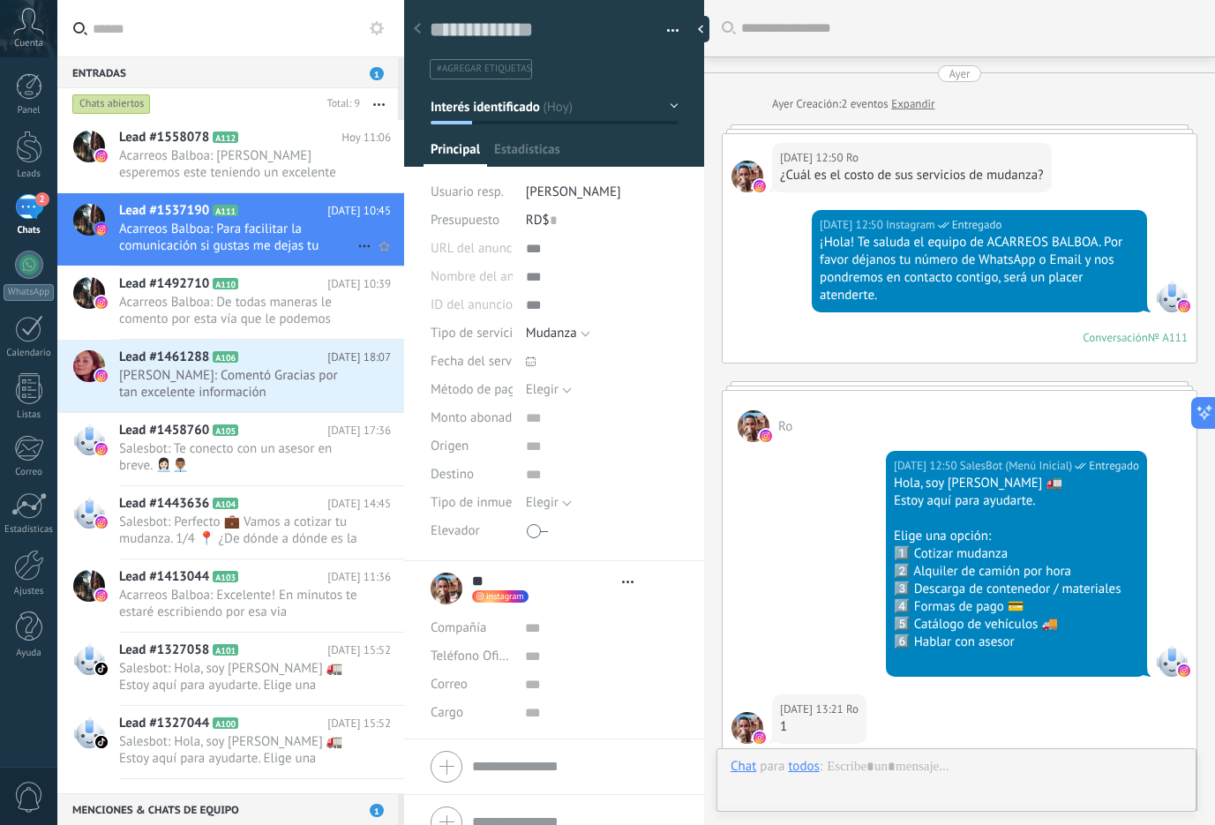
scroll to position [1007, 0]
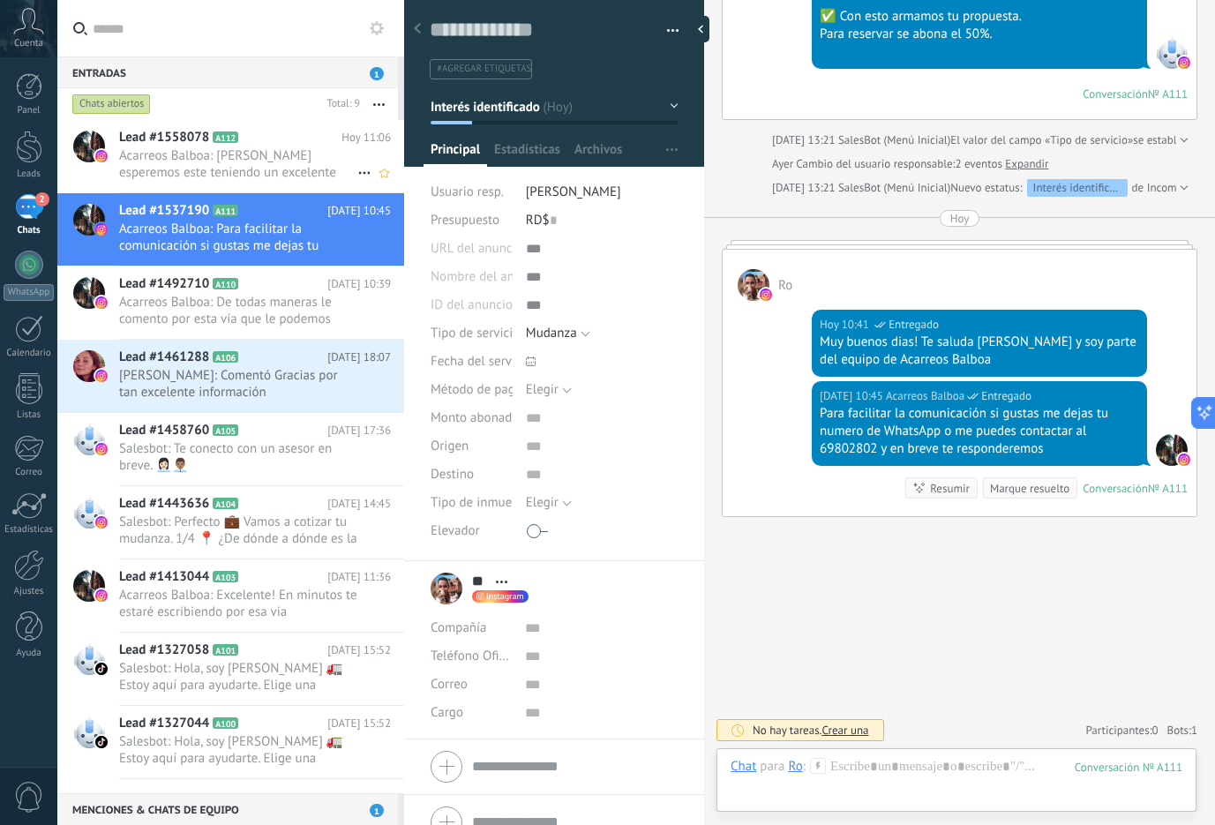
click at [218, 162] on span "Acarreos Balboa: [PERSON_NAME] esperemos este teniendo un excelente inicio de s…" at bounding box center [238, 164] width 238 height 34
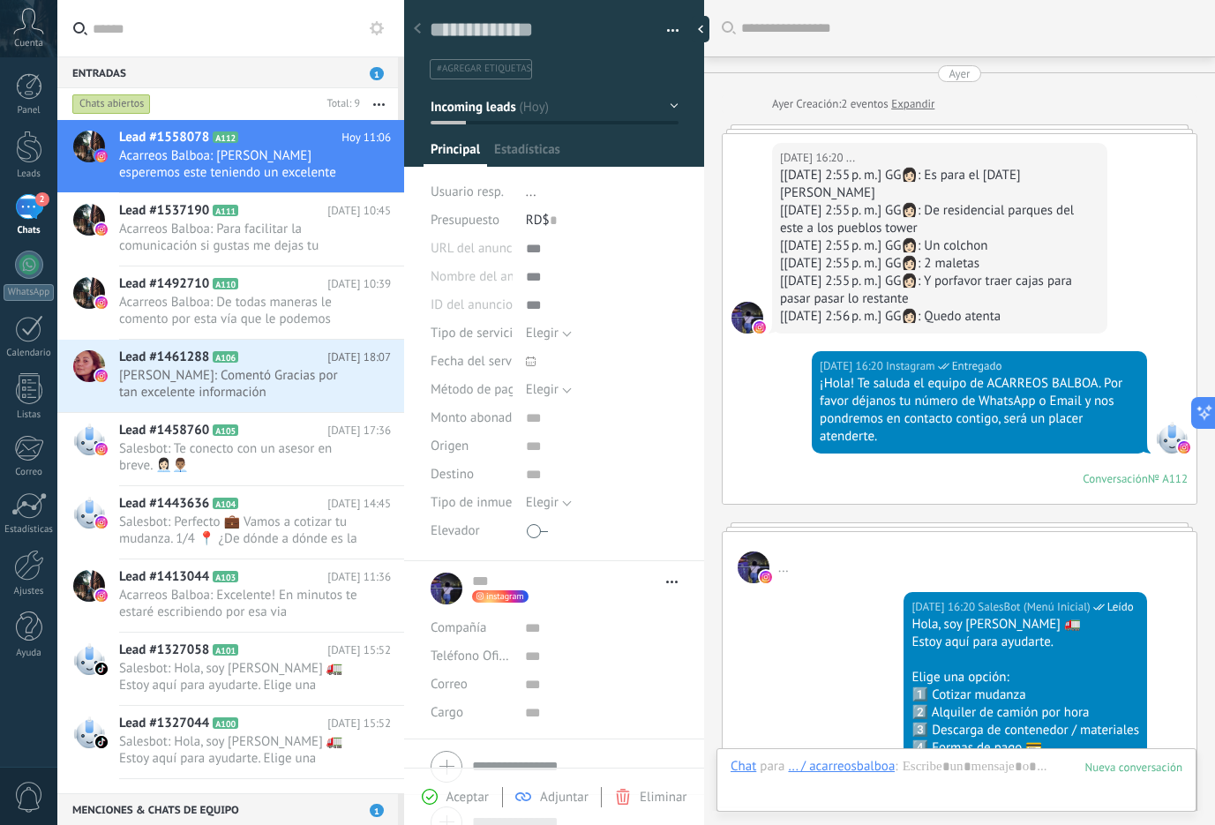
scroll to position [1353, 0]
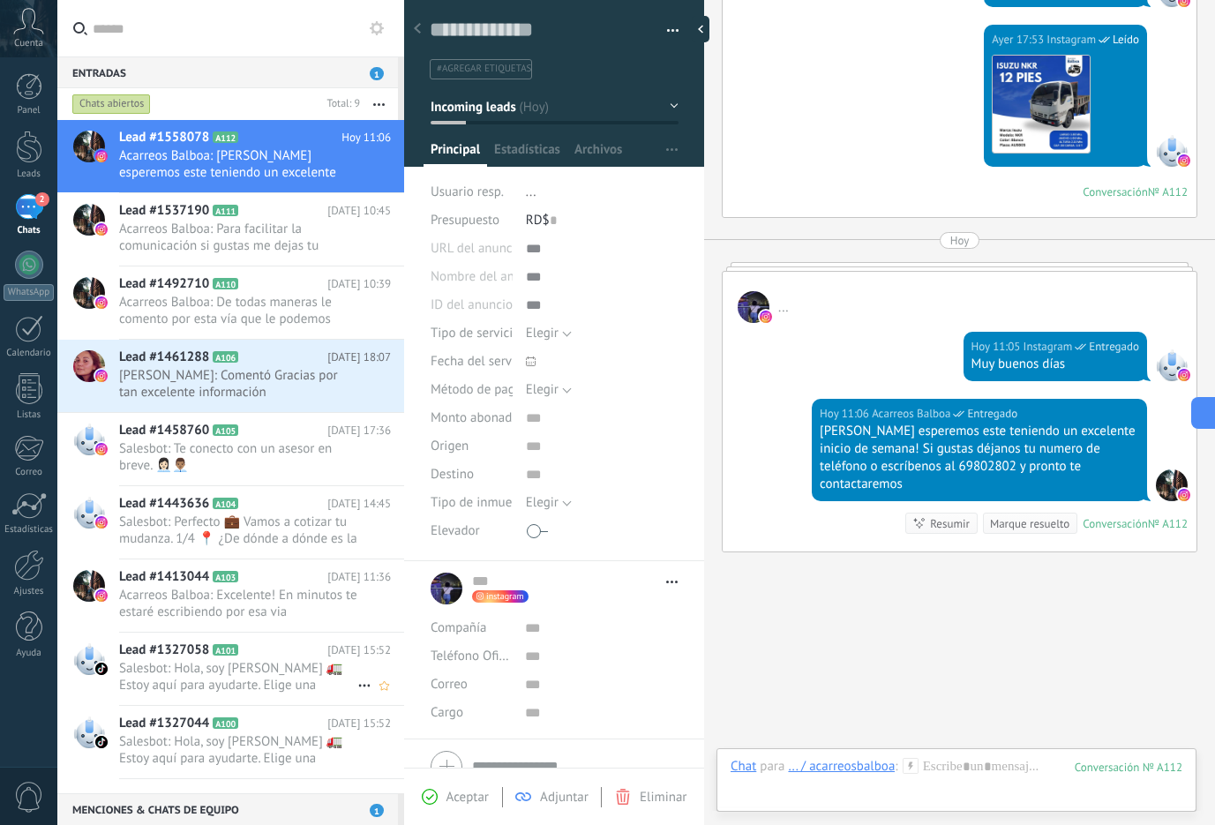
click at [286, 673] on span "Salesbot: Hola, soy [PERSON_NAME] 🚛 Estoy aquí para ayudarte. Elige una opción:…" at bounding box center [238, 677] width 238 height 34
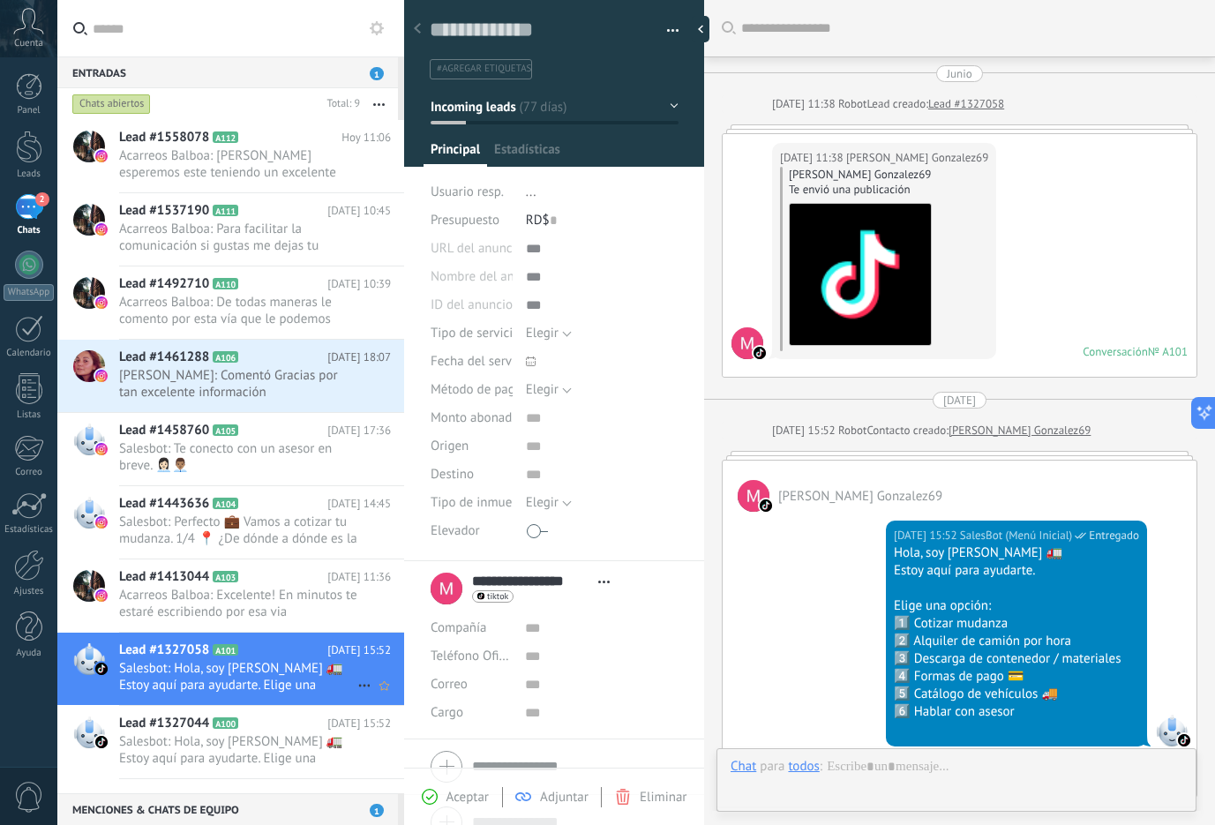
scroll to position [281, 0]
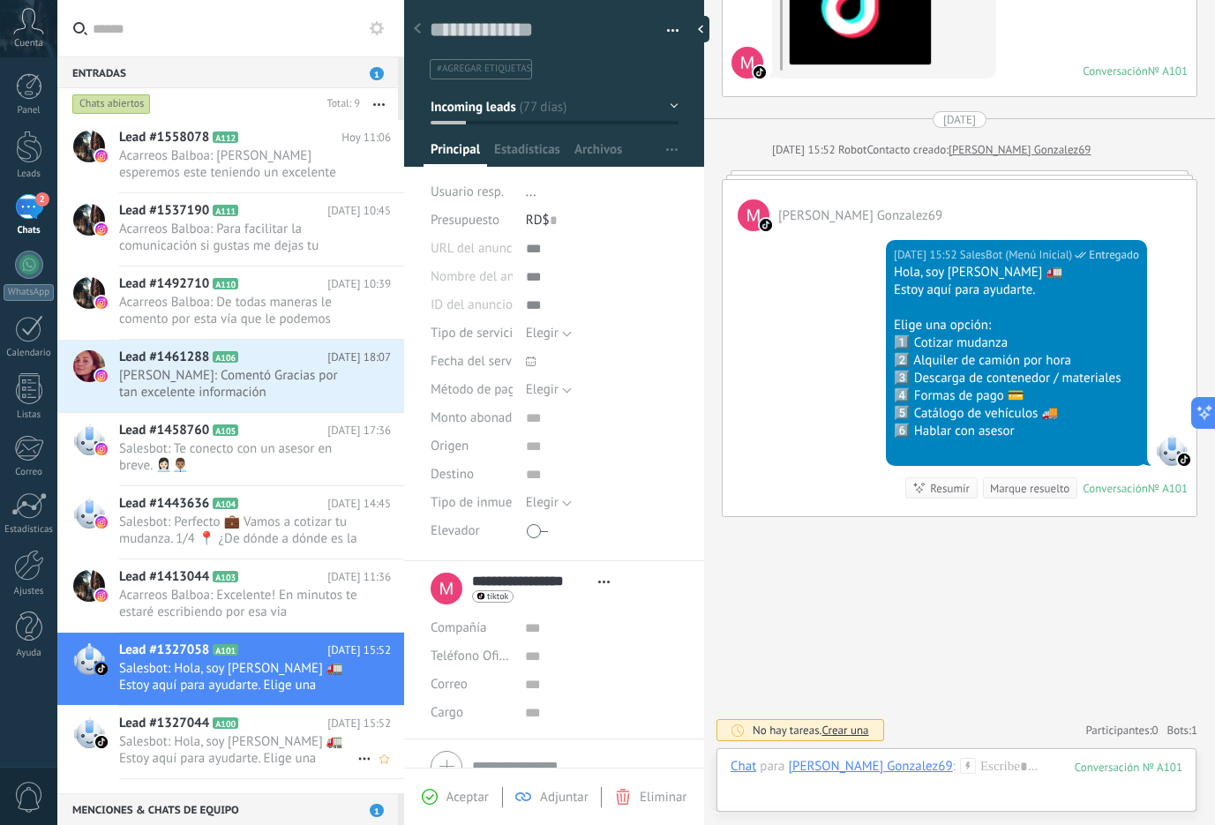
click at [258, 737] on span "Salesbot: Hola, soy [PERSON_NAME] 🚛 Estoy aquí para ayudarte. Elige una opción:…" at bounding box center [238, 750] width 238 height 34
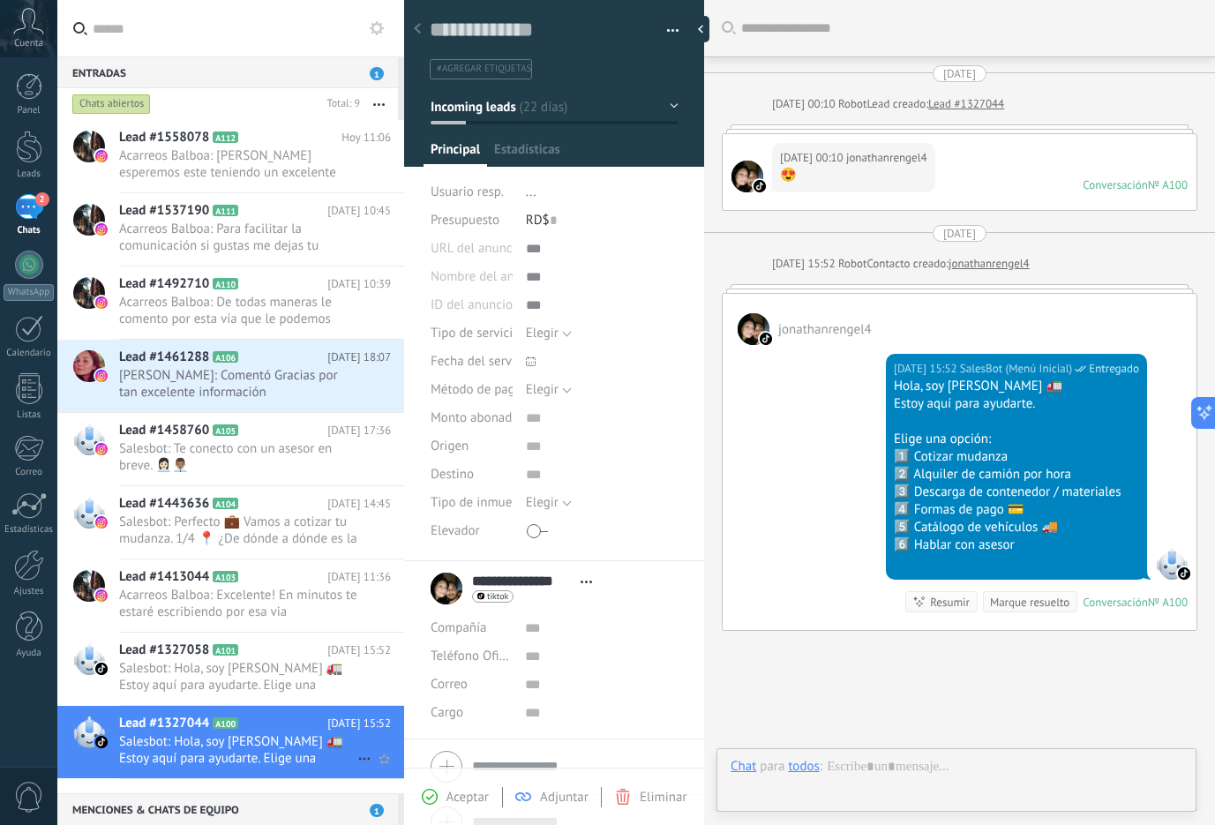
scroll to position [114, 0]
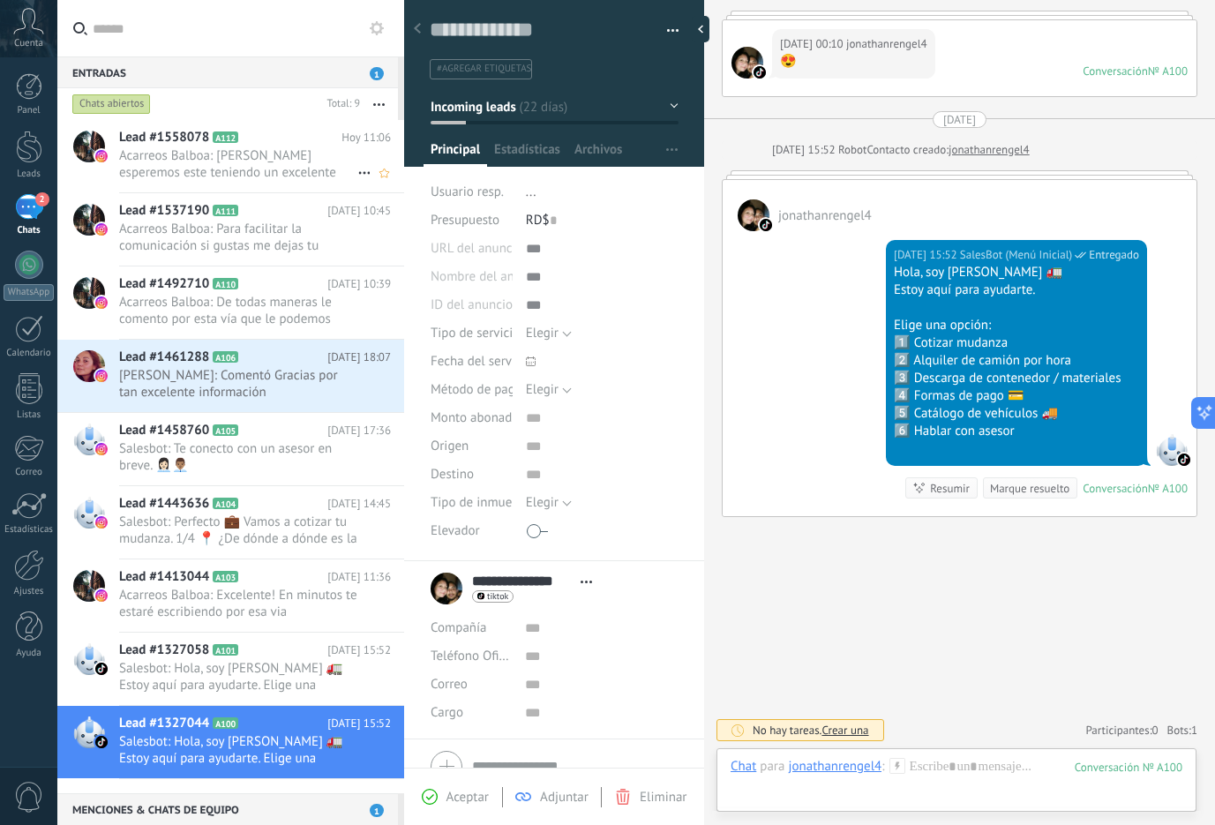
click at [199, 148] on span "Acarreos Balboa: [PERSON_NAME] esperemos este teniendo un excelente inicio de s…" at bounding box center [238, 164] width 238 height 34
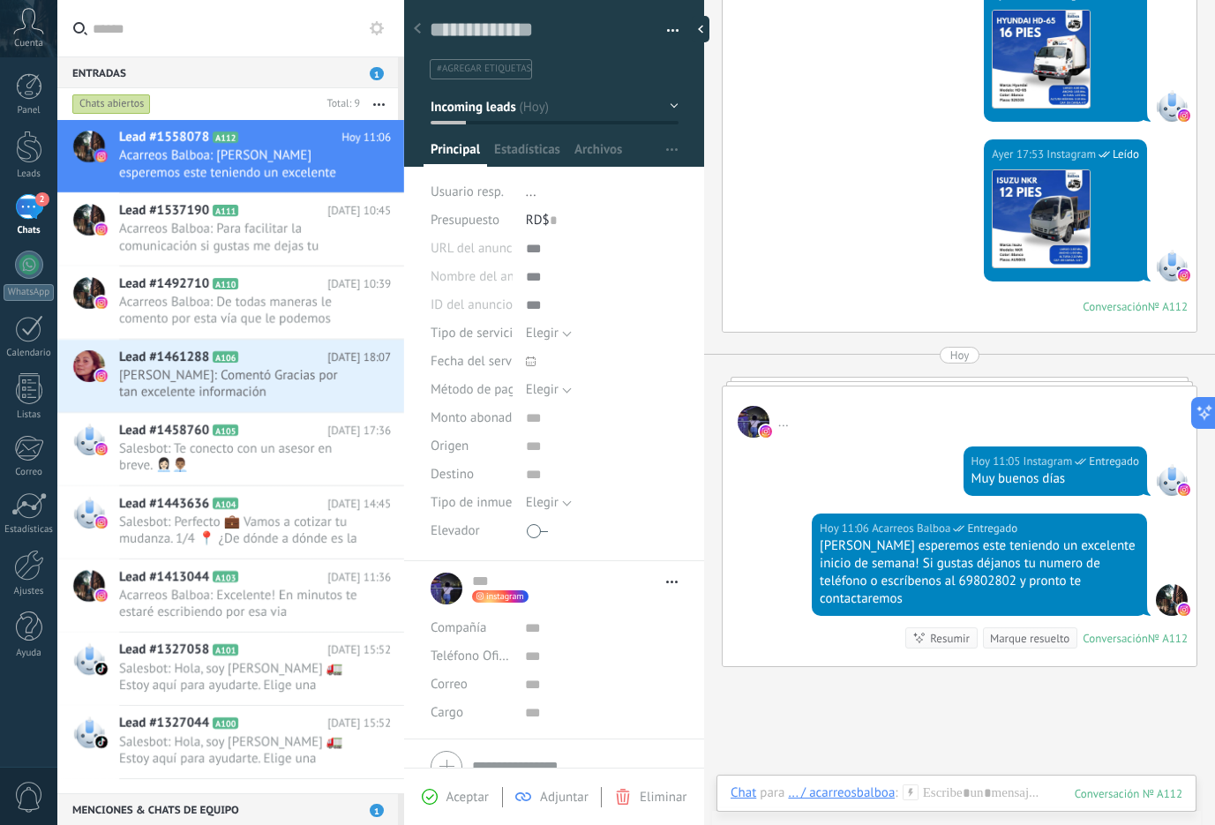
scroll to position [26, 0]
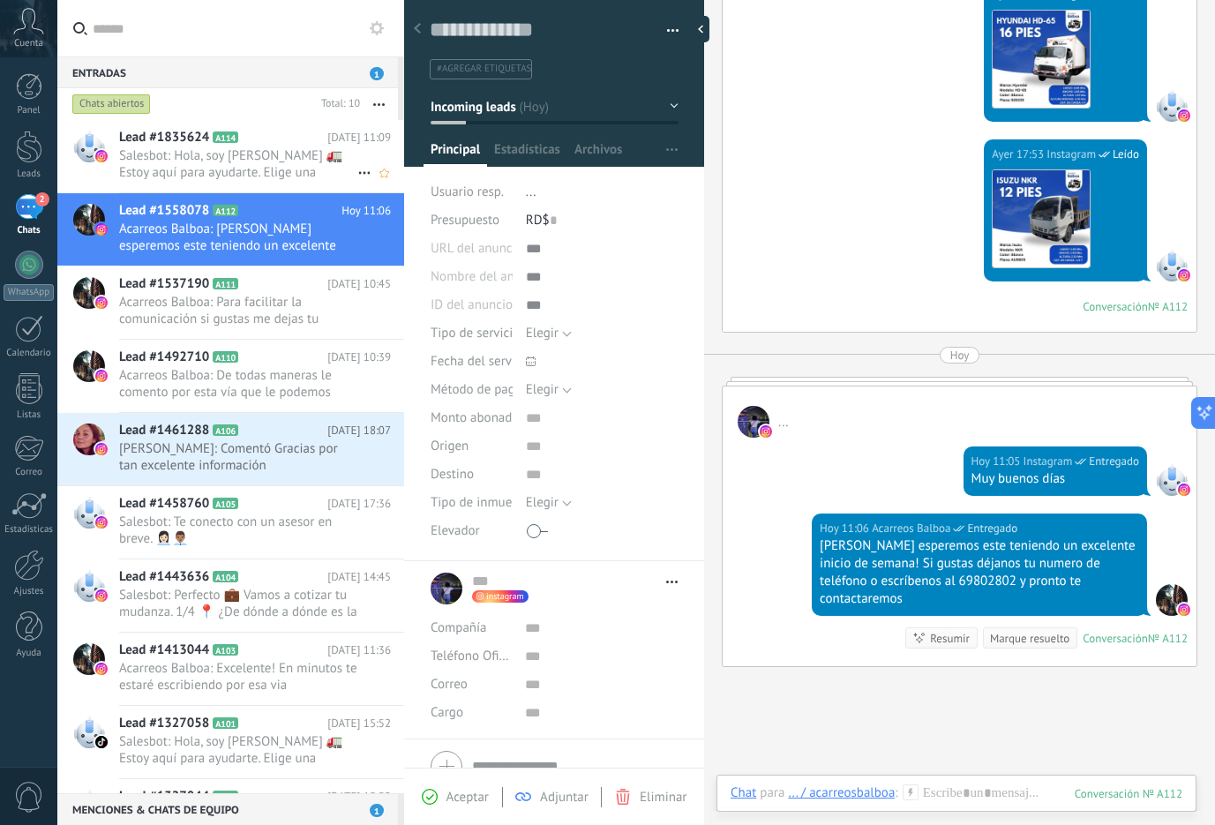
click at [229, 153] on span "Salesbot: Hola, soy [PERSON_NAME] 🚛 Estoy aquí para ayudarte. Elige una opción:…" at bounding box center [238, 164] width 238 height 34
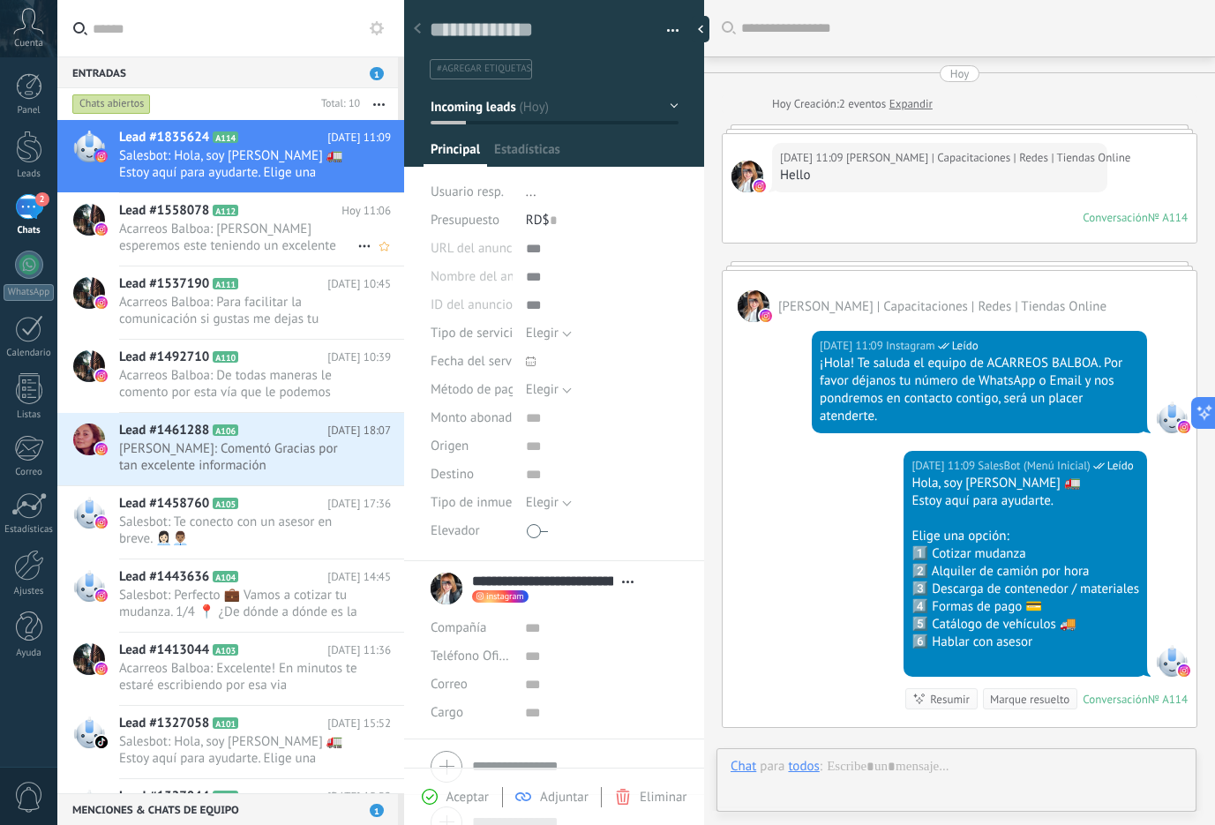
type textarea "**********"
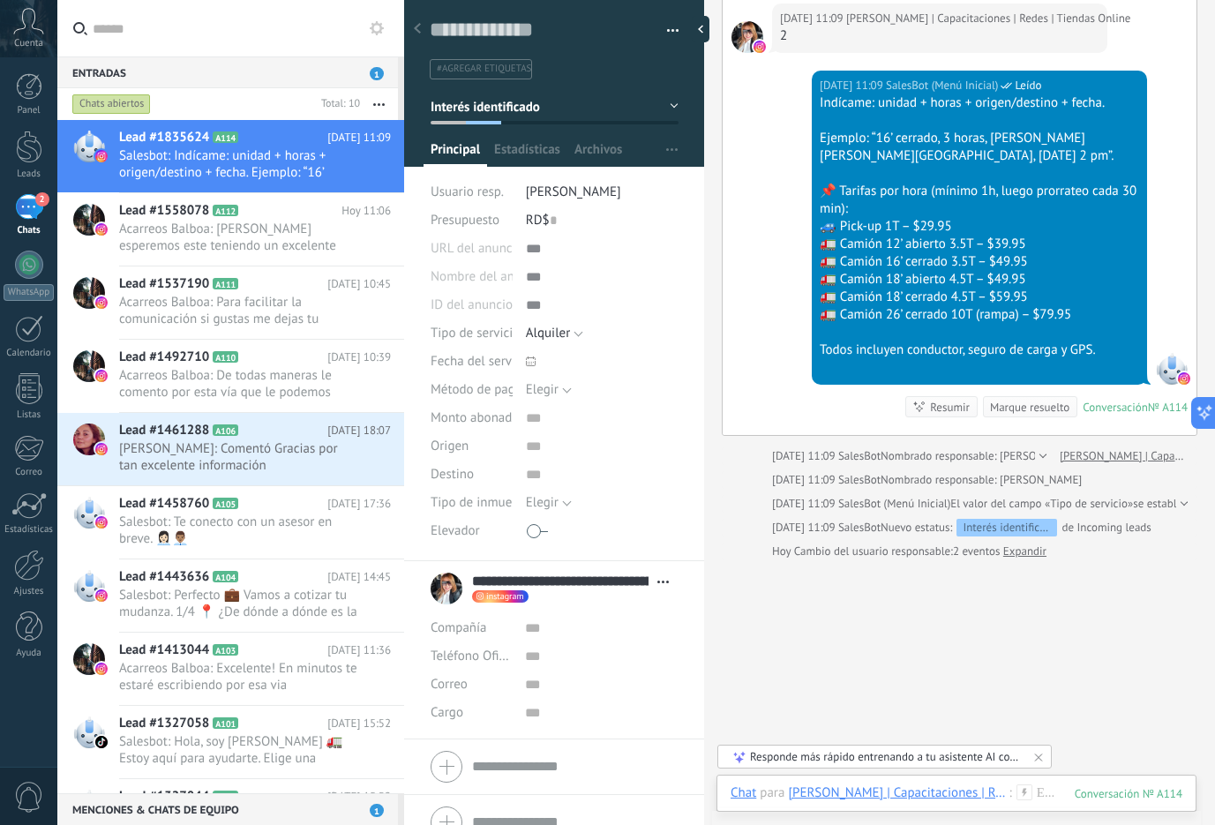
scroll to position [723, 0]
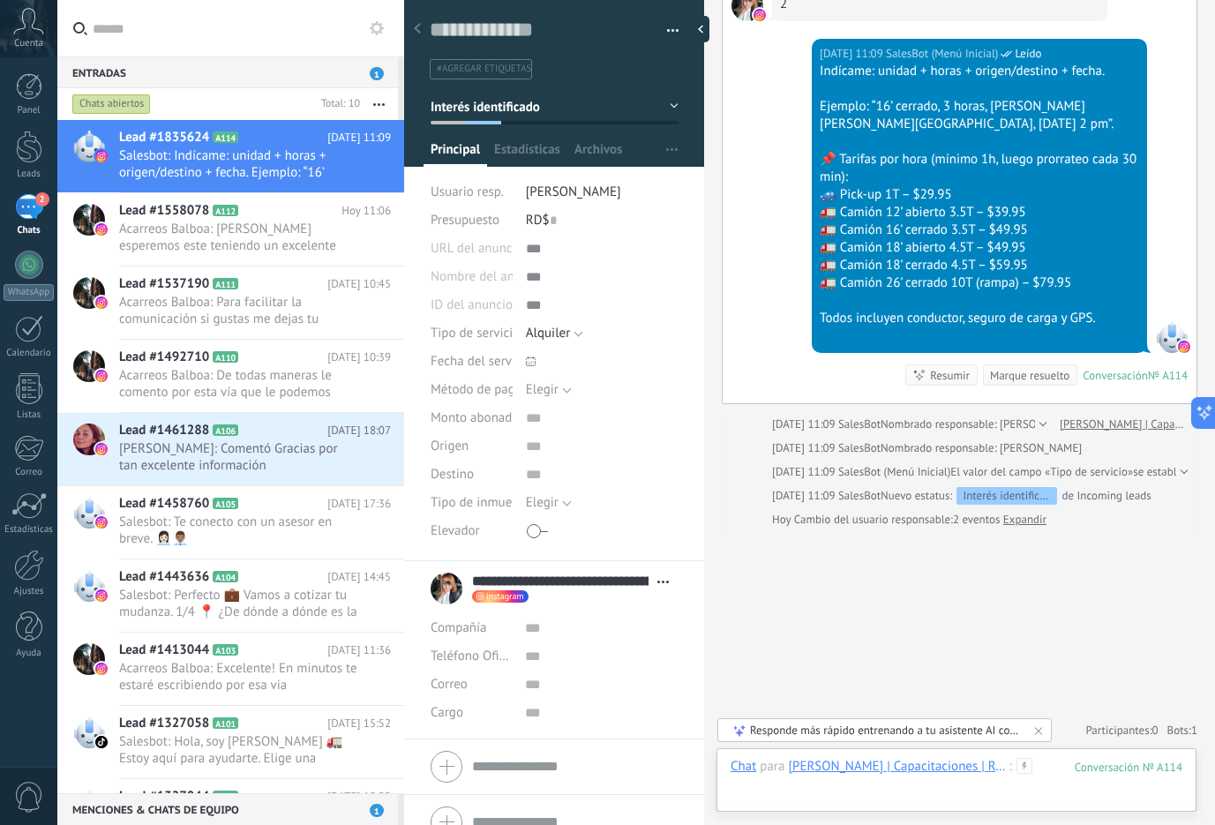
click at [836, 791] on div at bounding box center [957, 784] width 452 height 53
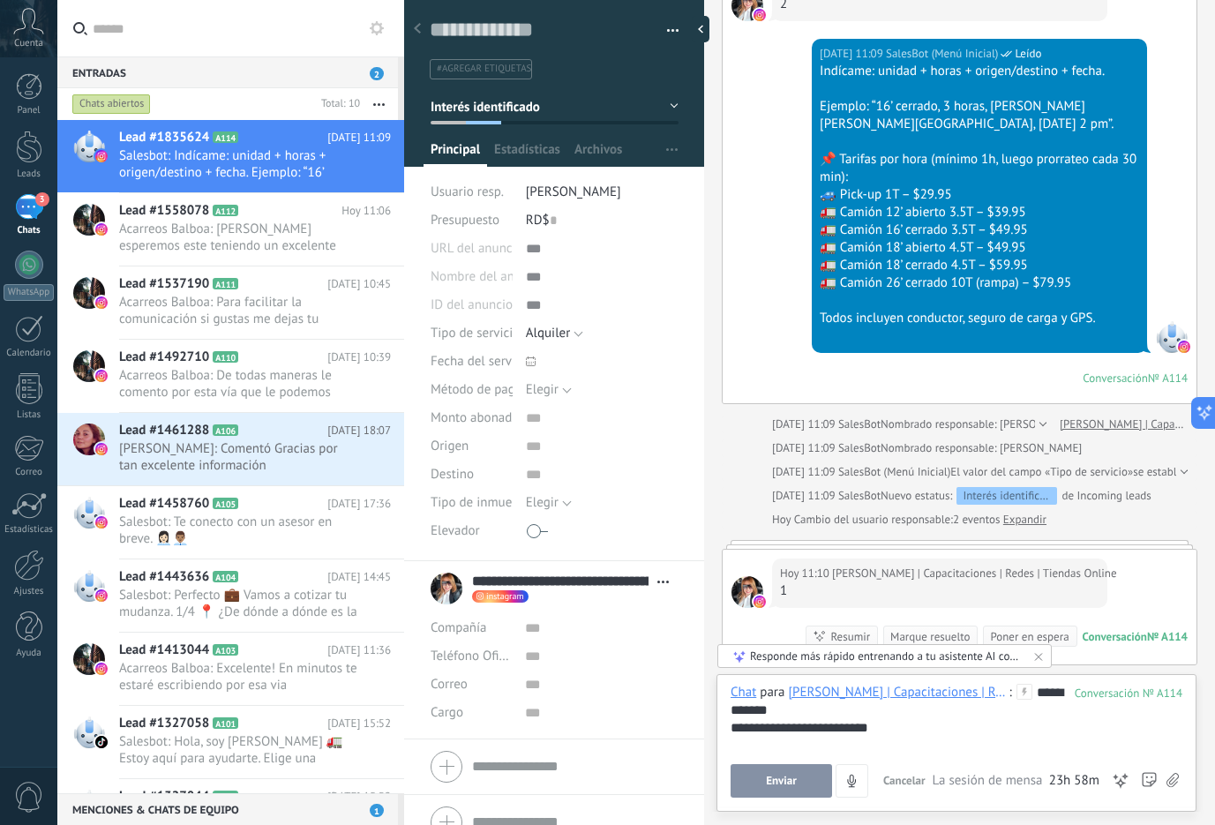
scroll to position [811, 0]
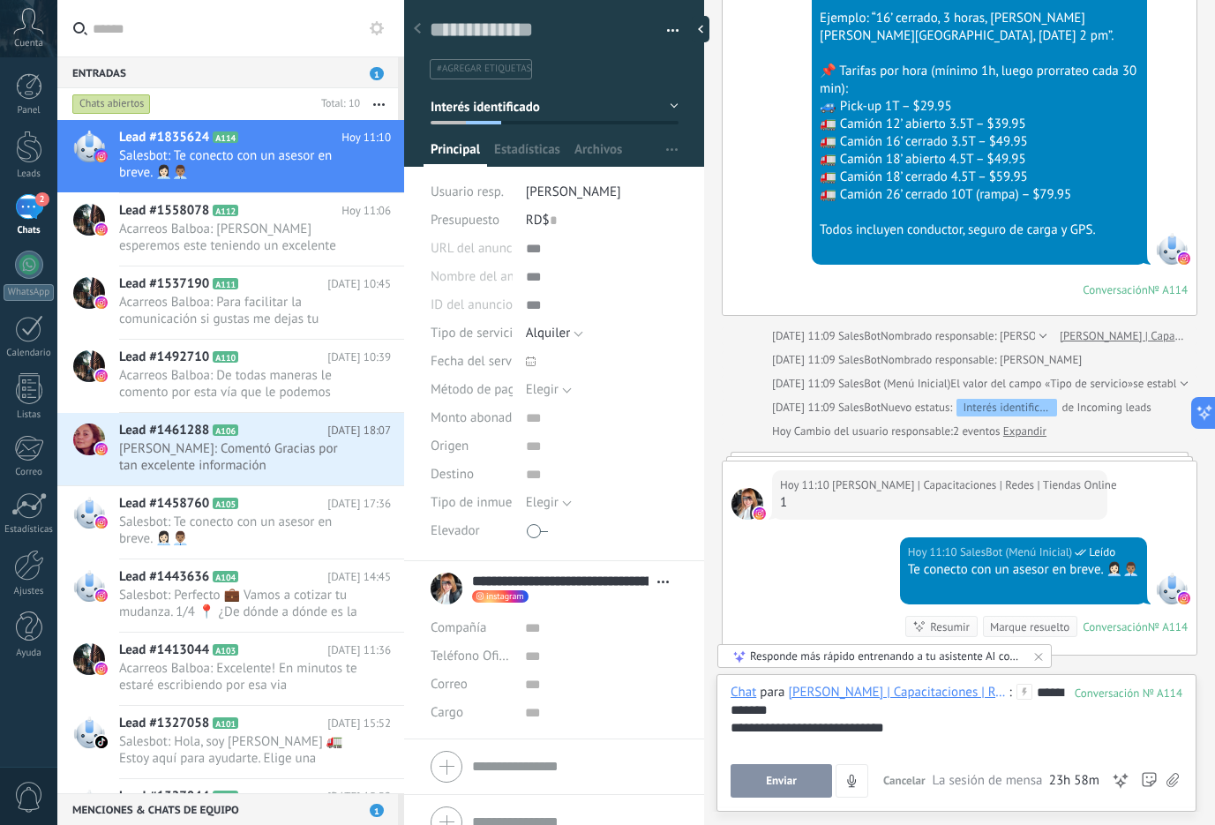
click at [791, 777] on span "Enviar" at bounding box center [781, 781] width 31 height 12
click at [844, 777] on icon "4" at bounding box center [851, 781] width 15 height 15
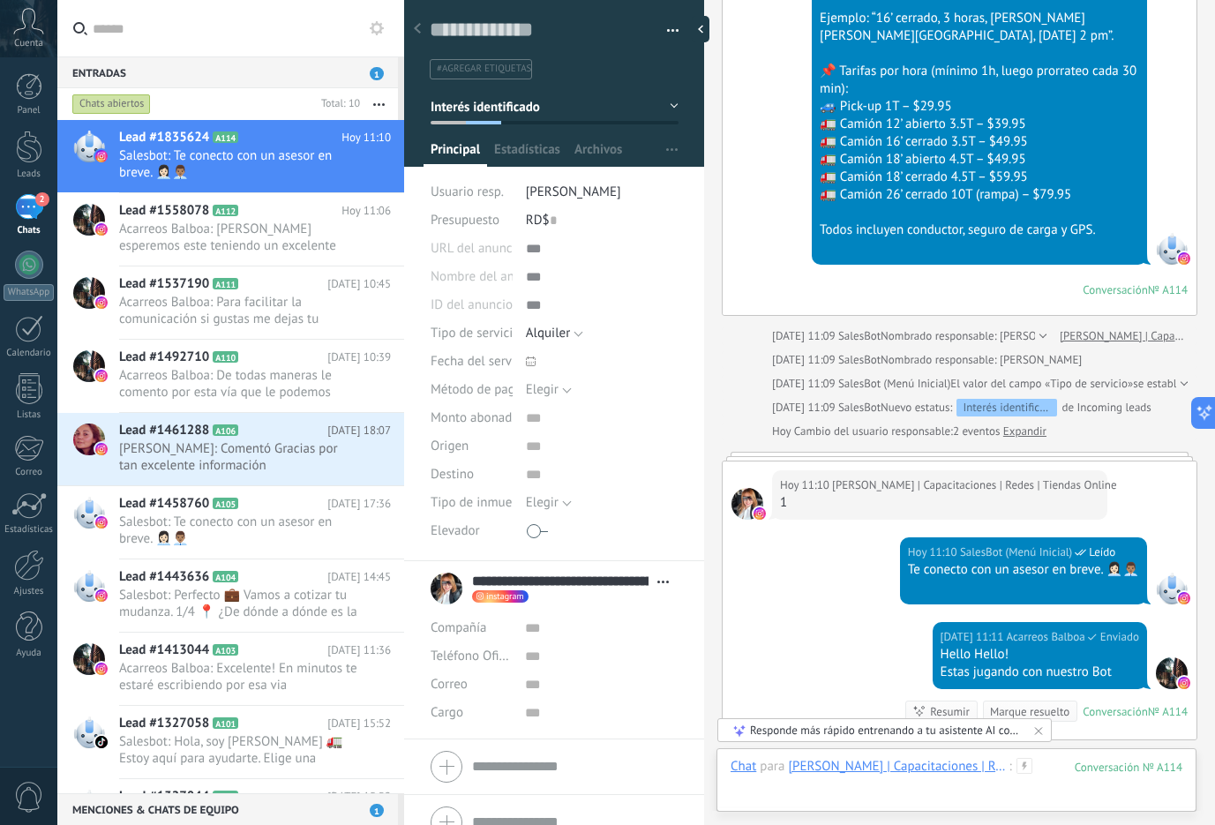
scroll to position [1034, 0]
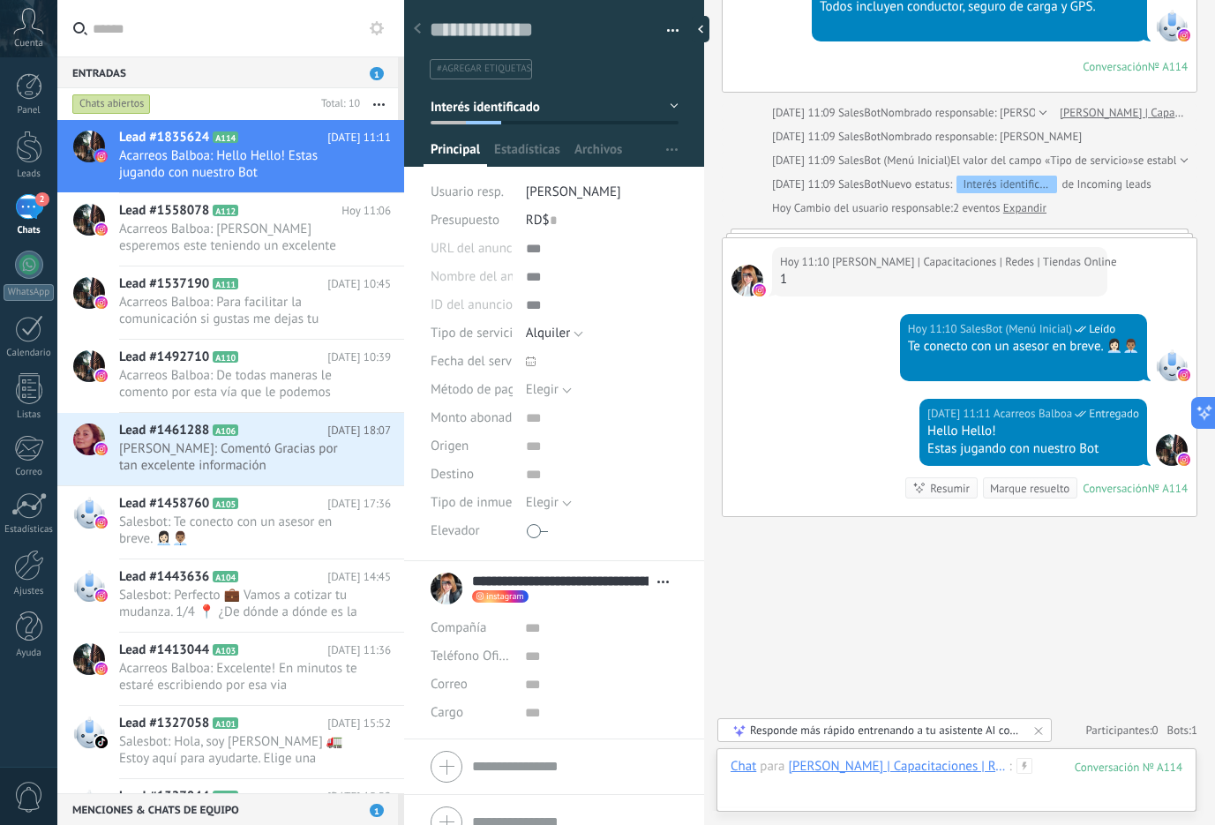
click at [791, 777] on div at bounding box center [957, 784] width 452 height 53
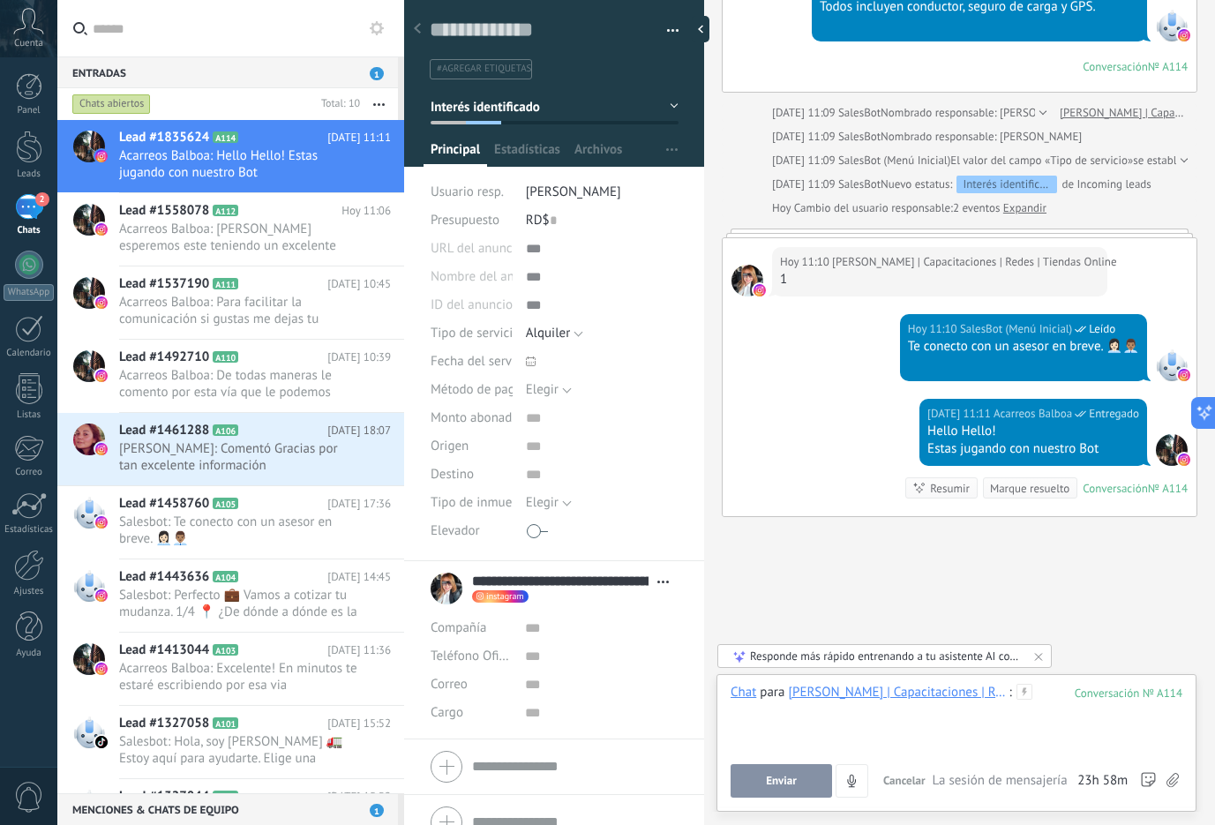
click at [891, 736] on div at bounding box center [957, 717] width 452 height 67
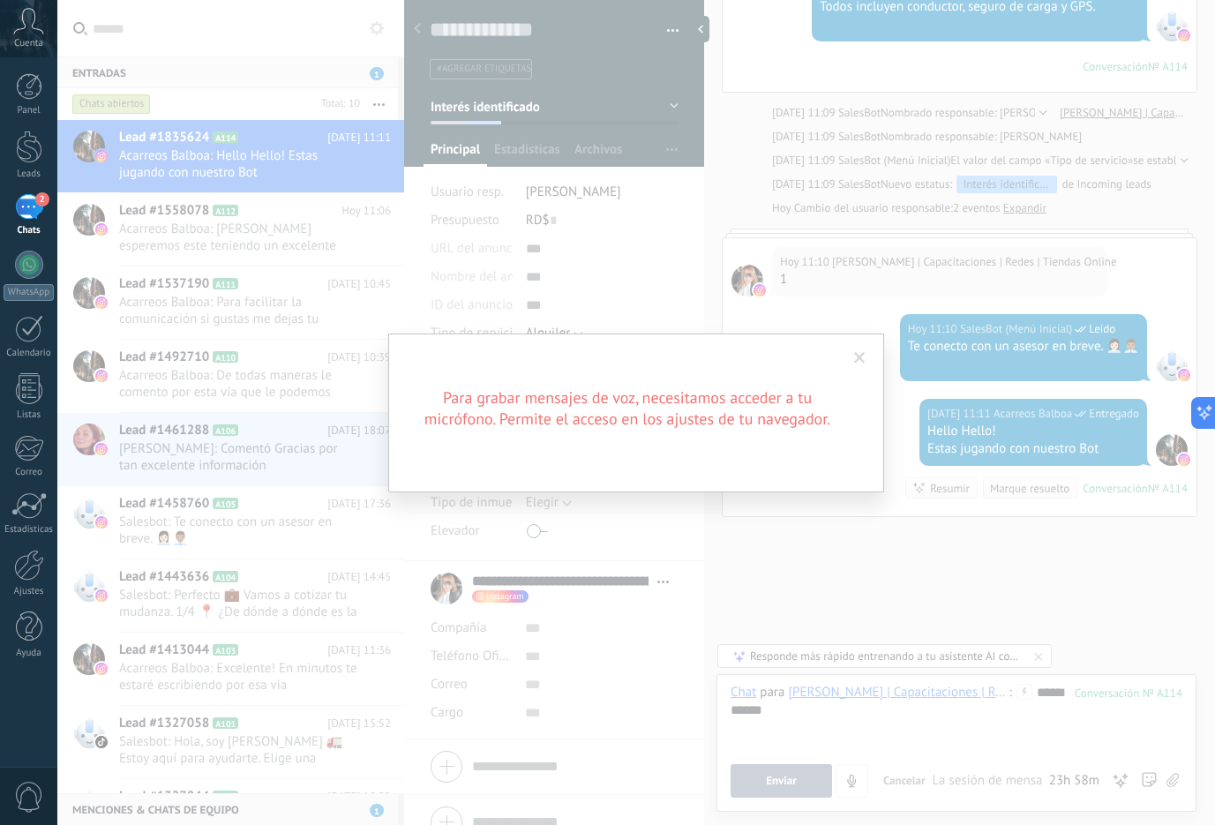
click at [859, 362] on span at bounding box center [859, 358] width 11 height 12
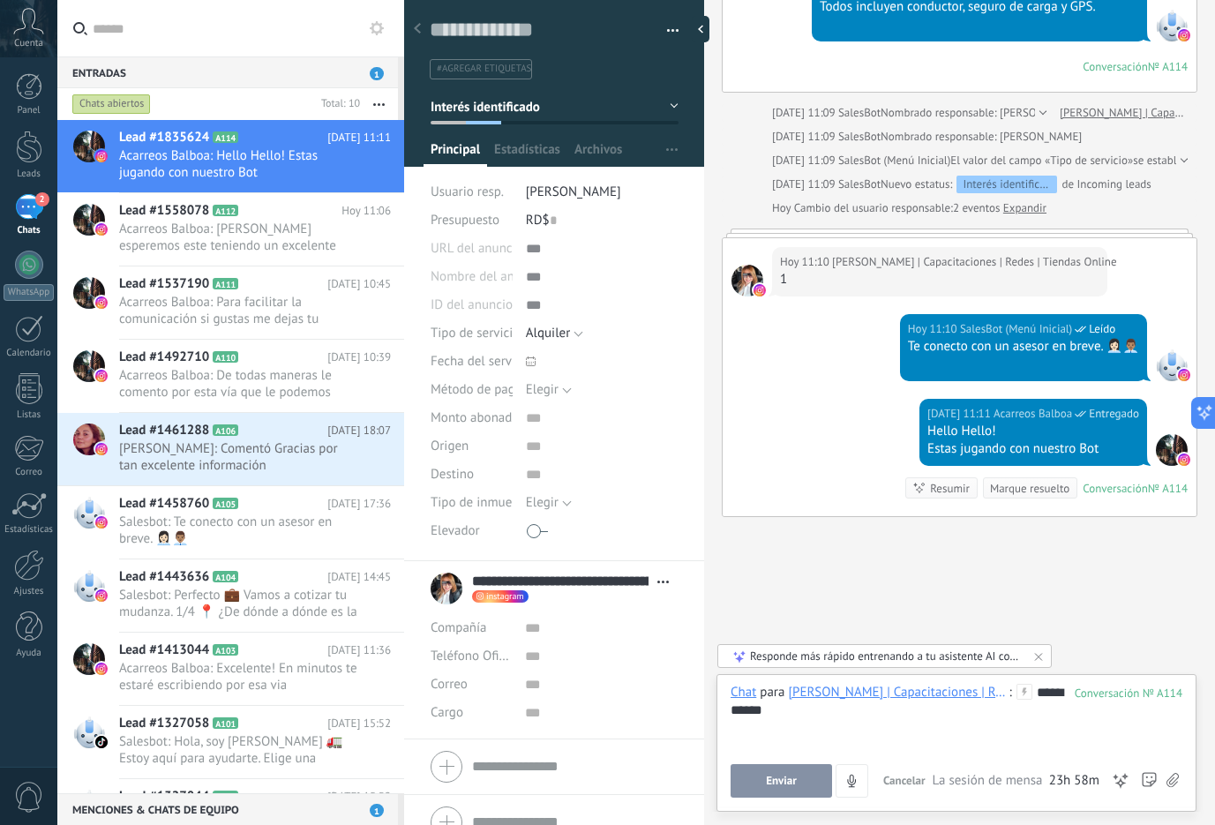
click at [819, 715] on div "**********" at bounding box center [957, 717] width 452 height 67
click at [758, 798] on div "**********" at bounding box center [957, 743] width 480 height 138
click at [745, 785] on button "Enviar" at bounding box center [781, 781] width 101 height 34
click at [847, 731] on div at bounding box center [957, 728] width 452 height 18
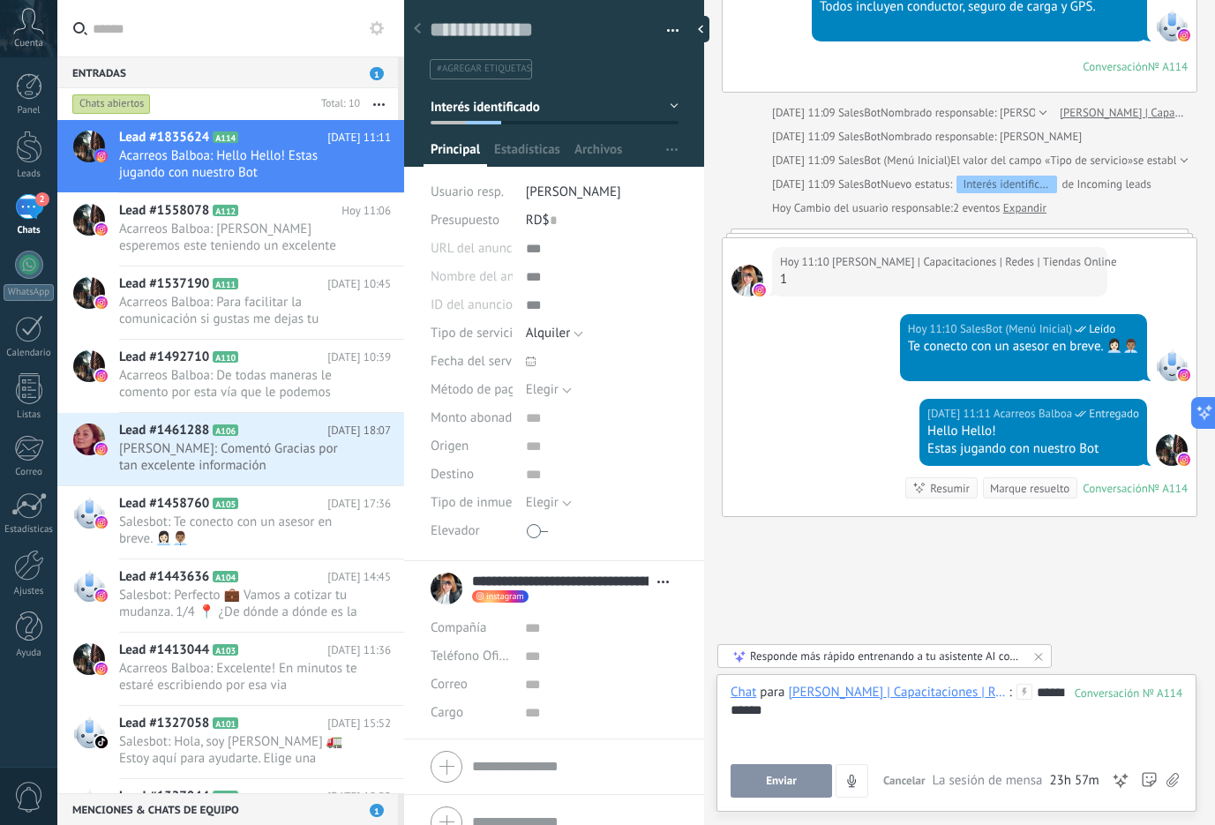
click at [847, 731] on div at bounding box center [957, 728] width 452 height 18
click at [908, 778] on span "Cancelar" at bounding box center [904, 780] width 42 height 15
click at [784, 783] on span "Enviar" at bounding box center [781, 781] width 31 height 12
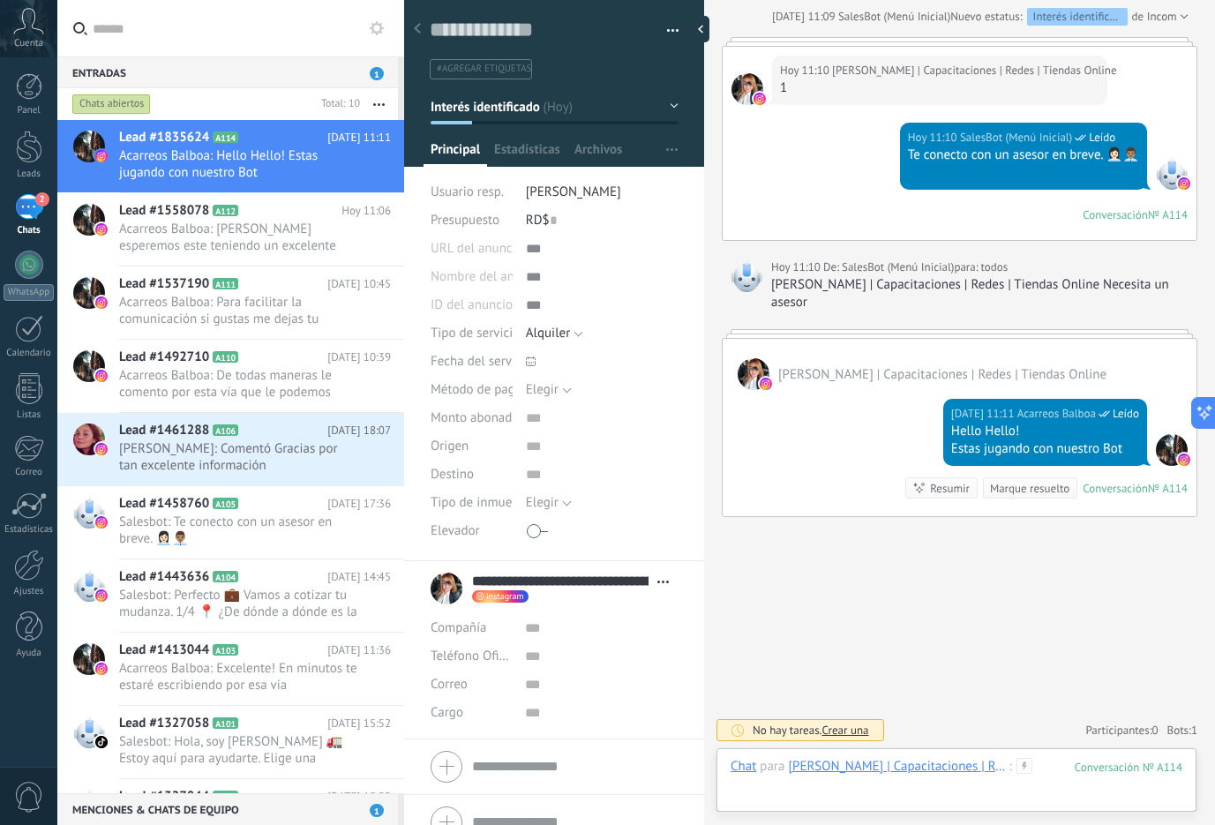
click at [905, 790] on div at bounding box center [957, 784] width 452 height 53
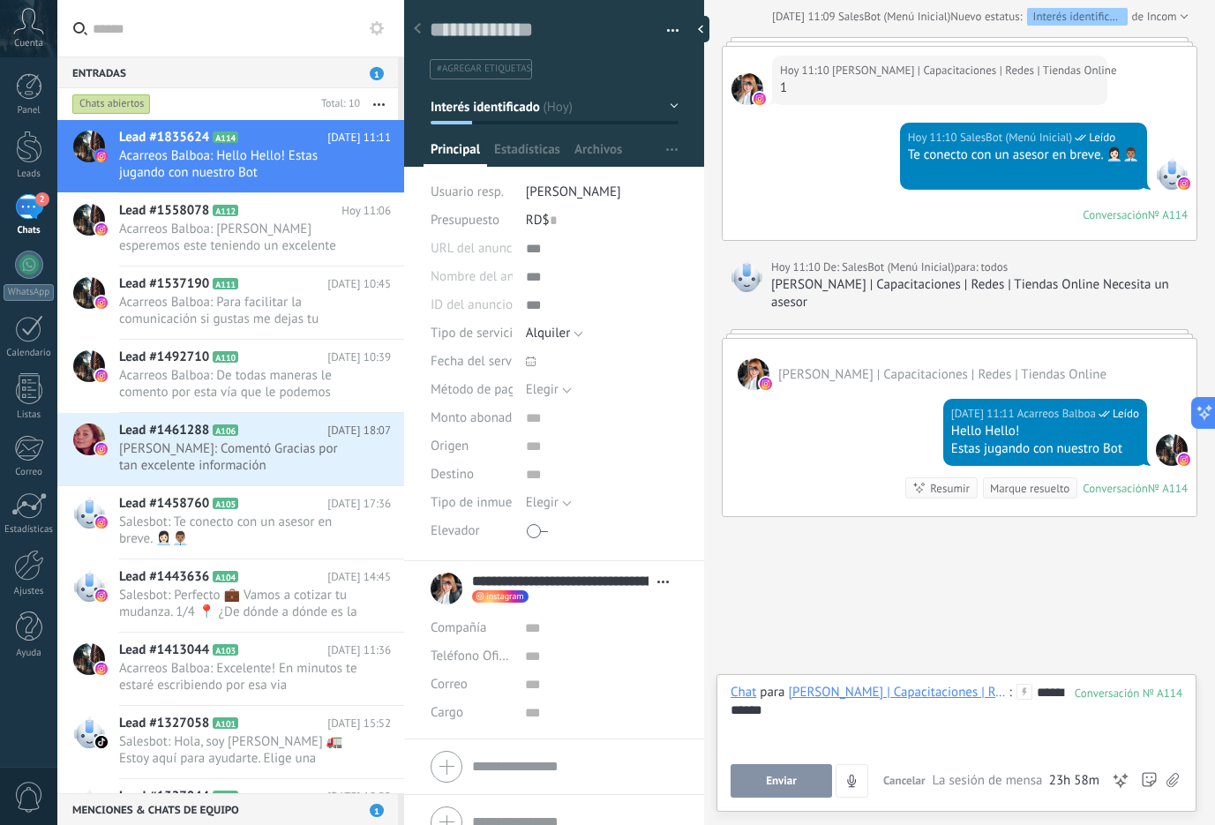
click at [747, 788] on button "Enviar" at bounding box center [781, 781] width 101 height 34
